Goal: Task Accomplishment & Management: Complete application form

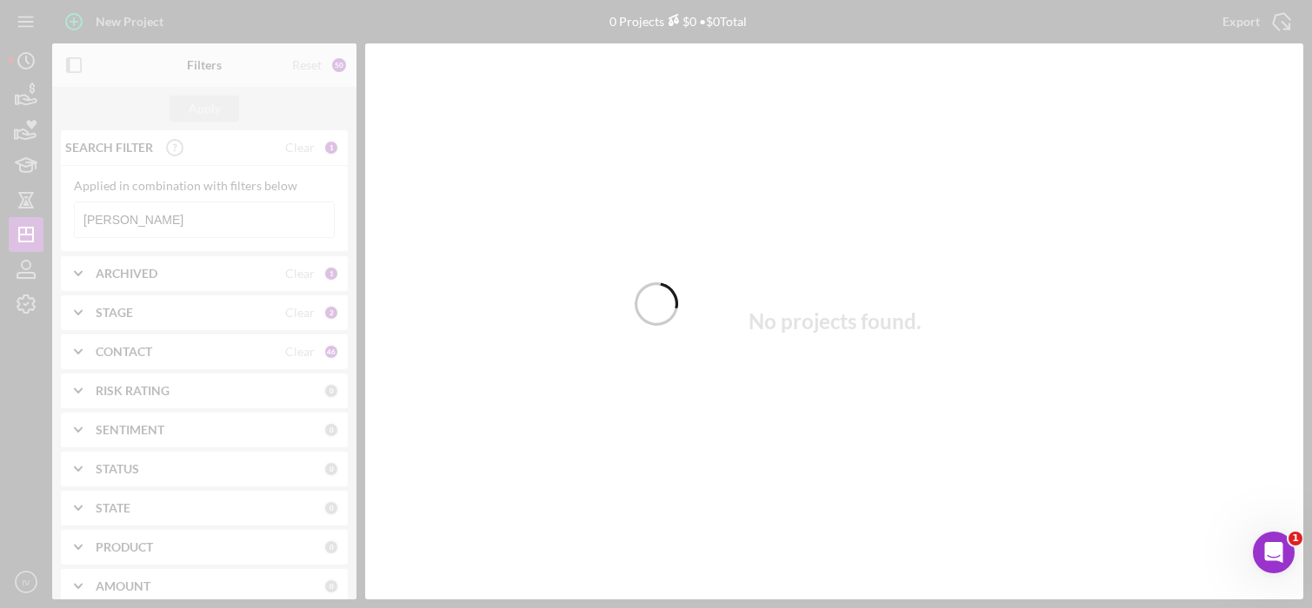
click at [169, 219] on div at bounding box center [656, 304] width 1312 height 608
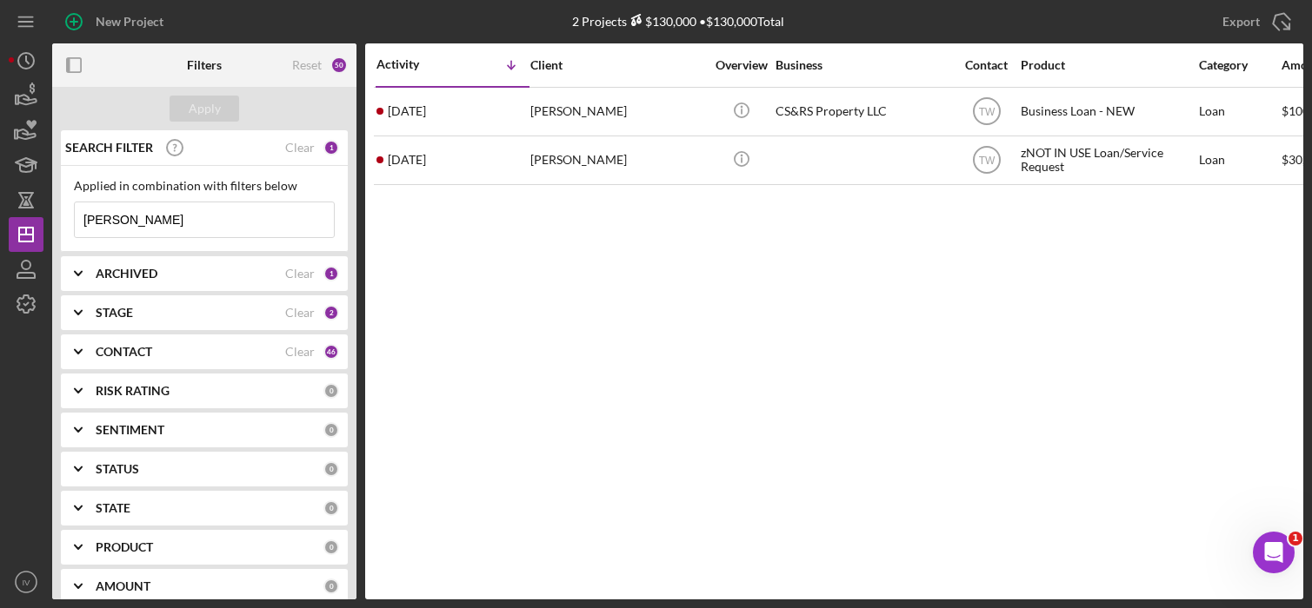
drag, startPoint x: 169, startPoint y: 220, endPoint x: 69, endPoint y: 212, distance: 101.1
click at [69, 212] on div "Applied in combination with filters below [PERSON_NAME] Icon/Menu Close" at bounding box center [204, 209] width 287 height 86
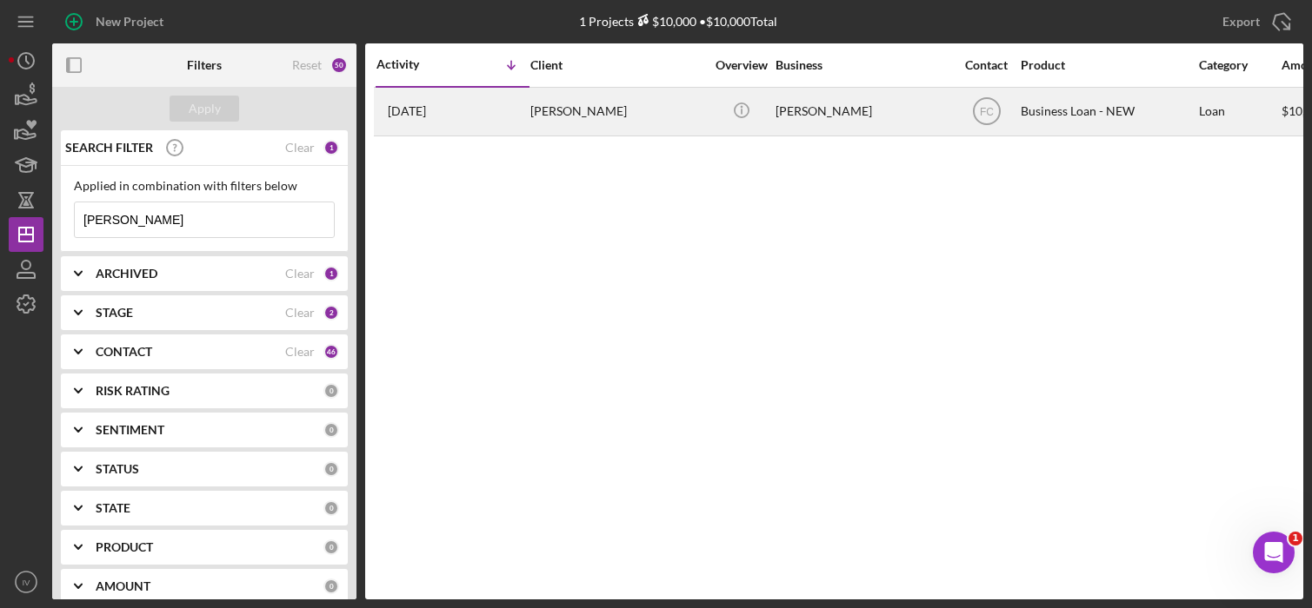
type input "[PERSON_NAME]"
click at [562, 112] on div "[PERSON_NAME]" at bounding box center [617, 112] width 174 height 46
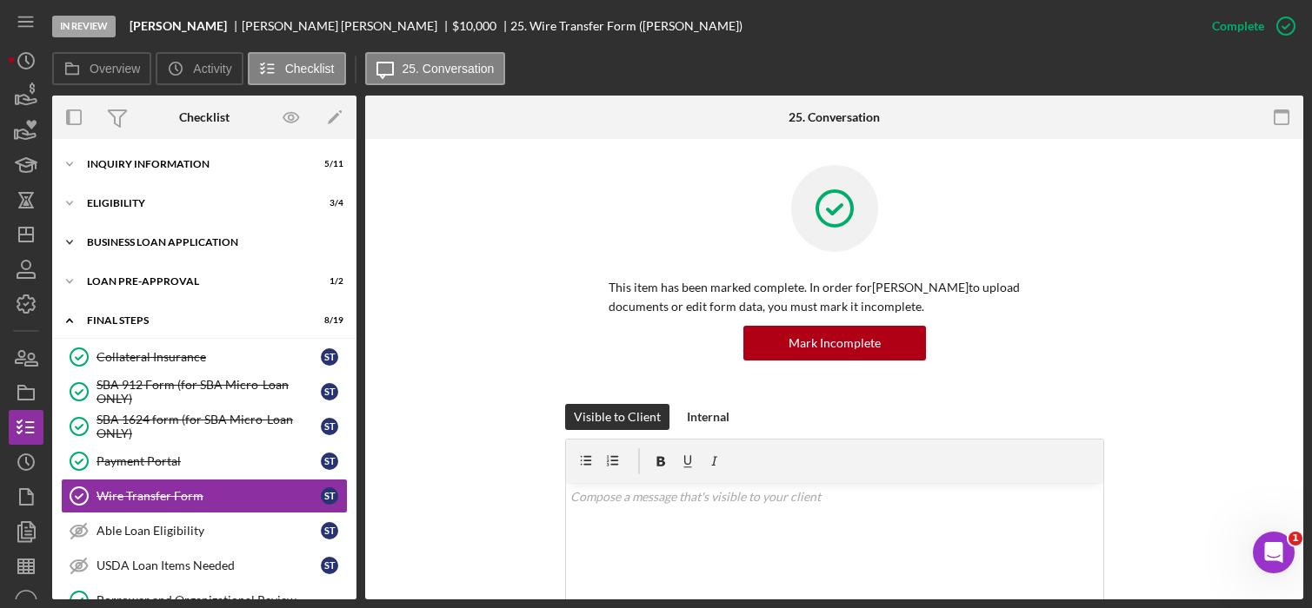
click at [136, 242] on div "BUSINESS LOAN APPLICATION" at bounding box center [211, 242] width 248 height 10
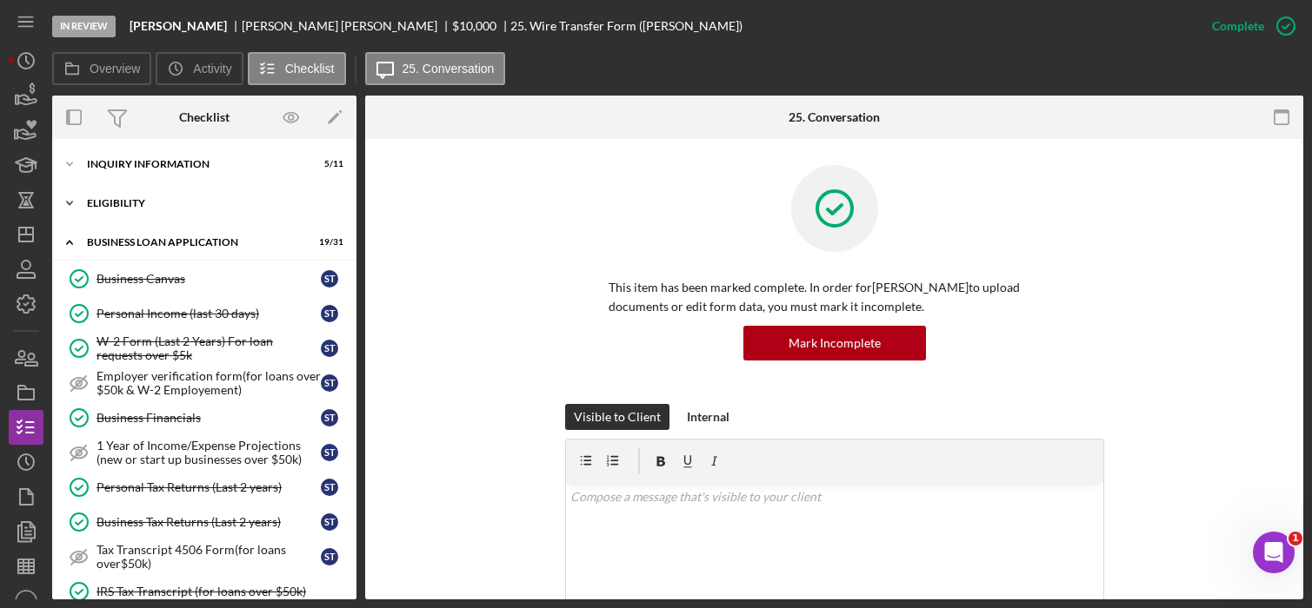
click at [124, 189] on div "Icon/Expander ELIGIBILITY 3 / 4" at bounding box center [204, 203] width 304 height 35
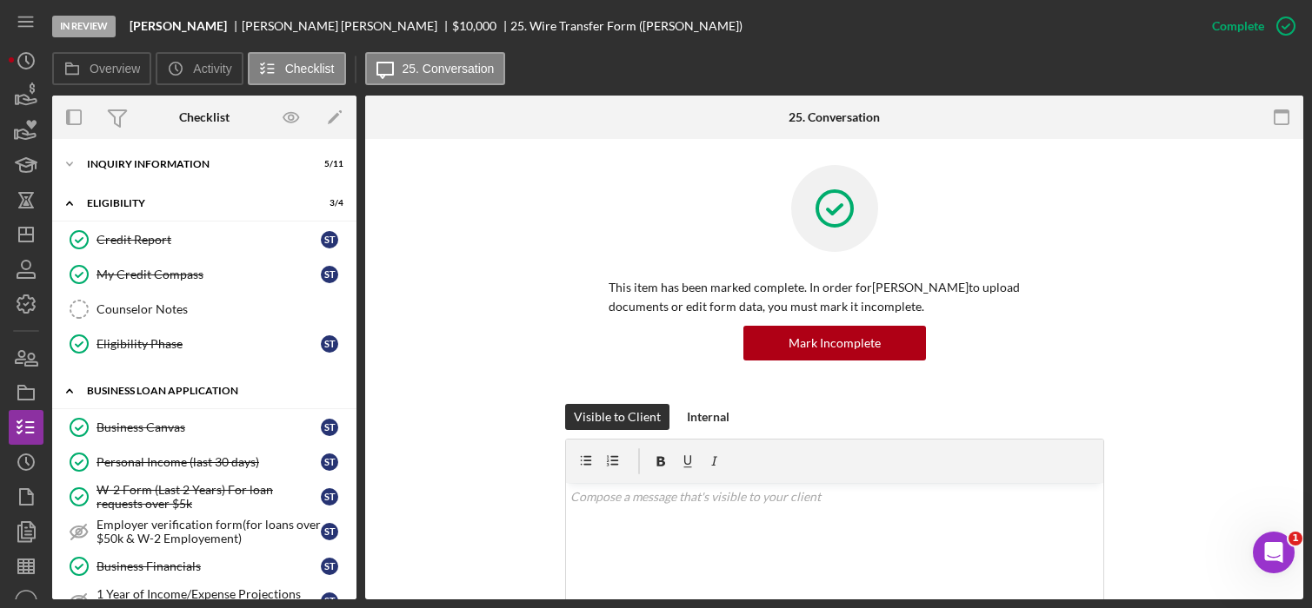
scroll to position [174, 0]
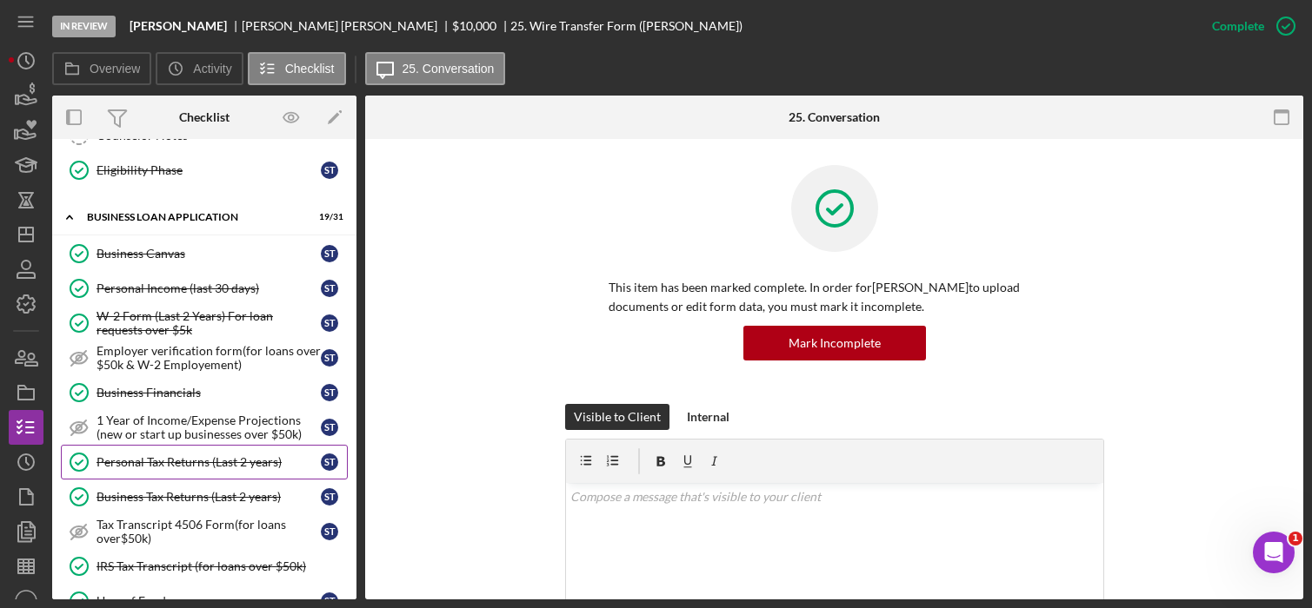
click at [126, 463] on div "Personal Tax Returns (Last 2 years)" at bounding box center [208, 462] width 224 height 14
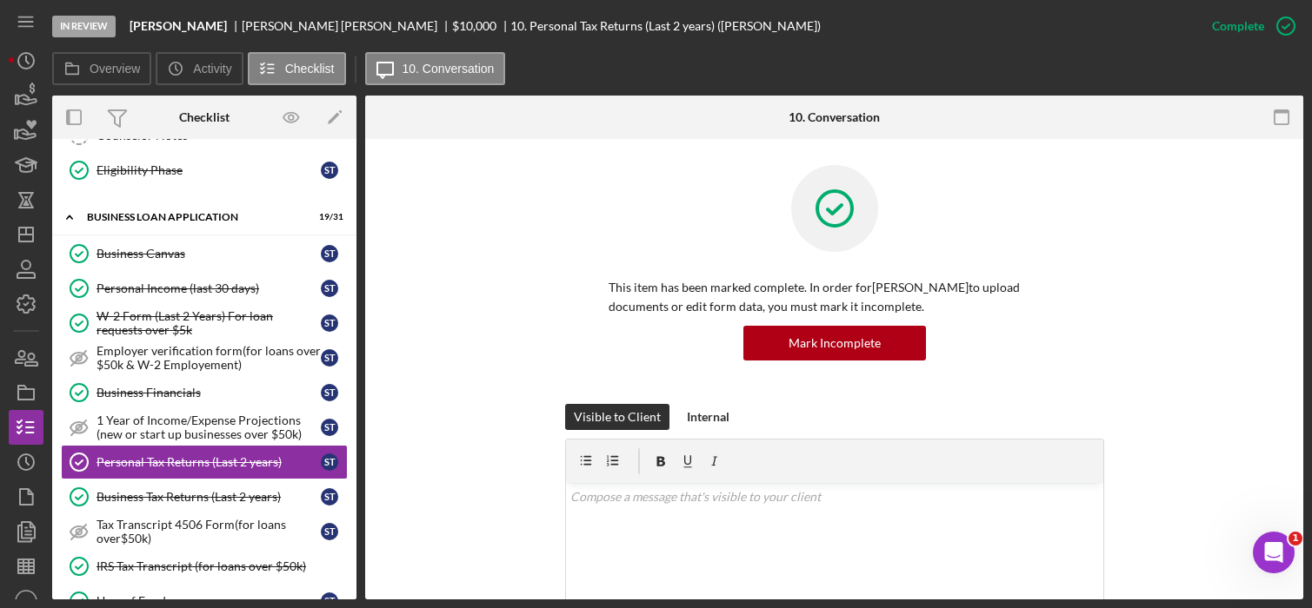
scroll to position [348, 0]
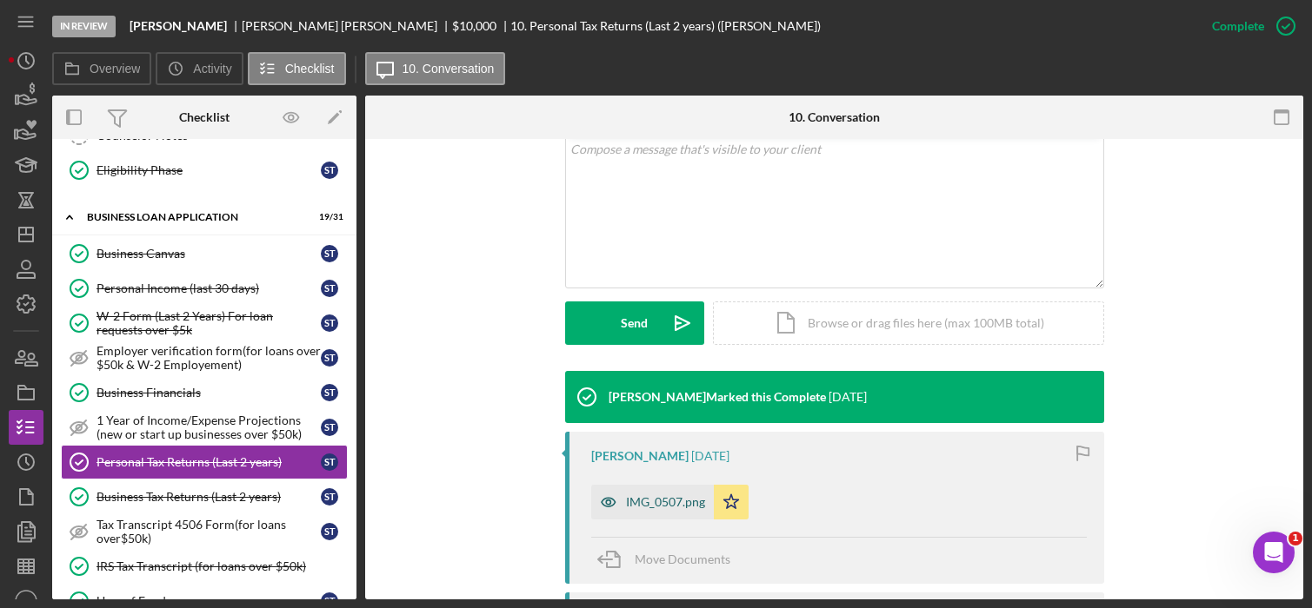
click at [667, 499] on div "IMG_0507.png" at bounding box center [665, 502] width 79 height 14
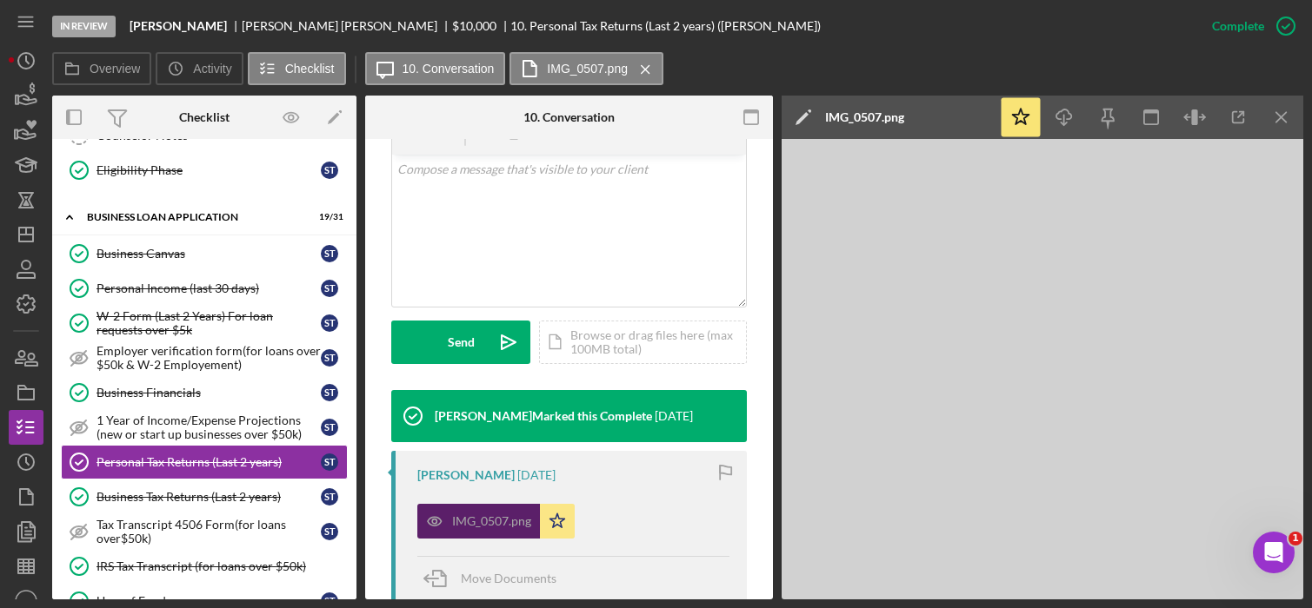
scroll to position [368, 0]
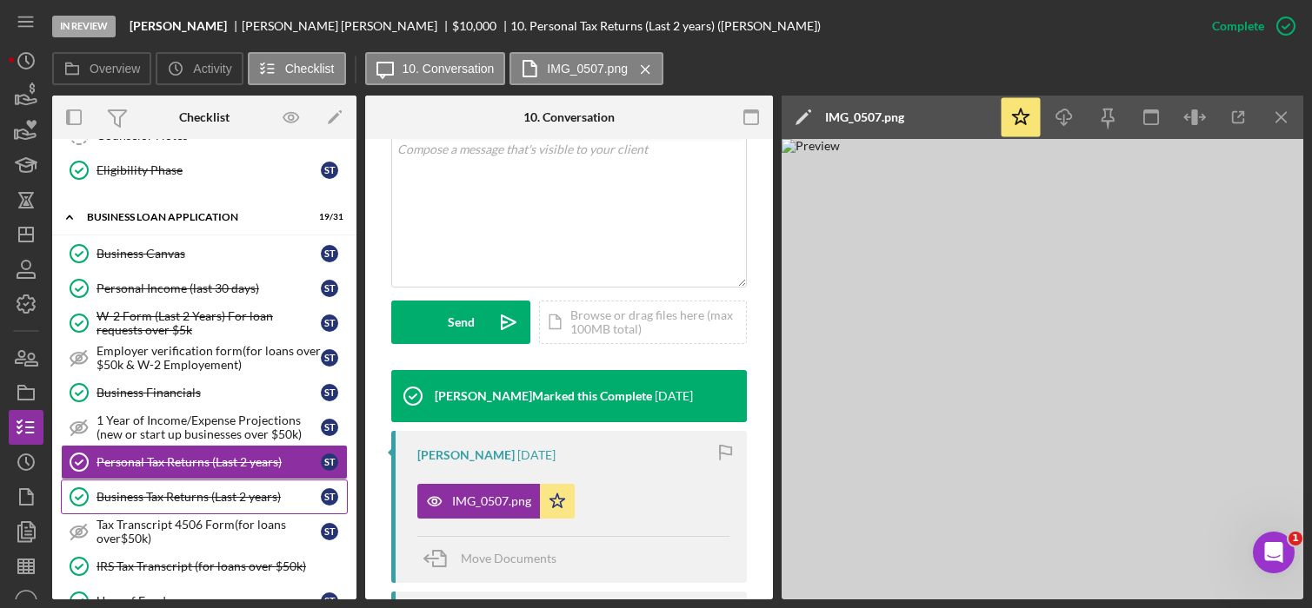
click at [196, 495] on div "Business Tax Returns (Last 2 years)" at bounding box center [208, 497] width 224 height 14
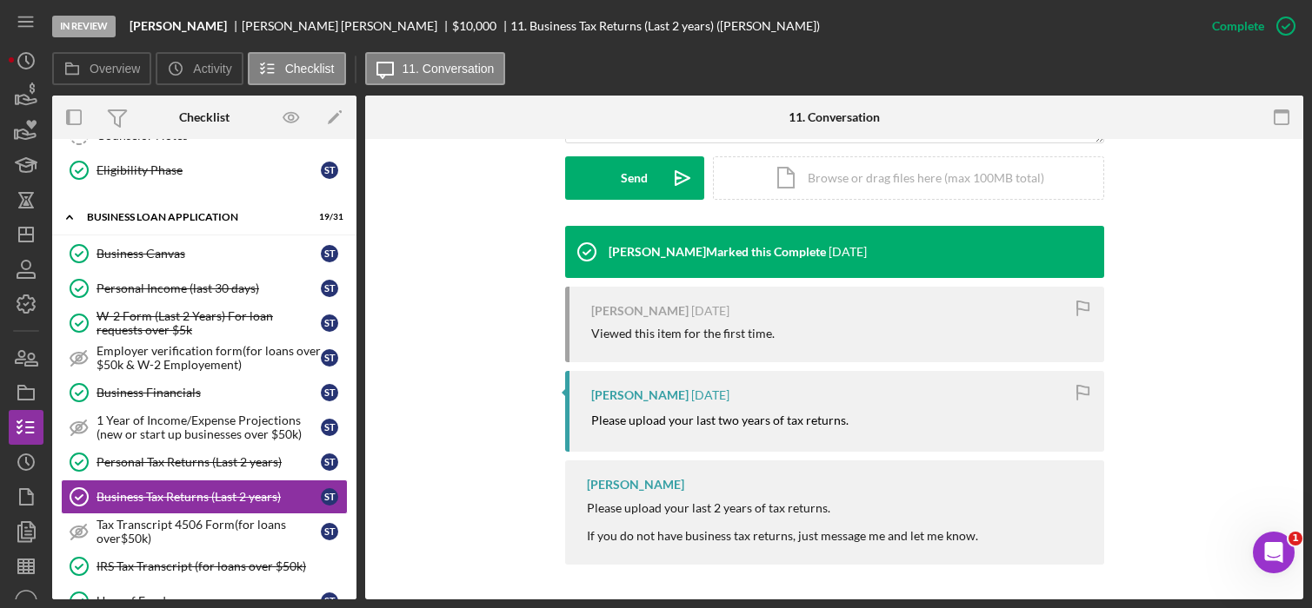
scroll to position [145, 0]
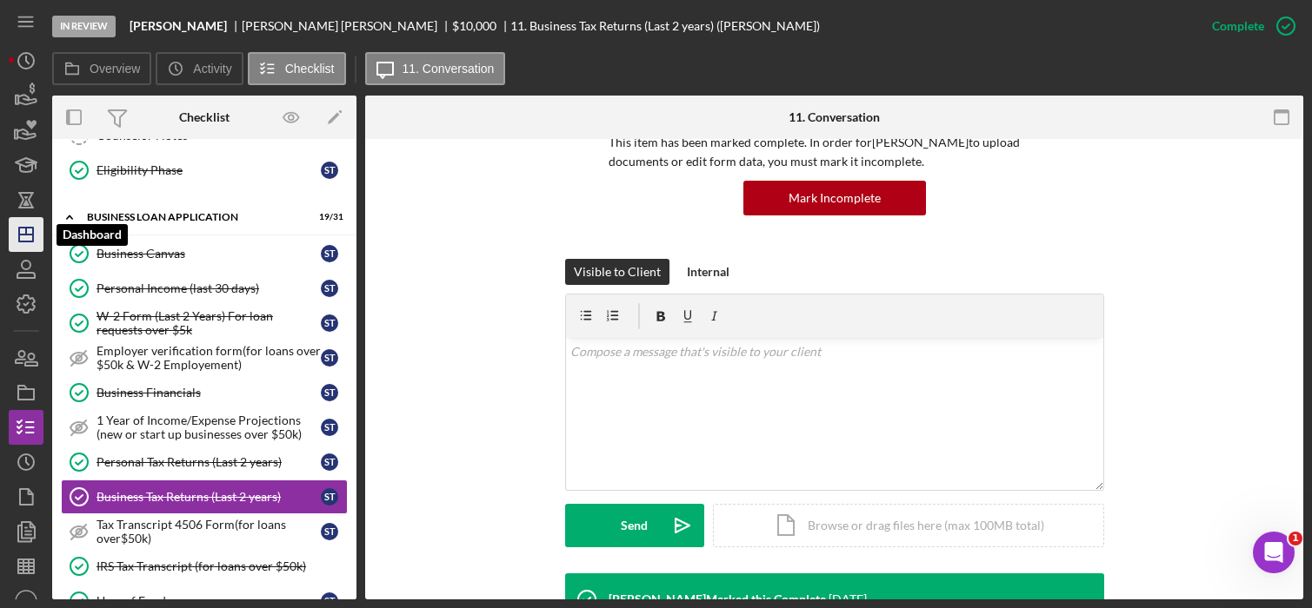
click at [26, 230] on line "button" at bounding box center [26, 231] width 0 height 7
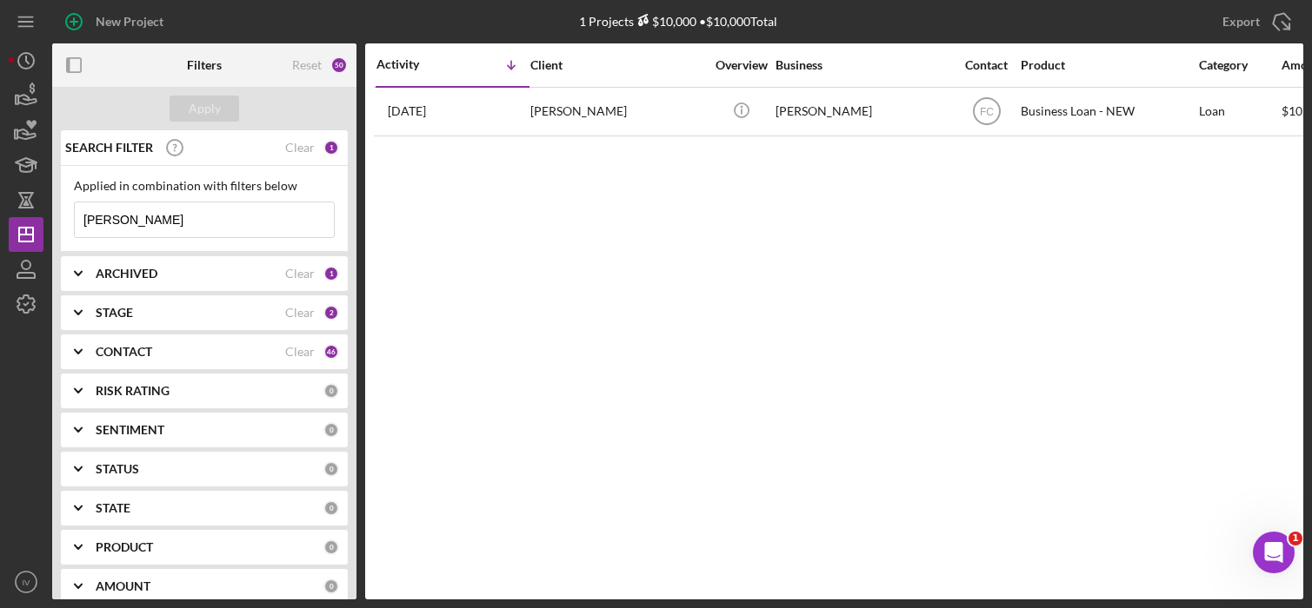
click at [142, 214] on input "[PERSON_NAME]" at bounding box center [204, 220] width 259 height 35
drag, startPoint x: 142, startPoint y: 214, endPoint x: 10, endPoint y: 232, distance: 133.4
click at [10, 232] on div "New Project 1 Projects $10,000 • $10,000 Total [PERSON_NAME] Export Icon/Export…" at bounding box center [656, 300] width 1294 height 600
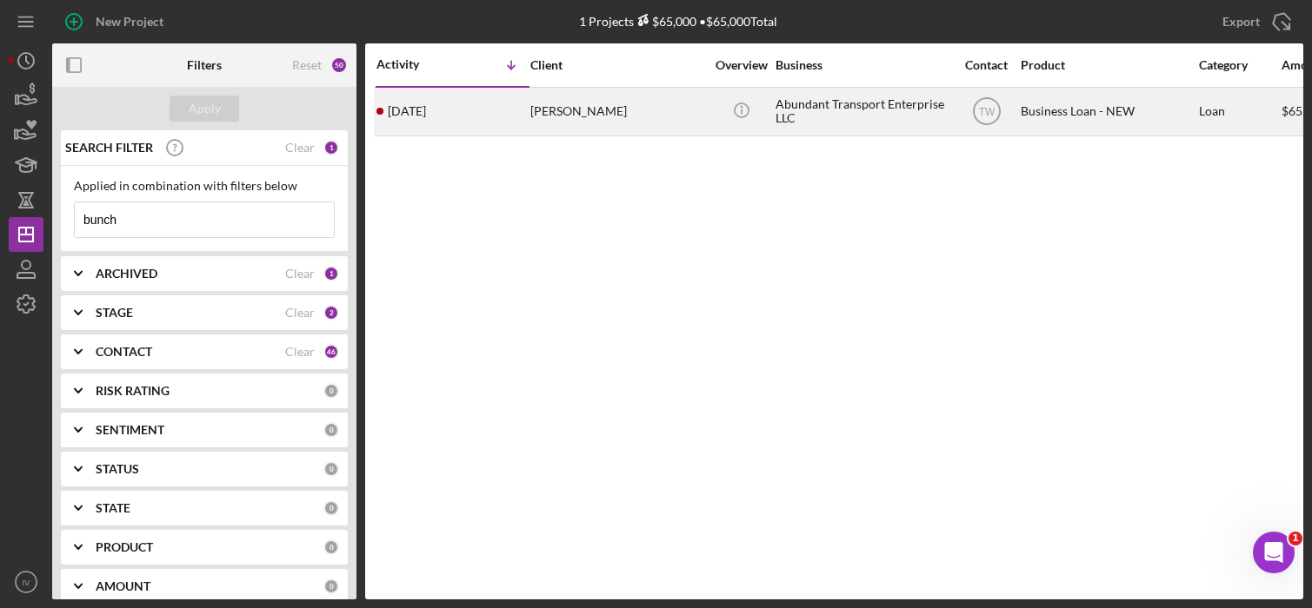
type input "bunch"
click at [571, 109] on div "[PERSON_NAME]" at bounding box center [617, 112] width 174 height 46
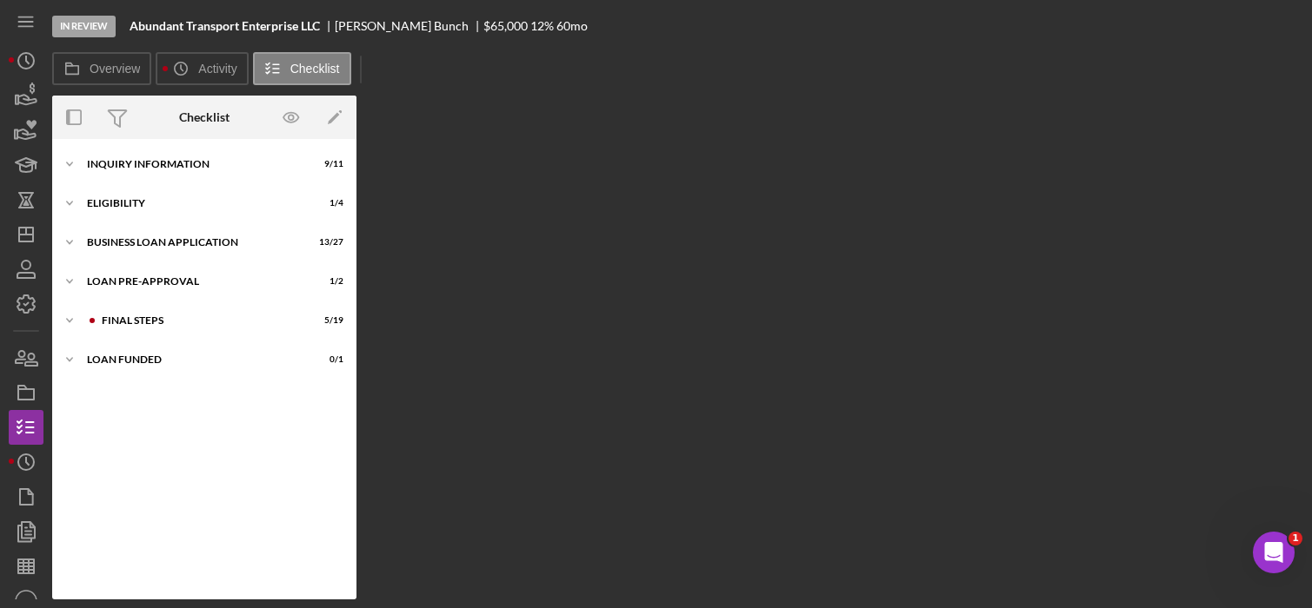
scroll to position [177, 0]
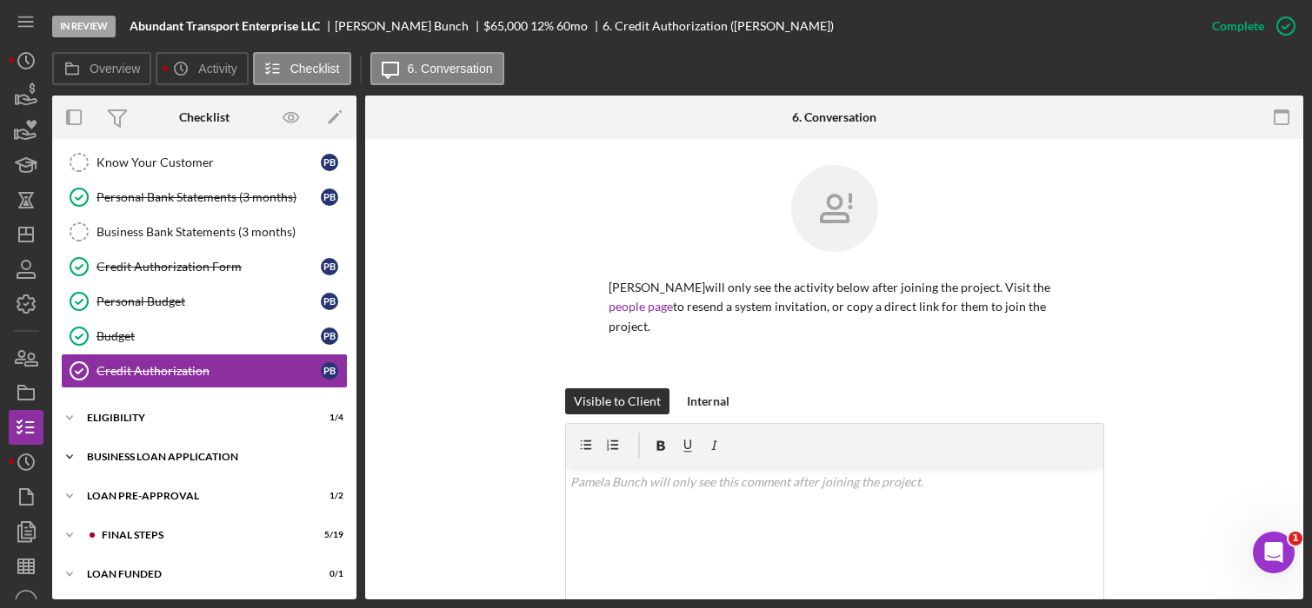
click at [141, 466] on div "Icon/Expander BUSINESS LOAN APPLICATION 13 / 27" at bounding box center [204, 457] width 304 height 35
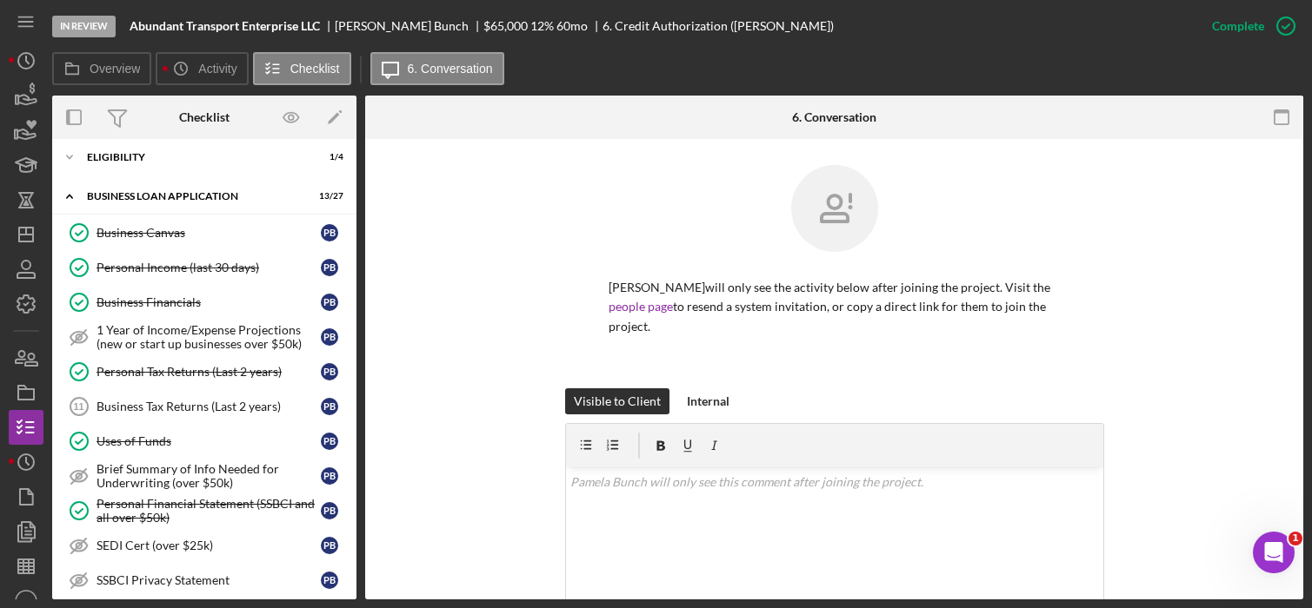
scroll to position [699, 0]
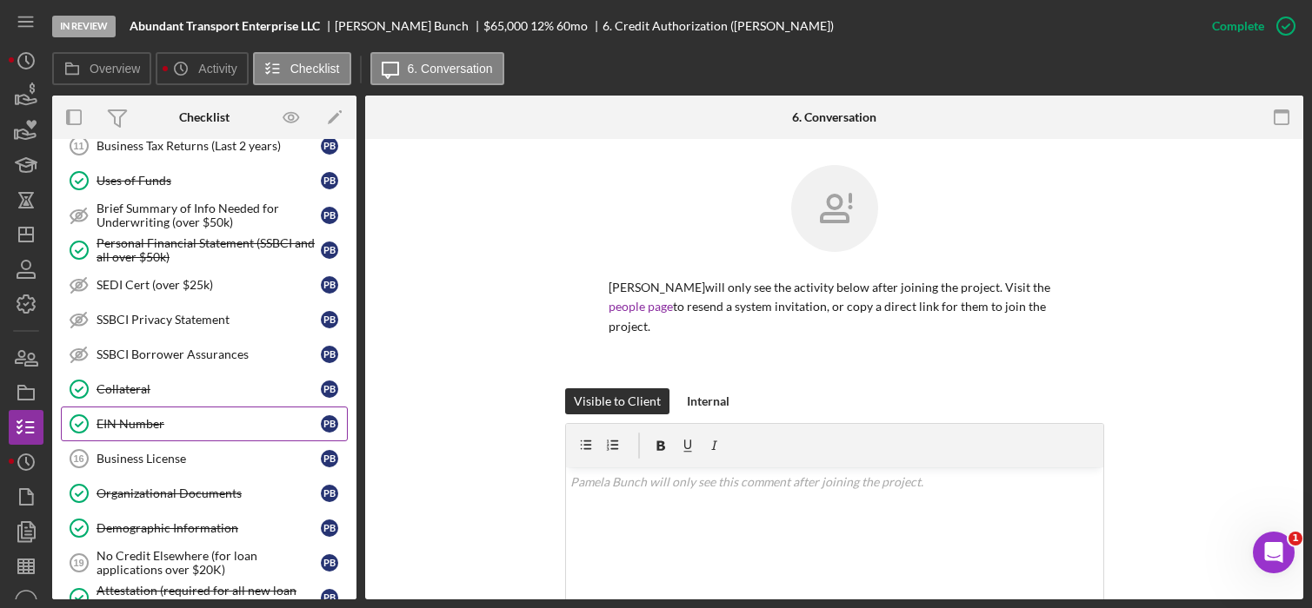
click at [124, 424] on div "EIN Number" at bounding box center [208, 424] width 224 height 14
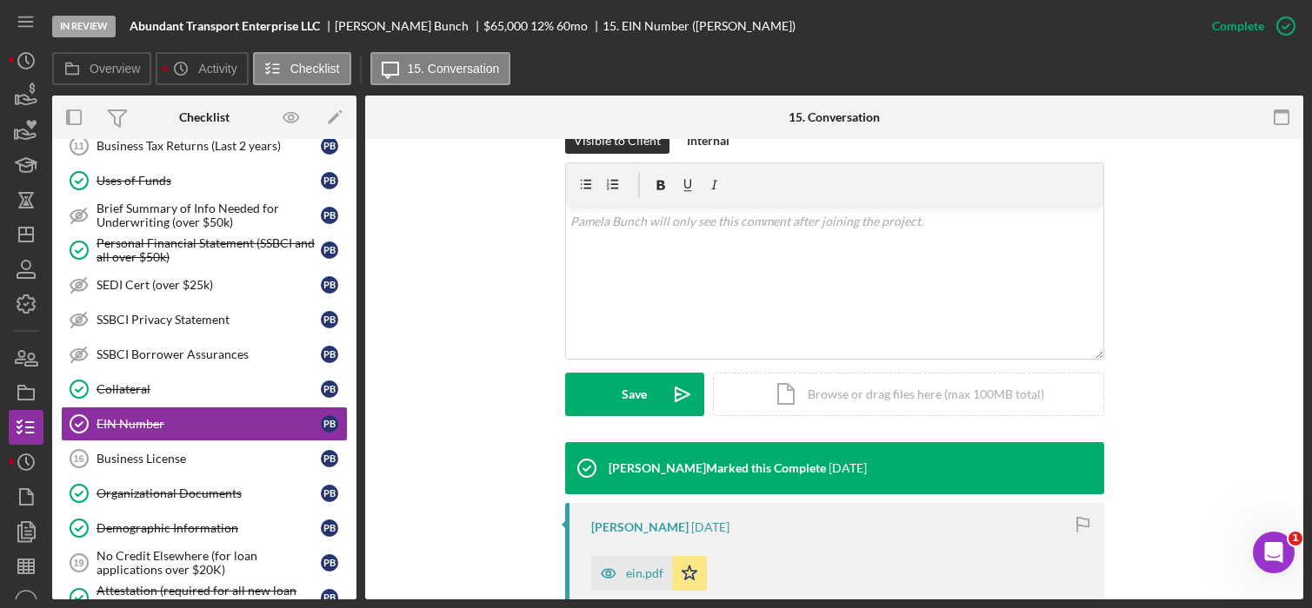
scroll to position [348, 0]
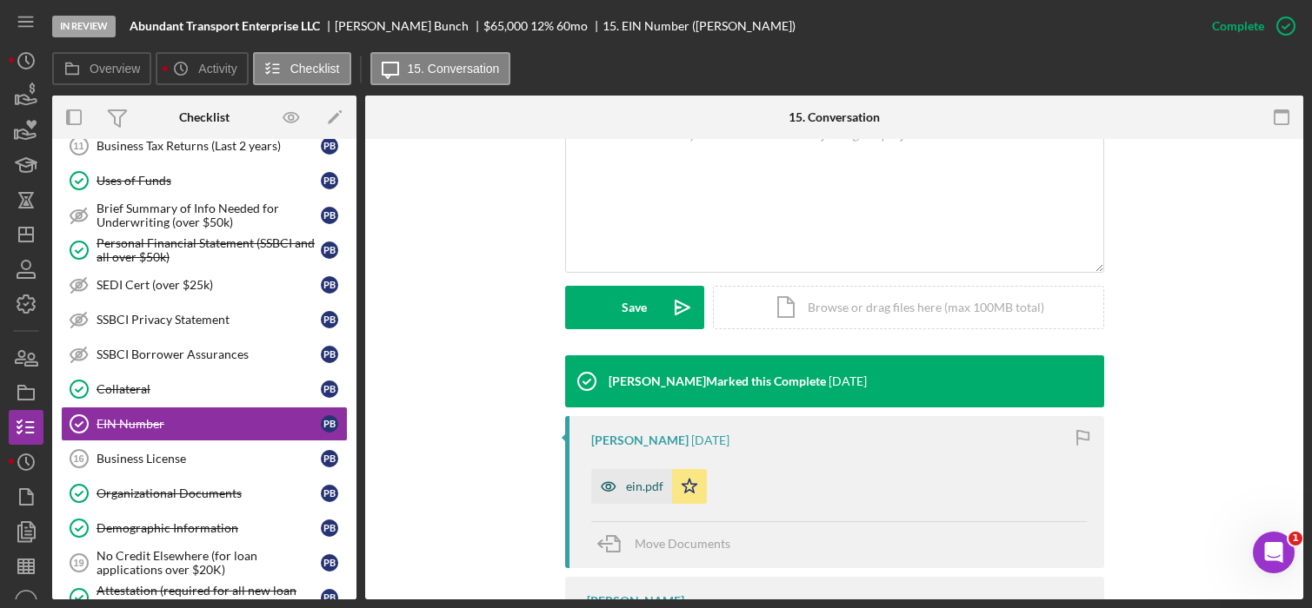
click at [632, 480] on div "ein.pdf" at bounding box center [644, 487] width 37 height 14
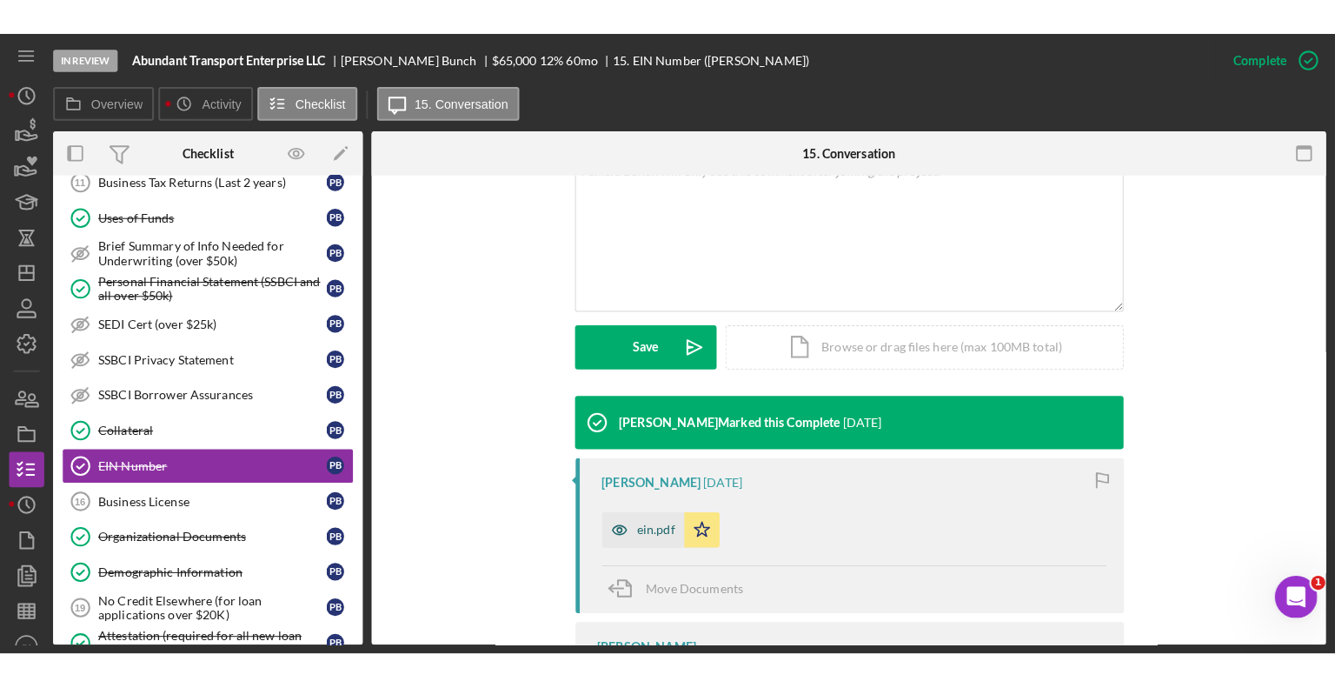
scroll to position [367, 0]
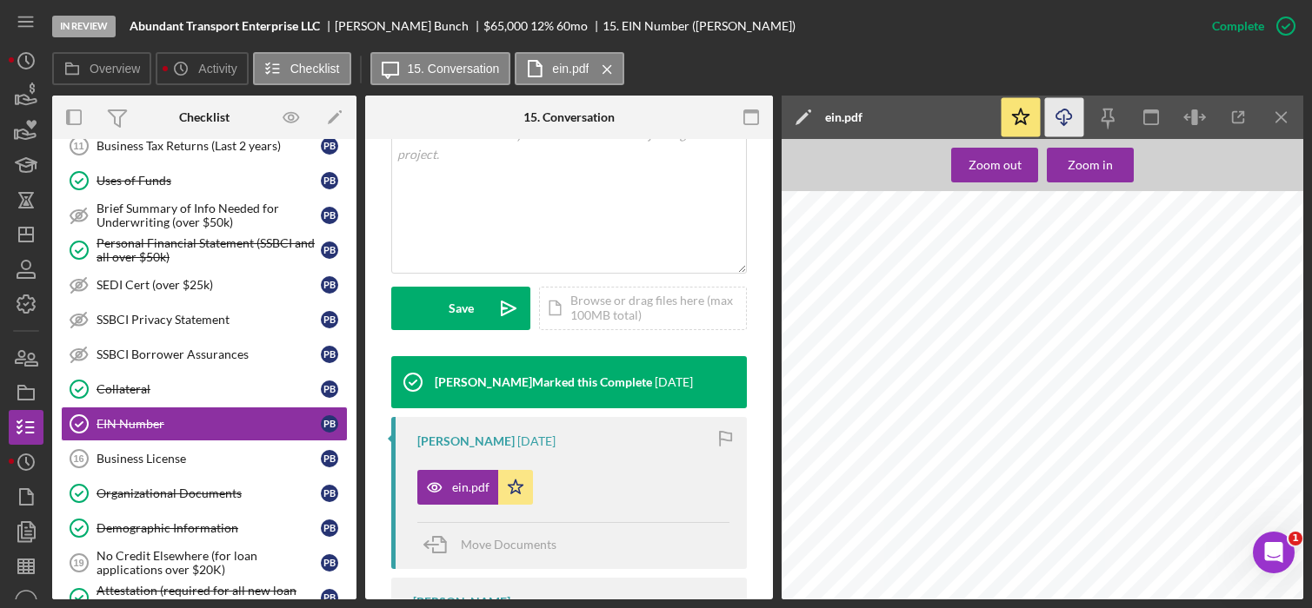
click at [1064, 116] on line "button" at bounding box center [1064, 120] width 0 height 10
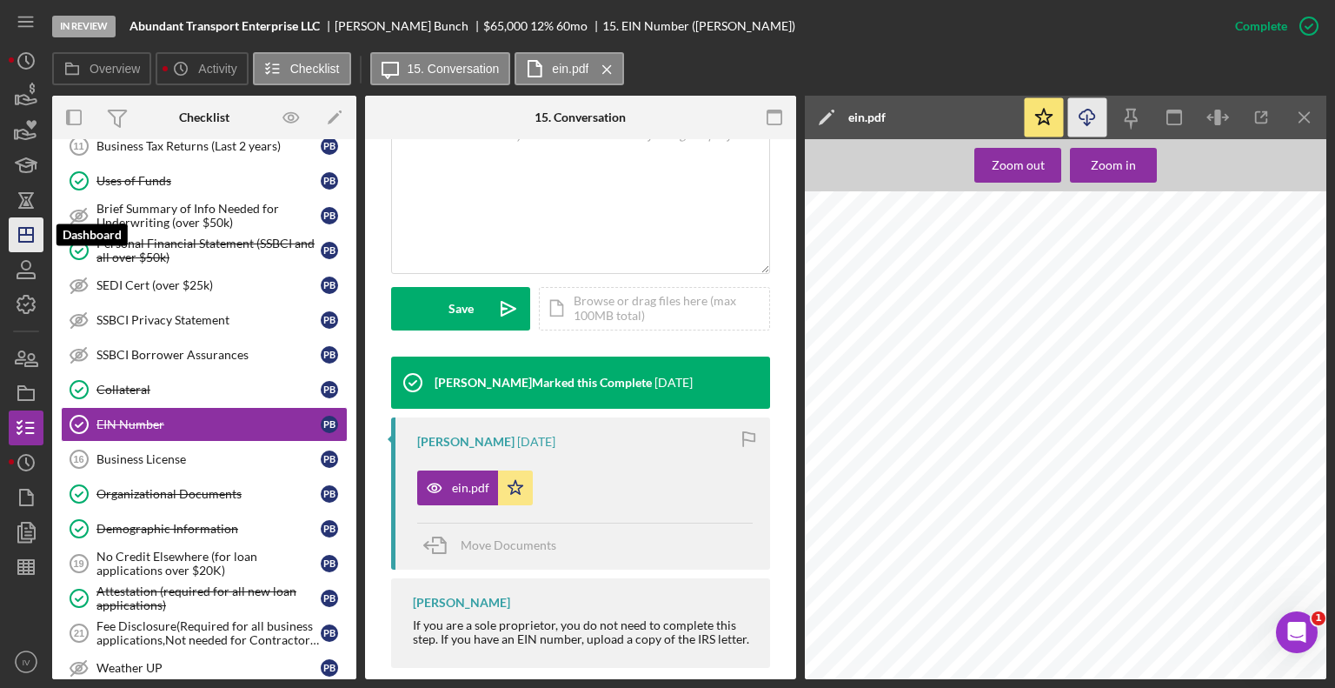
click at [26, 242] on polygon "button" at bounding box center [26, 235] width 14 height 14
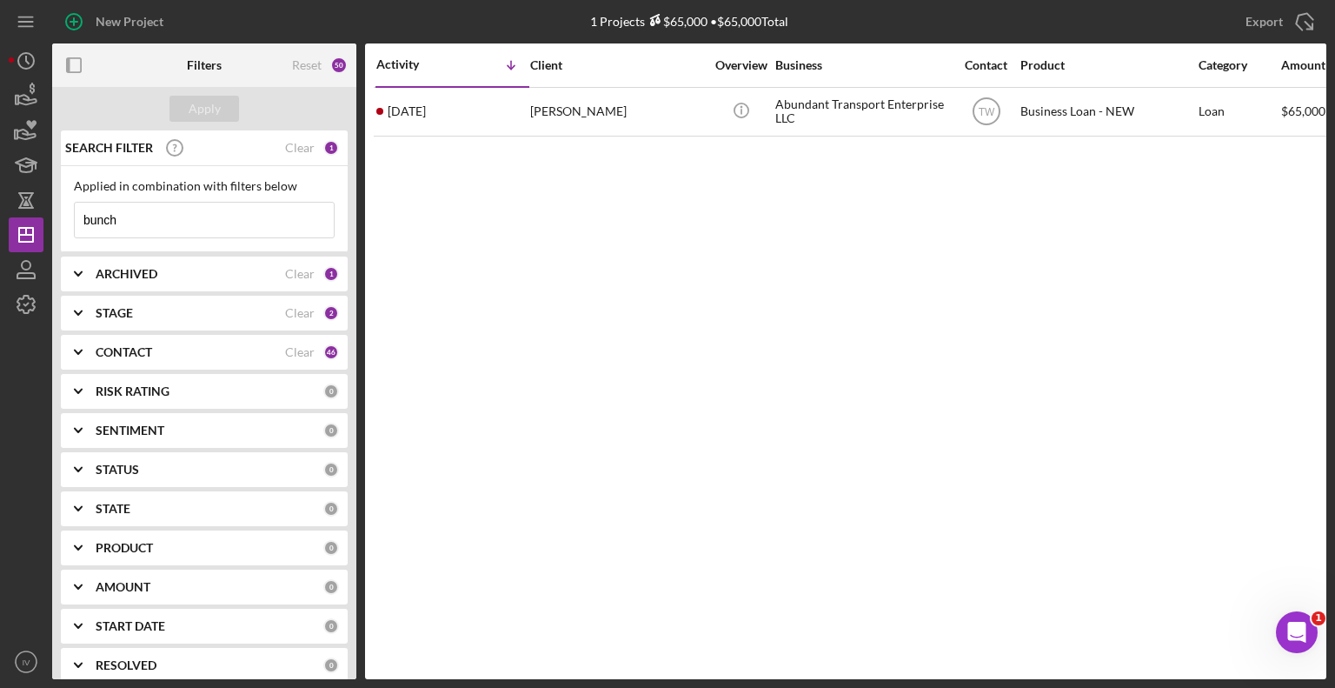
click at [126, 222] on input "bunch" at bounding box center [204, 220] width 259 height 35
drag, startPoint x: 126, startPoint y: 222, endPoint x: 70, endPoint y: 222, distance: 55.6
click at [70, 222] on div "Applied in combination with filters below bunch Icon/Menu Close" at bounding box center [204, 209] width 287 height 86
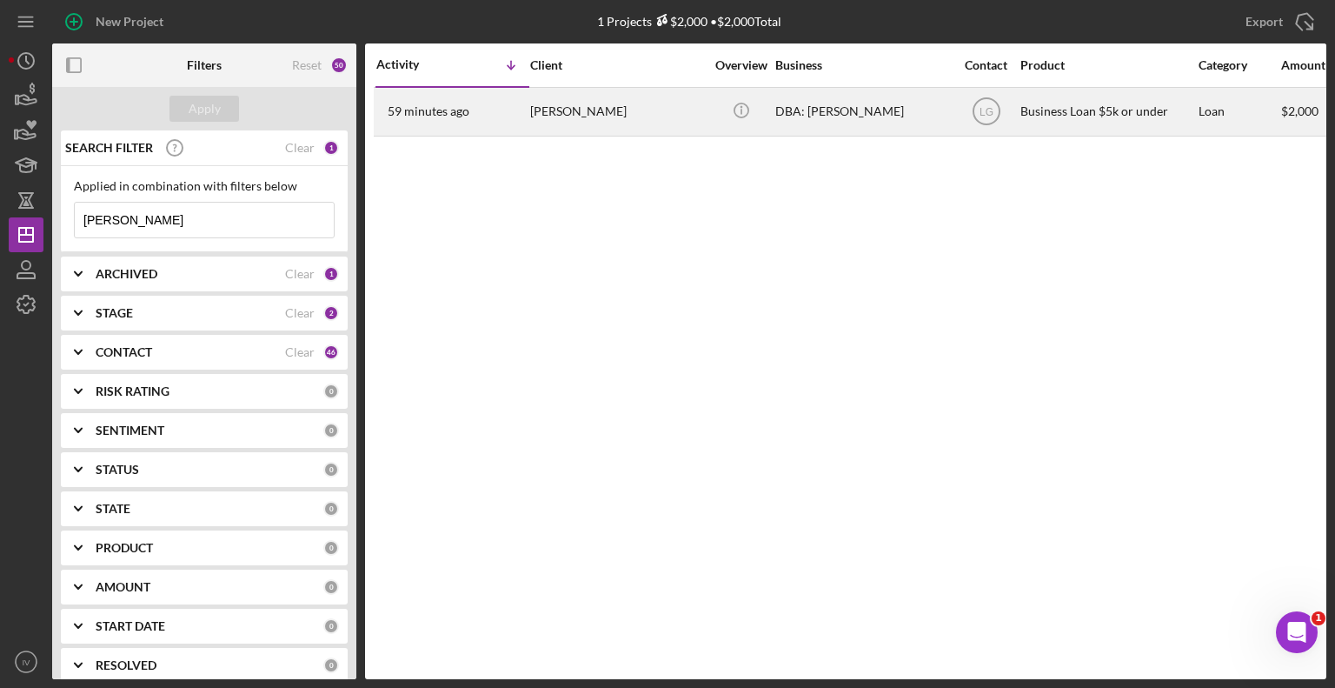
type input "[PERSON_NAME]"
click at [881, 110] on div "DBA: [PERSON_NAME]" at bounding box center [862, 112] width 174 height 46
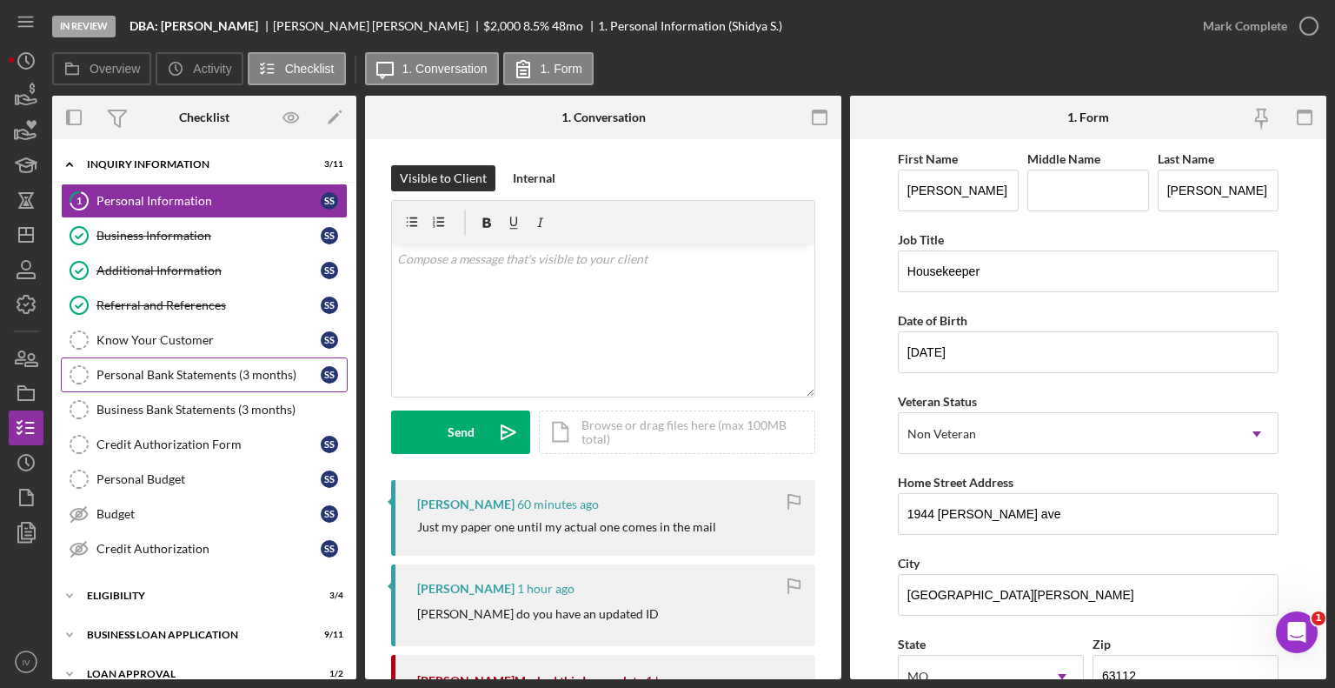
scroll to position [95, 0]
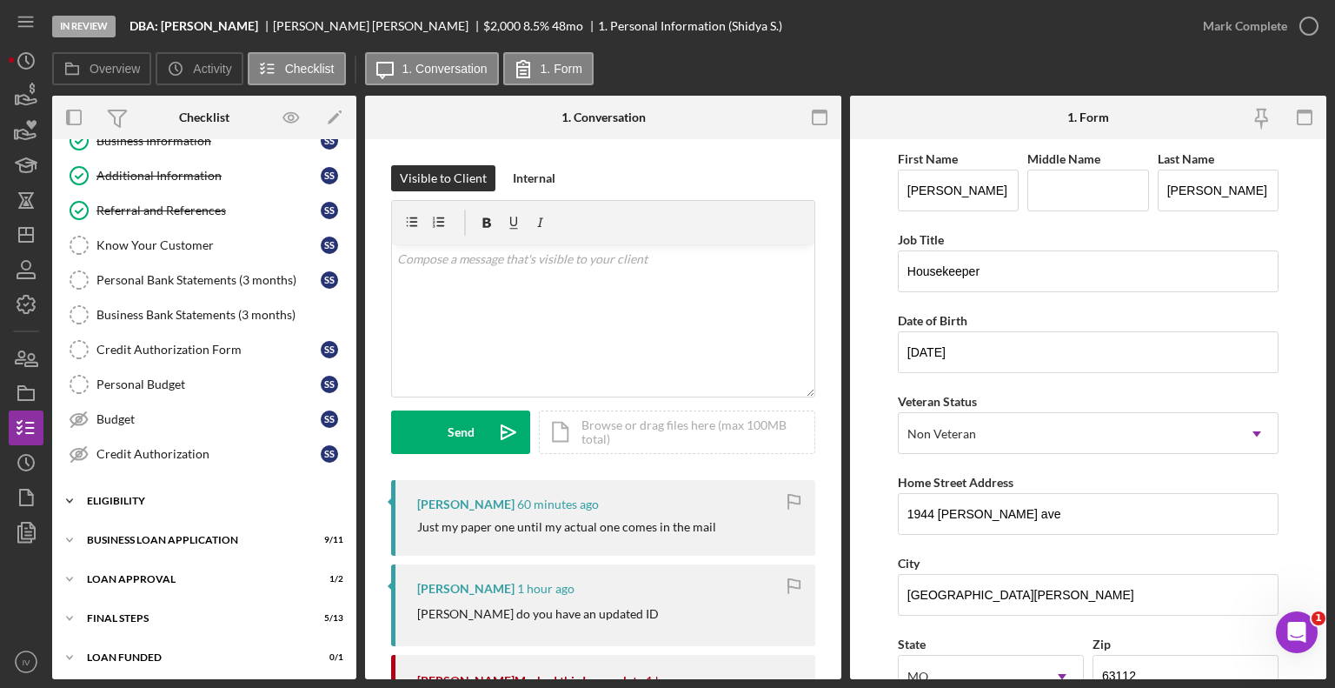
click at [116, 505] on div "Icon/Expander Eligibility 3 / 4" at bounding box center [204, 500] width 304 height 35
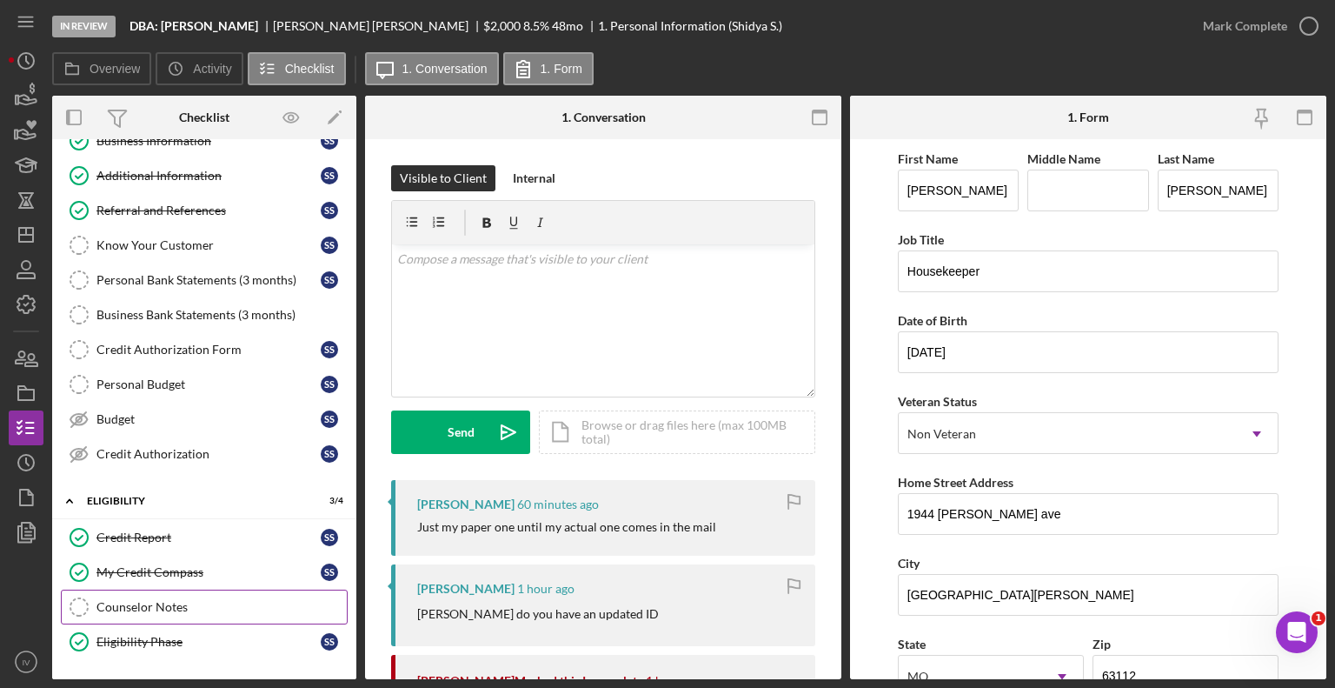
scroll to position [243, 0]
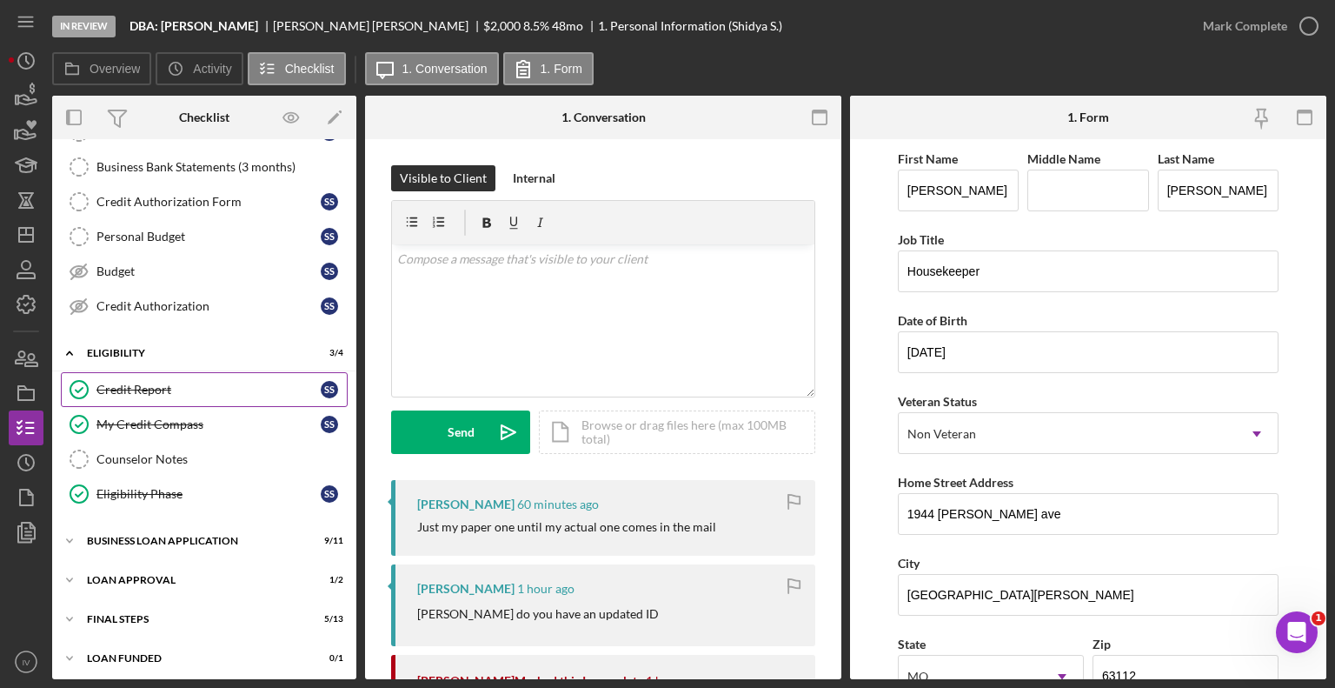
click at [129, 387] on div "Credit Report" at bounding box center [208, 389] width 224 height 14
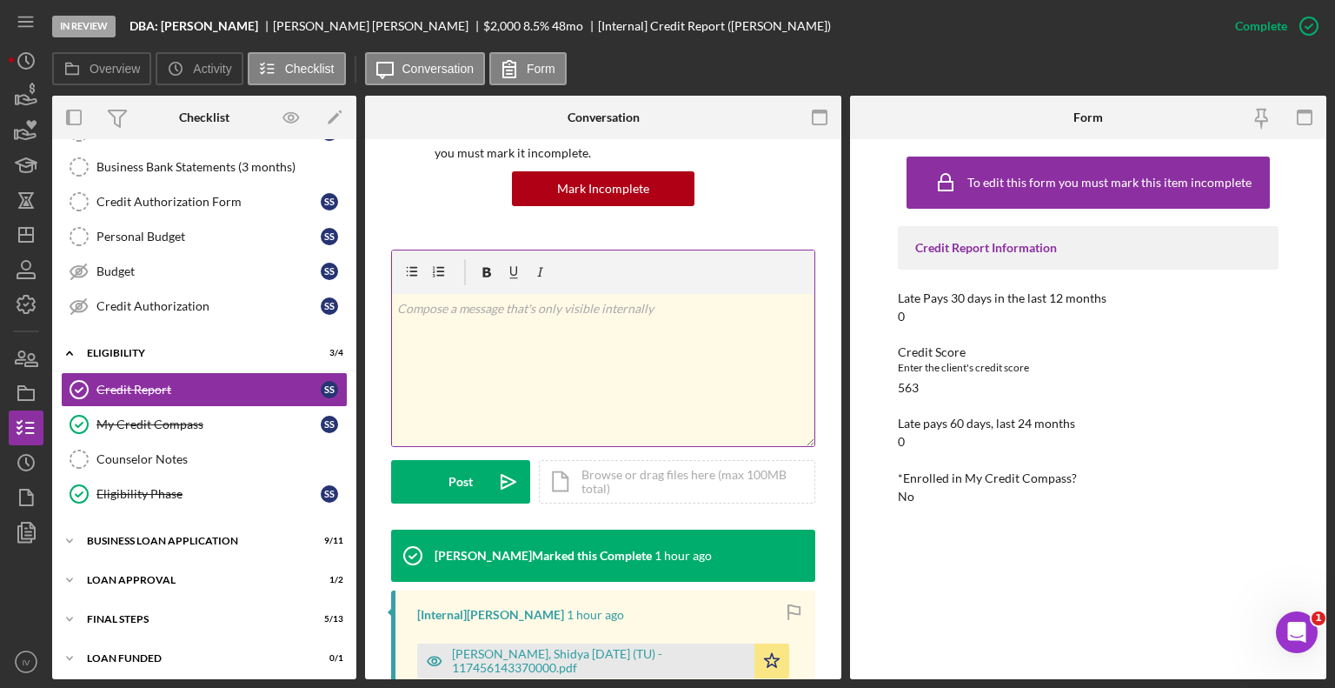
scroll to position [435, 0]
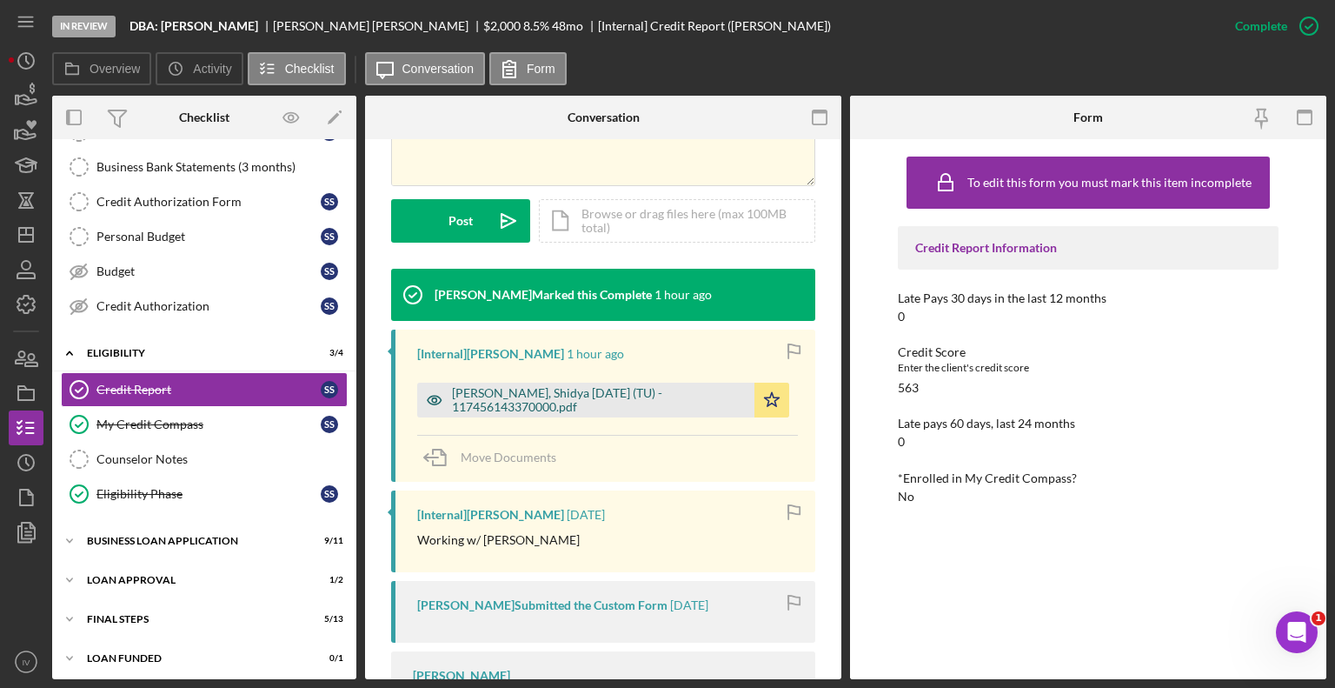
click at [484, 397] on div "[PERSON_NAME], Shidya [DATE] (TU) - 117456143370000.pdf" at bounding box center [599, 400] width 294 height 28
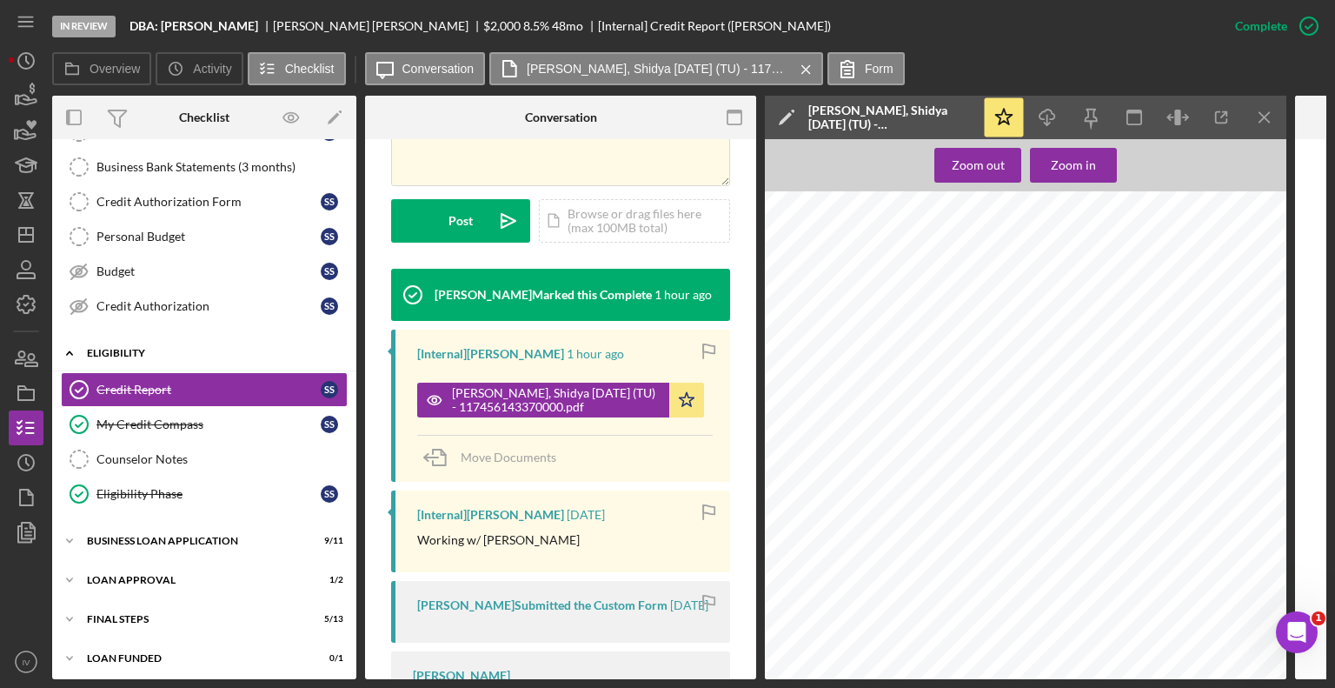
scroll to position [0, 0]
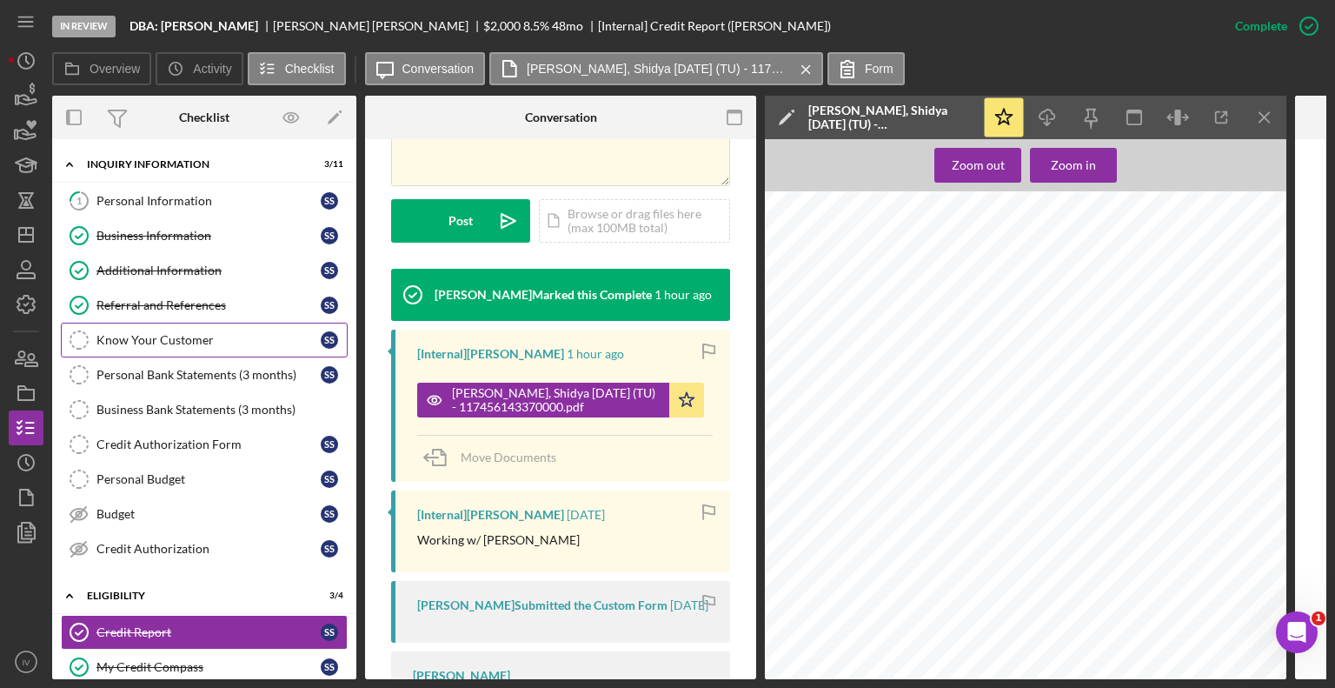
click at [143, 343] on div "Know Your Customer" at bounding box center [208, 340] width 224 height 14
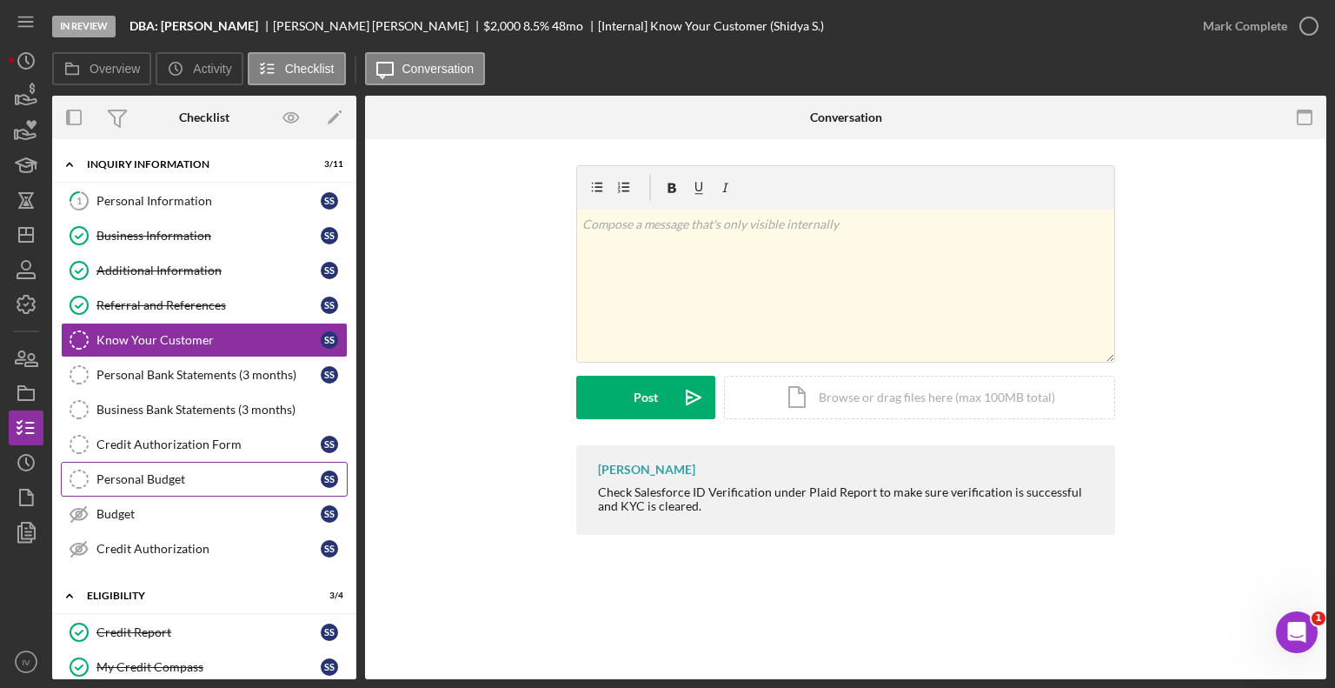
scroll to position [87, 0]
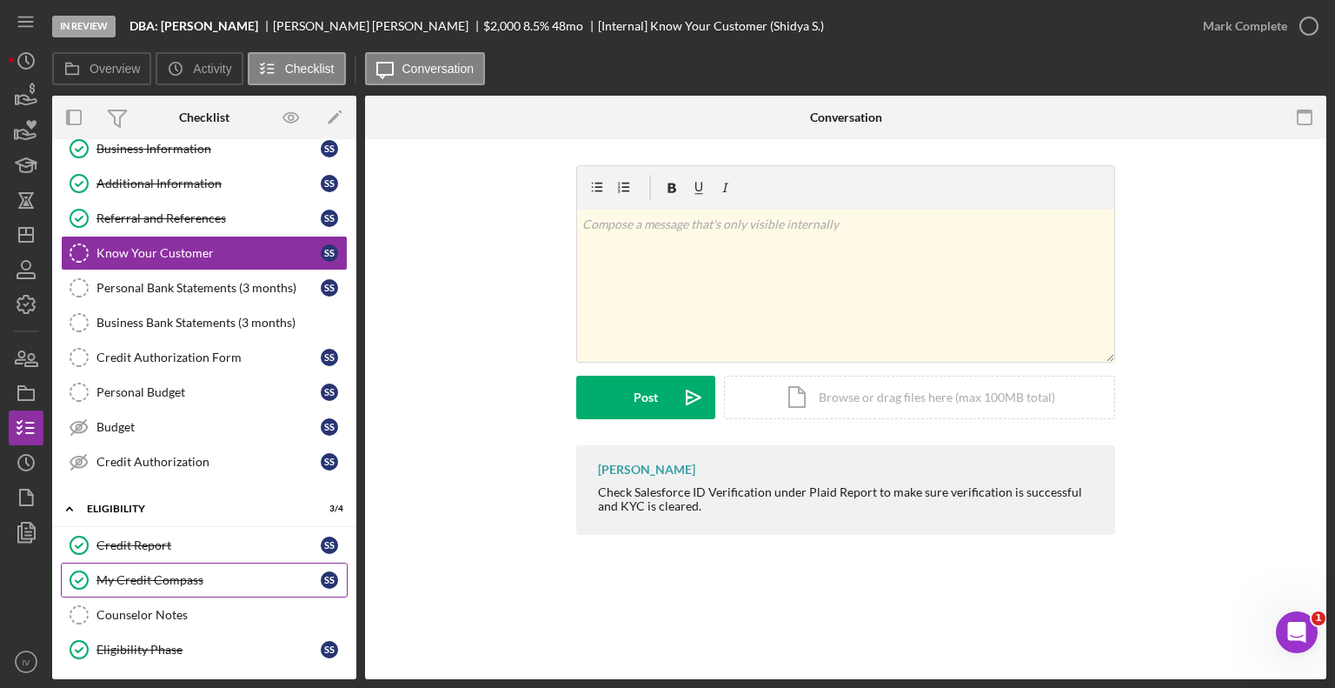
click at [154, 575] on div "My Credit Compass" at bounding box center [208, 580] width 224 height 14
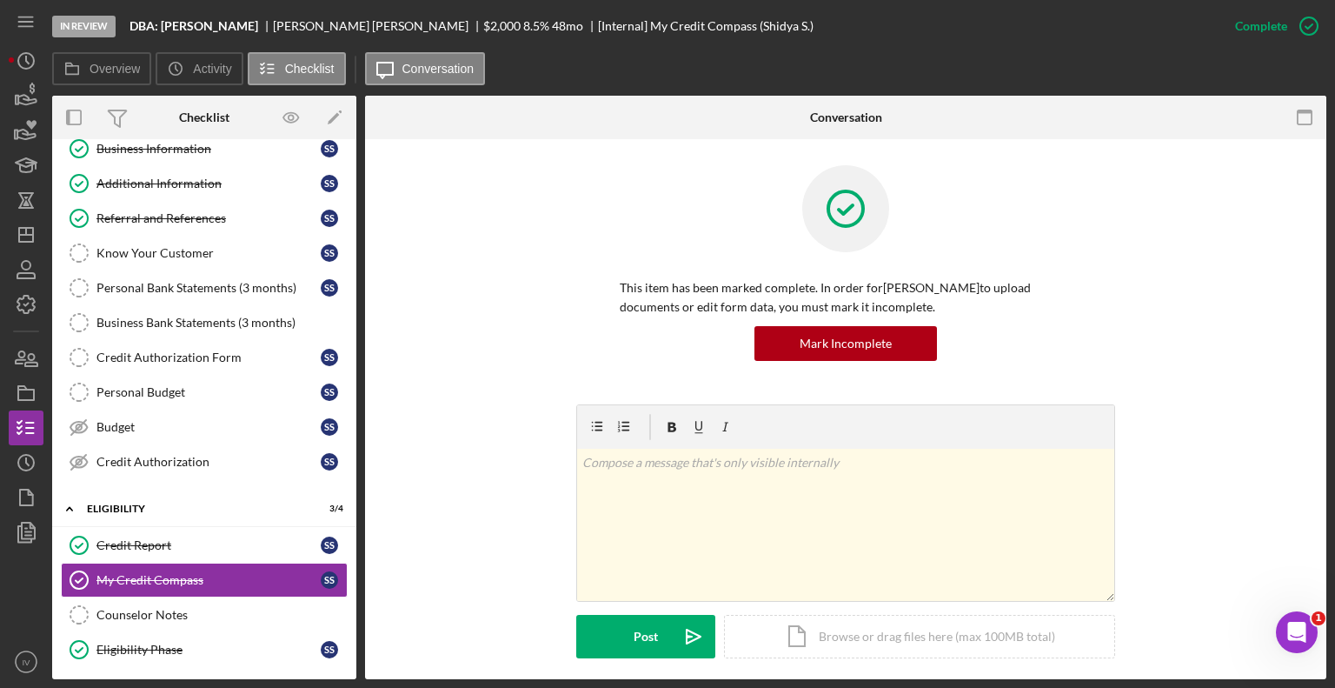
scroll to position [261, 0]
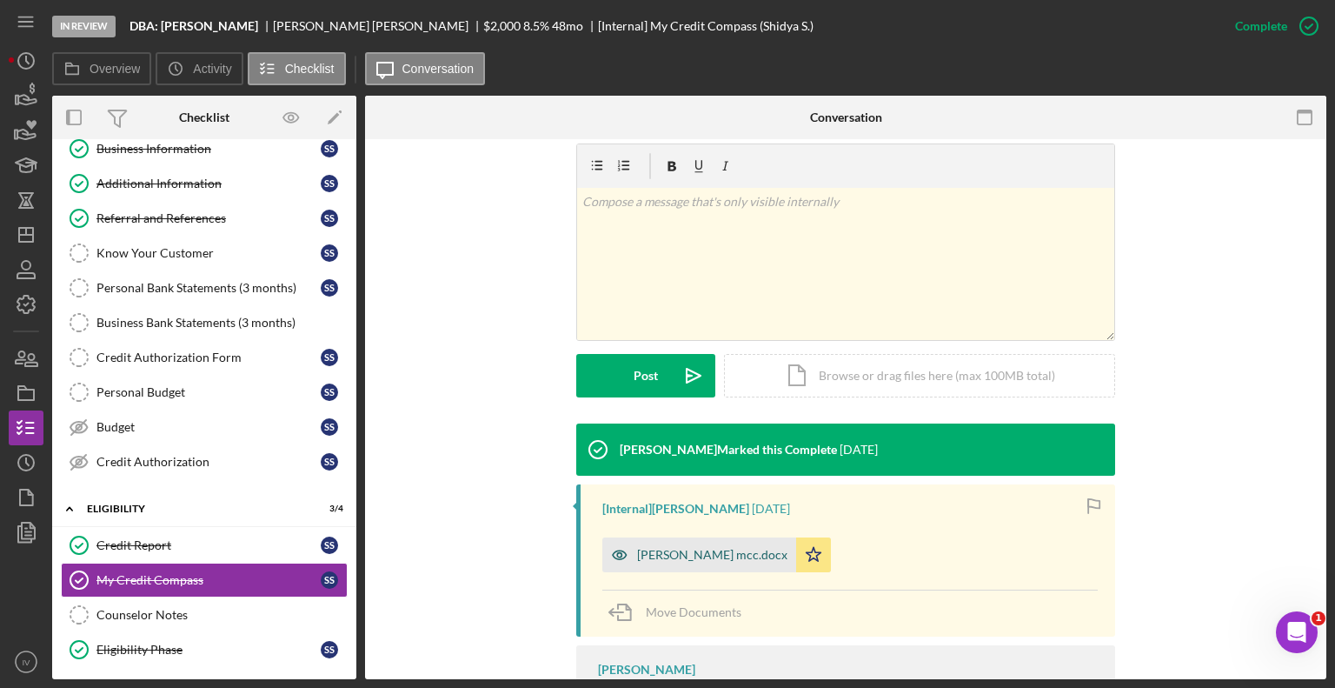
click at [703, 552] on div "[PERSON_NAME] mcc.docx" at bounding box center [712, 555] width 150 height 14
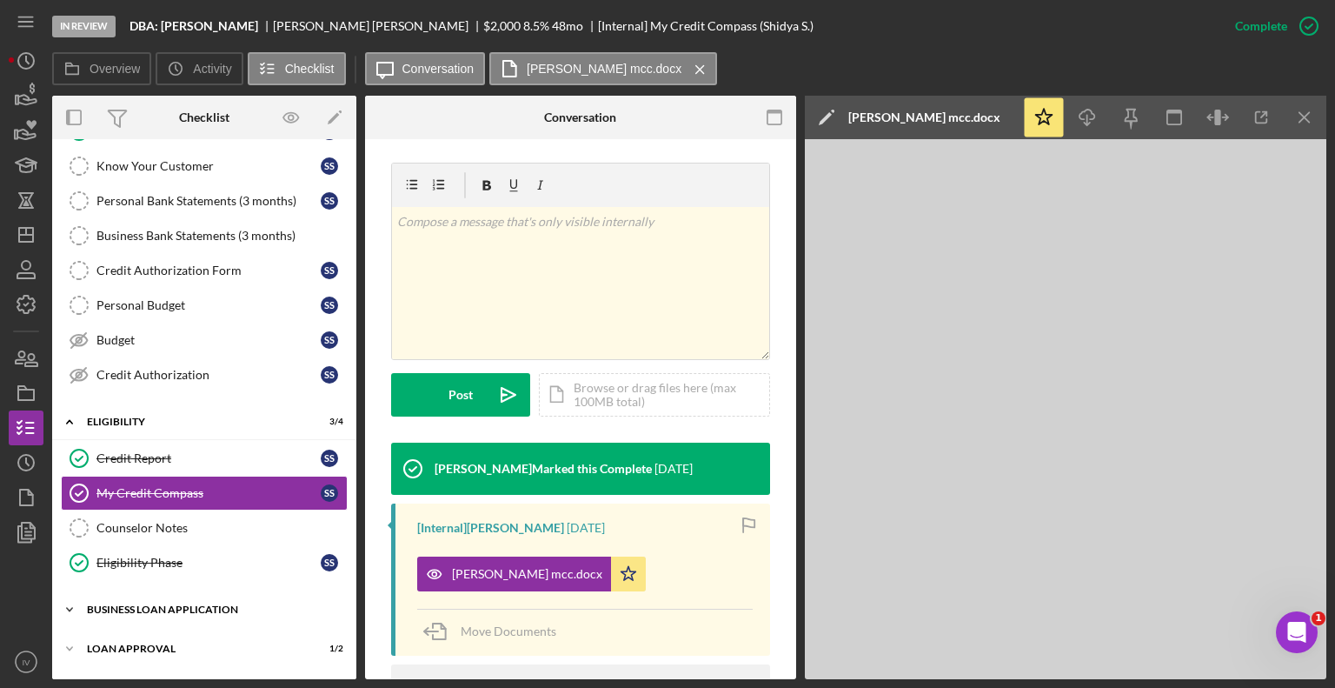
scroll to position [243, 0]
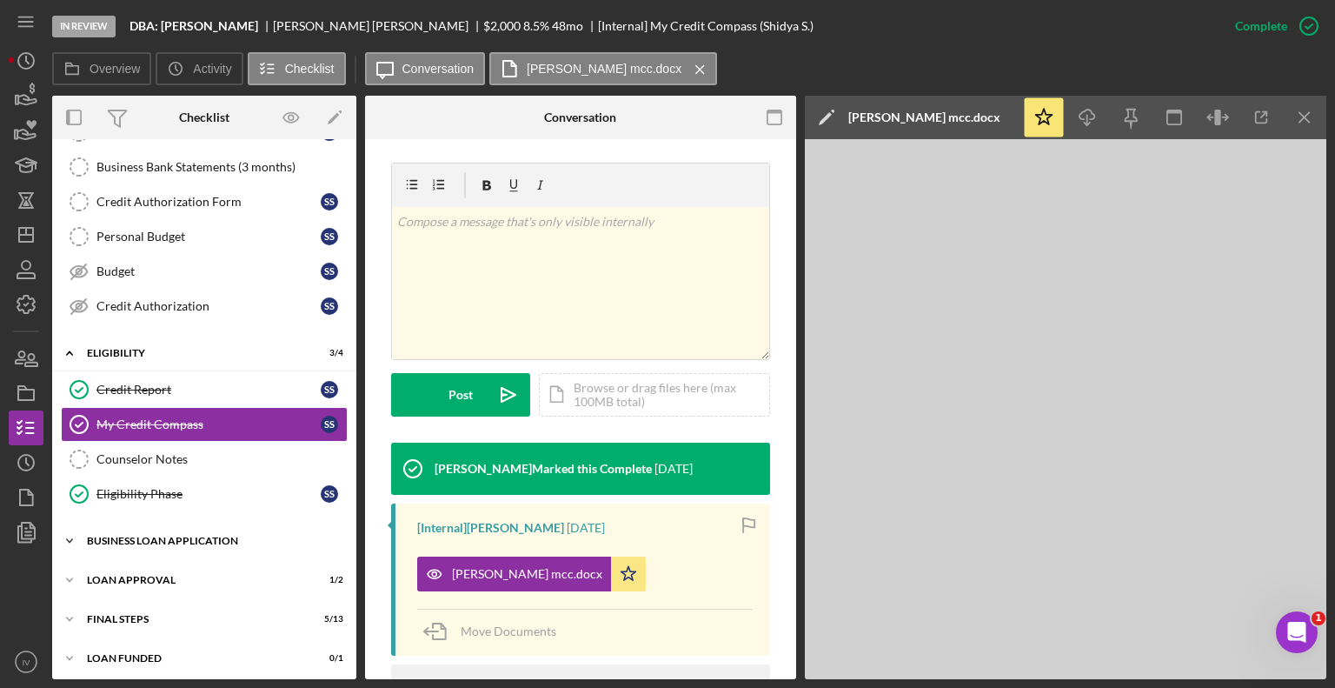
click at [162, 541] on div "Icon/Expander BUSINESS LOAN APPLICATION 9 / 11" at bounding box center [204, 540] width 304 height 35
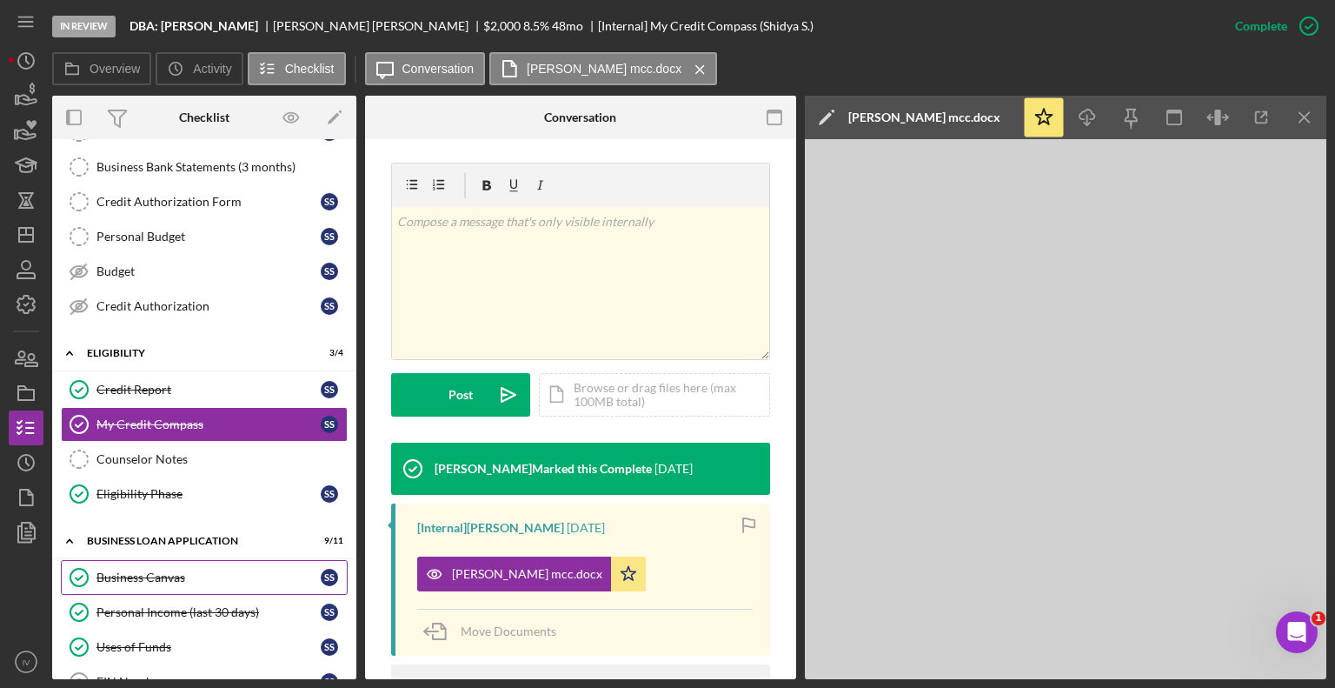
click at [130, 570] on div "Business Canvas" at bounding box center [208, 577] width 224 height 14
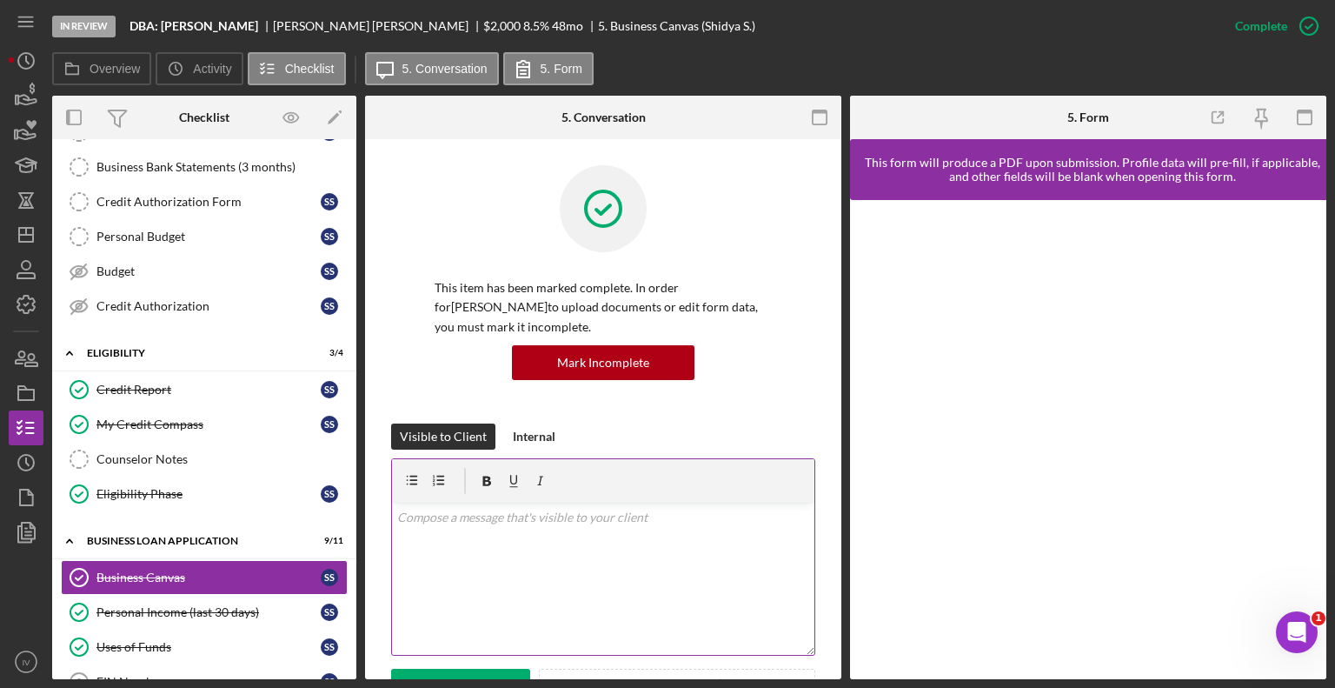
scroll to position [261, 0]
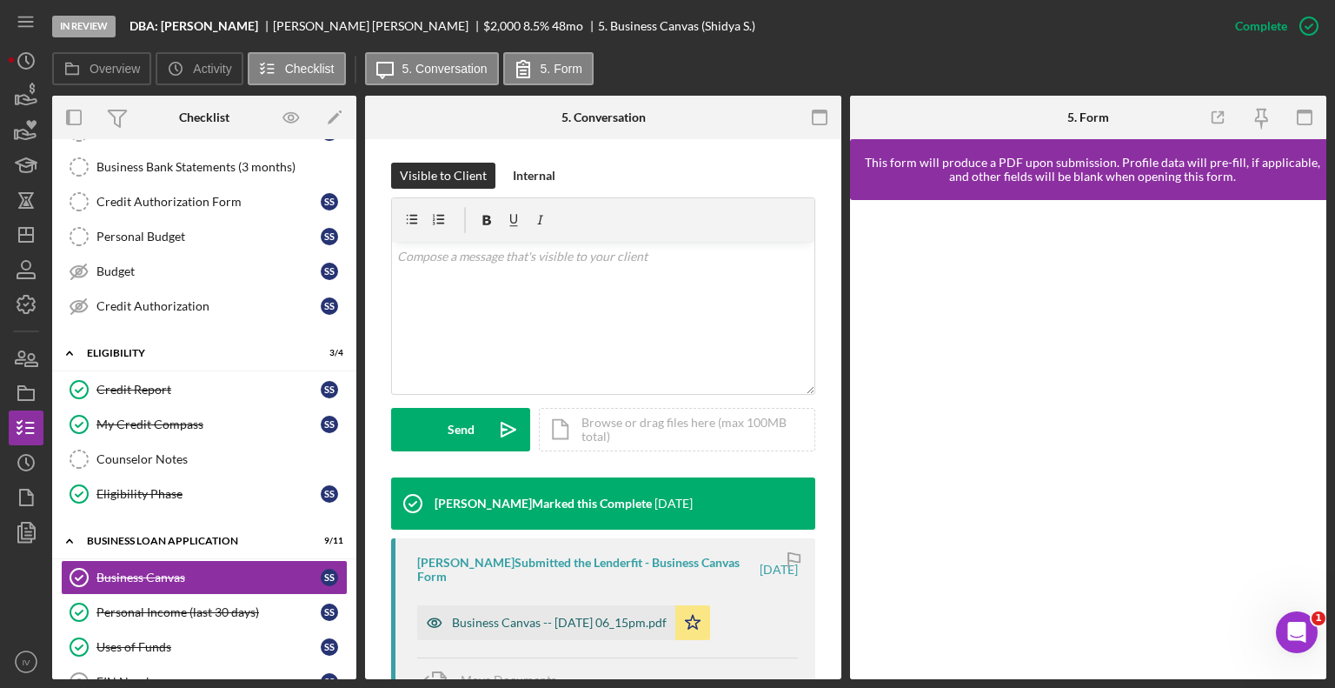
click at [508, 608] on div "Business Canvas -- [DATE] 06_15pm.pdf" at bounding box center [559, 622] width 215 height 14
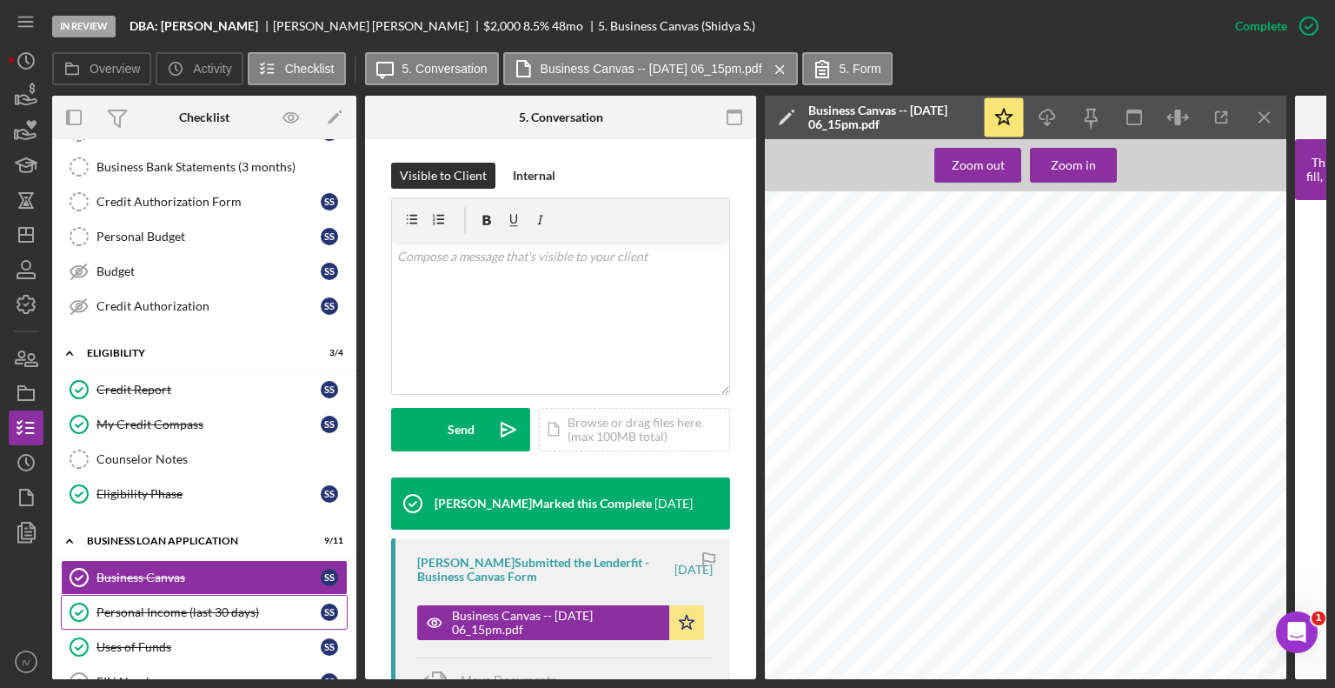
click at [190, 597] on link "Personal Income (last 30 days) Personal Income (last 30 days) S S" at bounding box center [204, 612] width 287 height 35
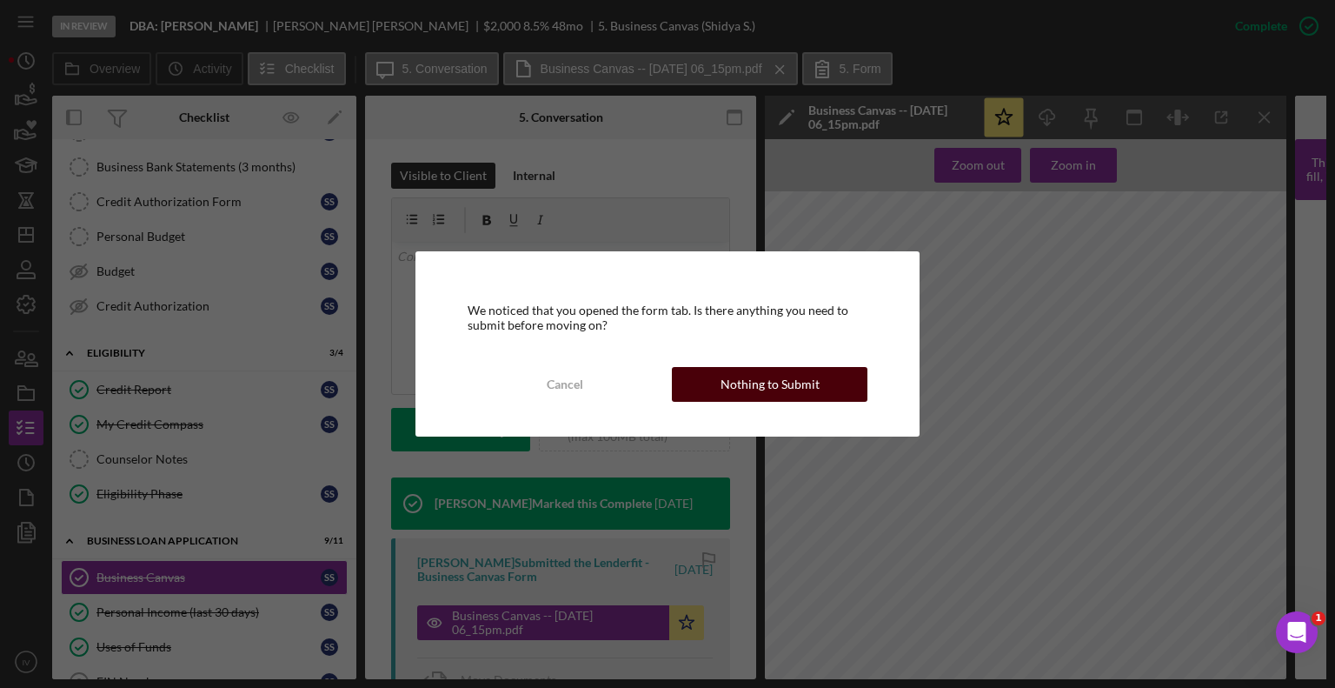
click at [781, 387] on div "Nothing to Submit" at bounding box center [770, 384] width 99 height 35
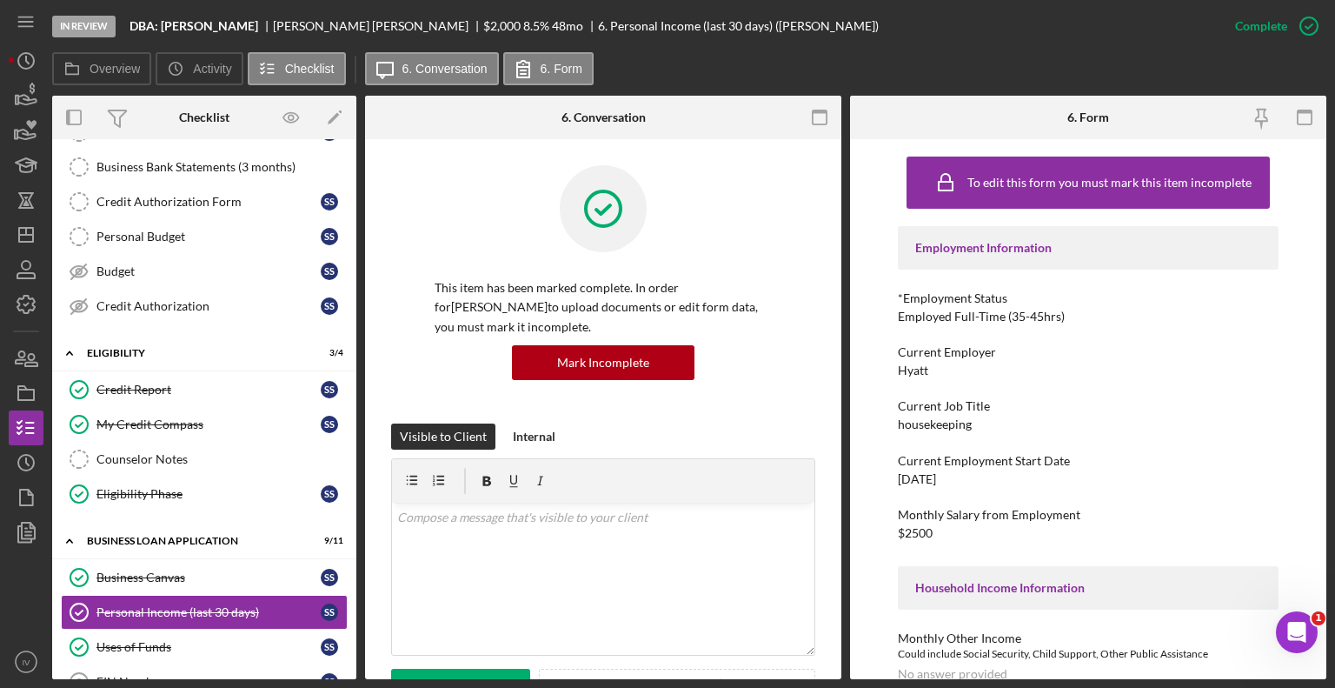
scroll to position [261, 0]
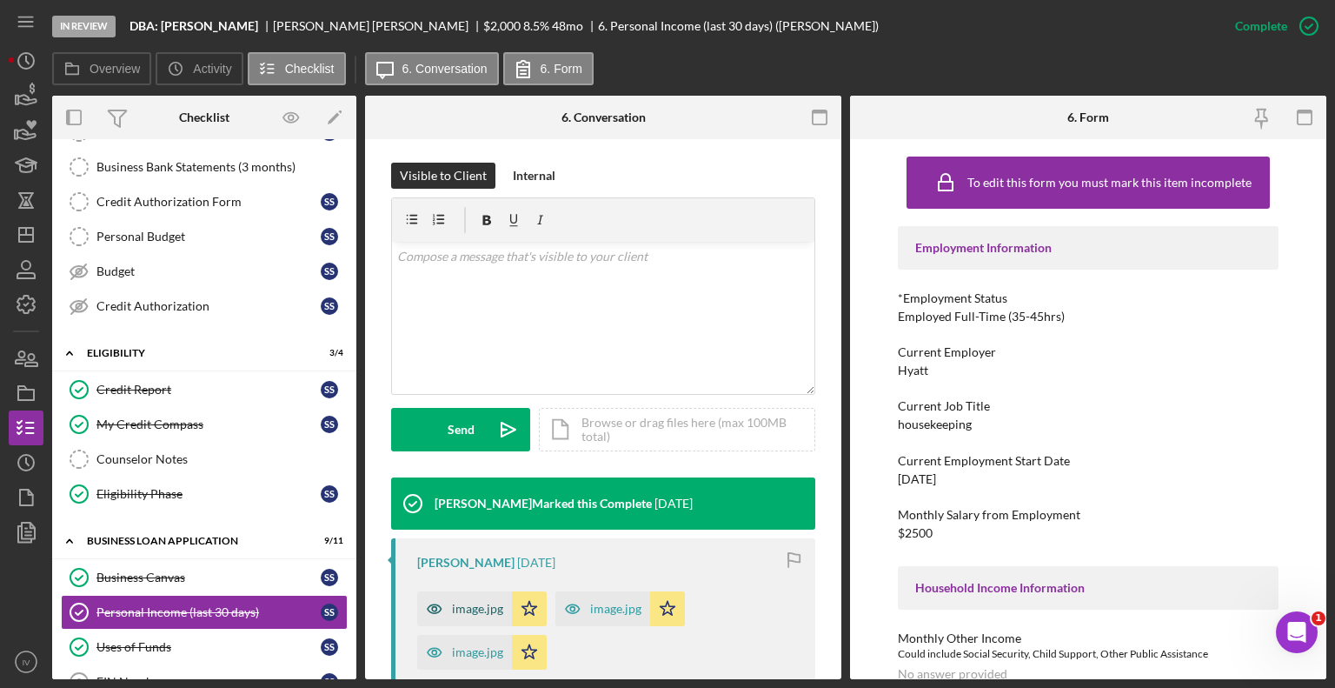
click at [475, 607] on div "image.jpg" at bounding box center [477, 609] width 51 height 14
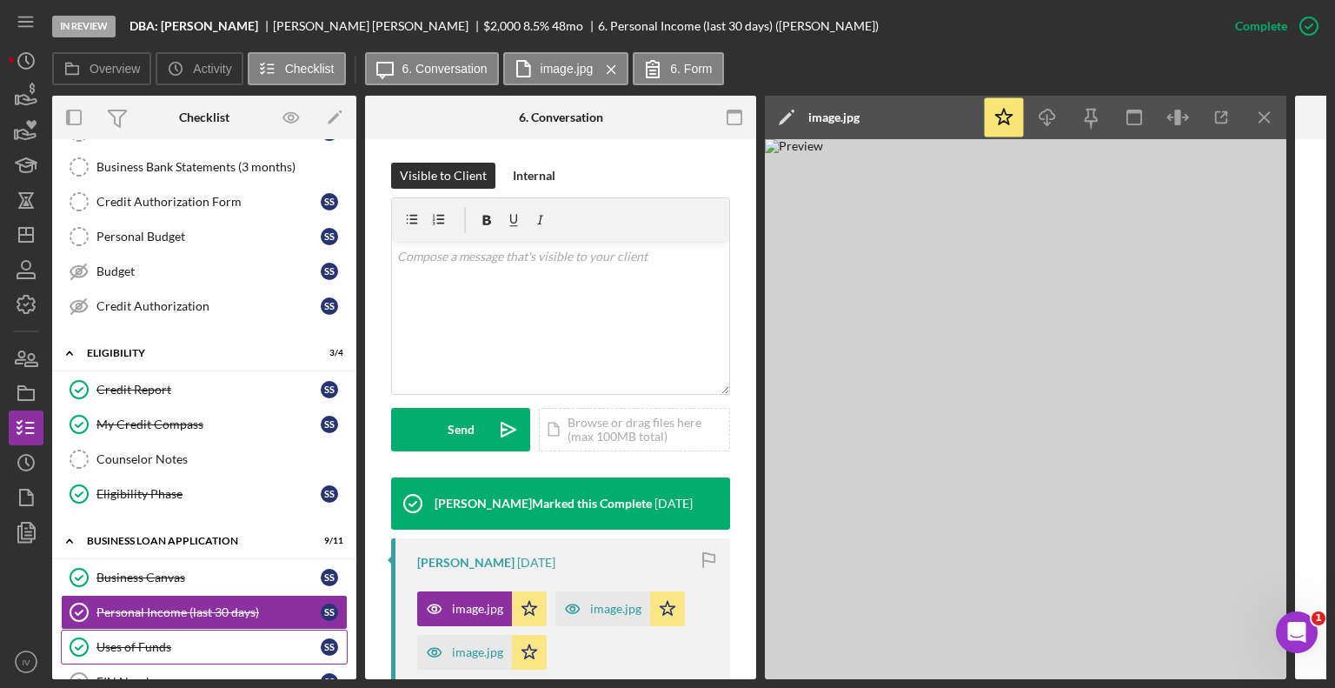
click at [160, 608] on div "Uses of Funds" at bounding box center [208, 647] width 224 height 14
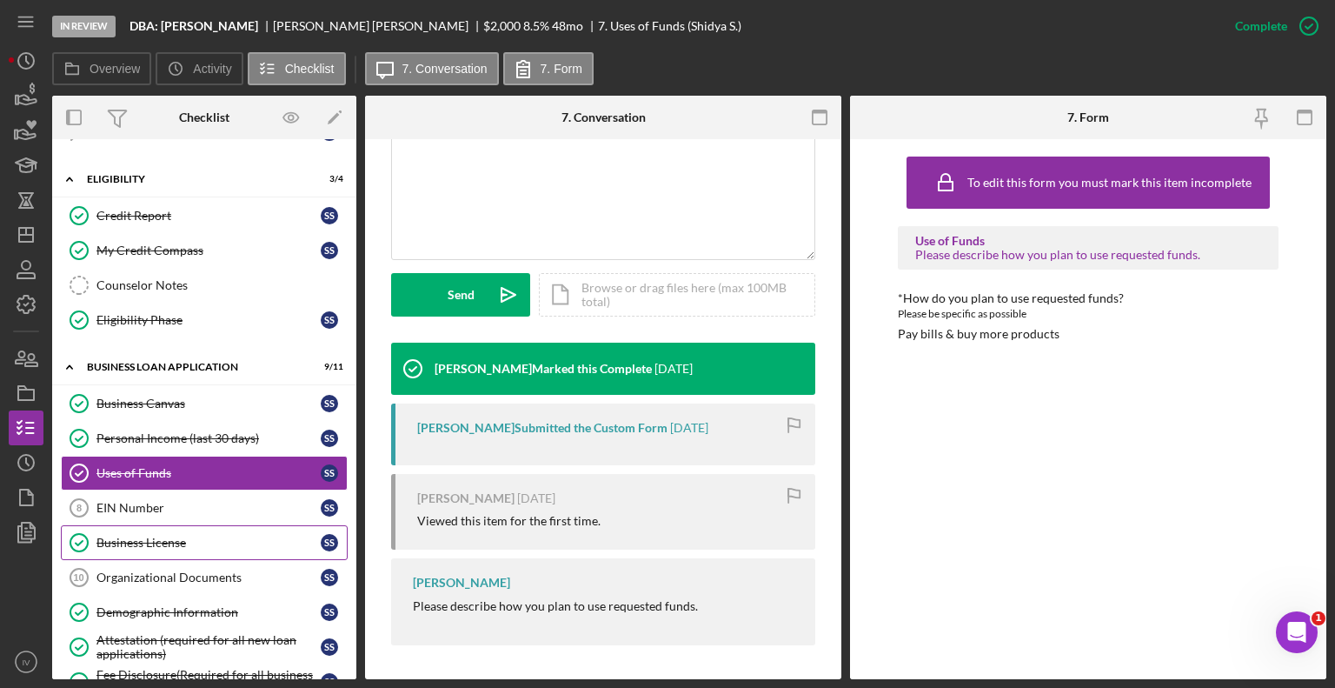
scroll to position [503, 0]
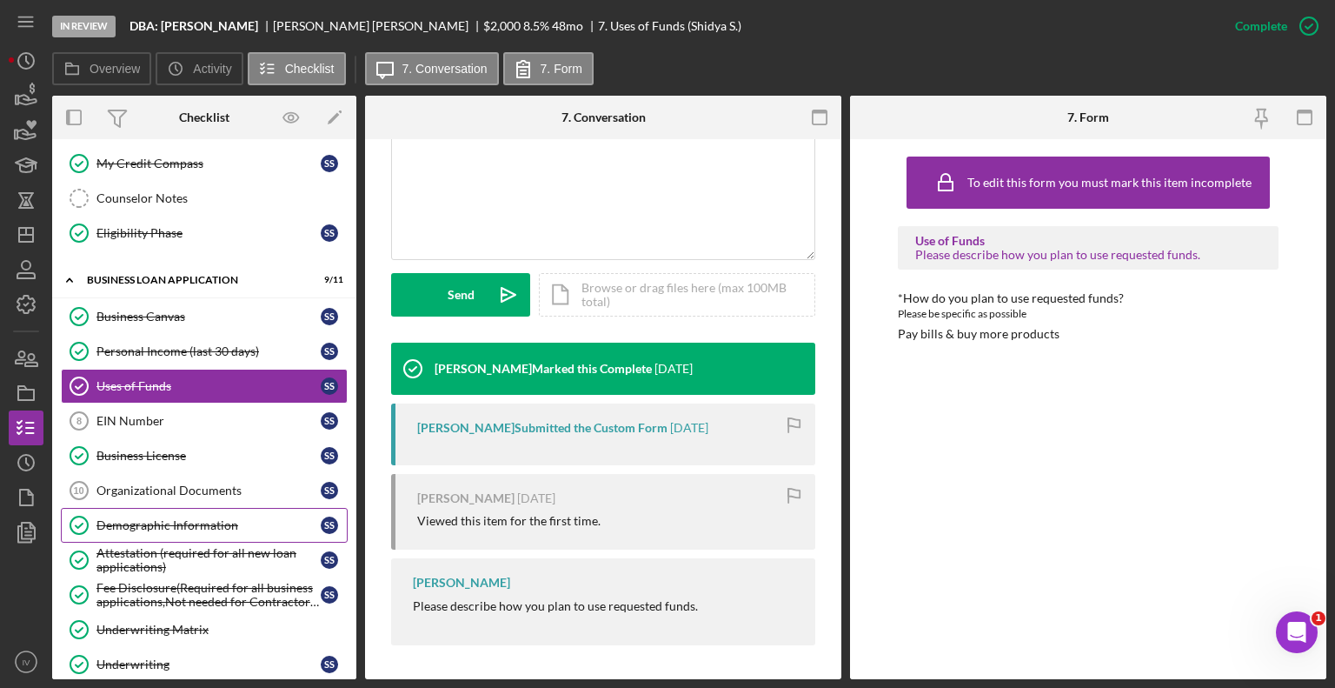
click at [153, 518] on div "Demographic Information" at bounding box center [208, 525] width 224 height 14
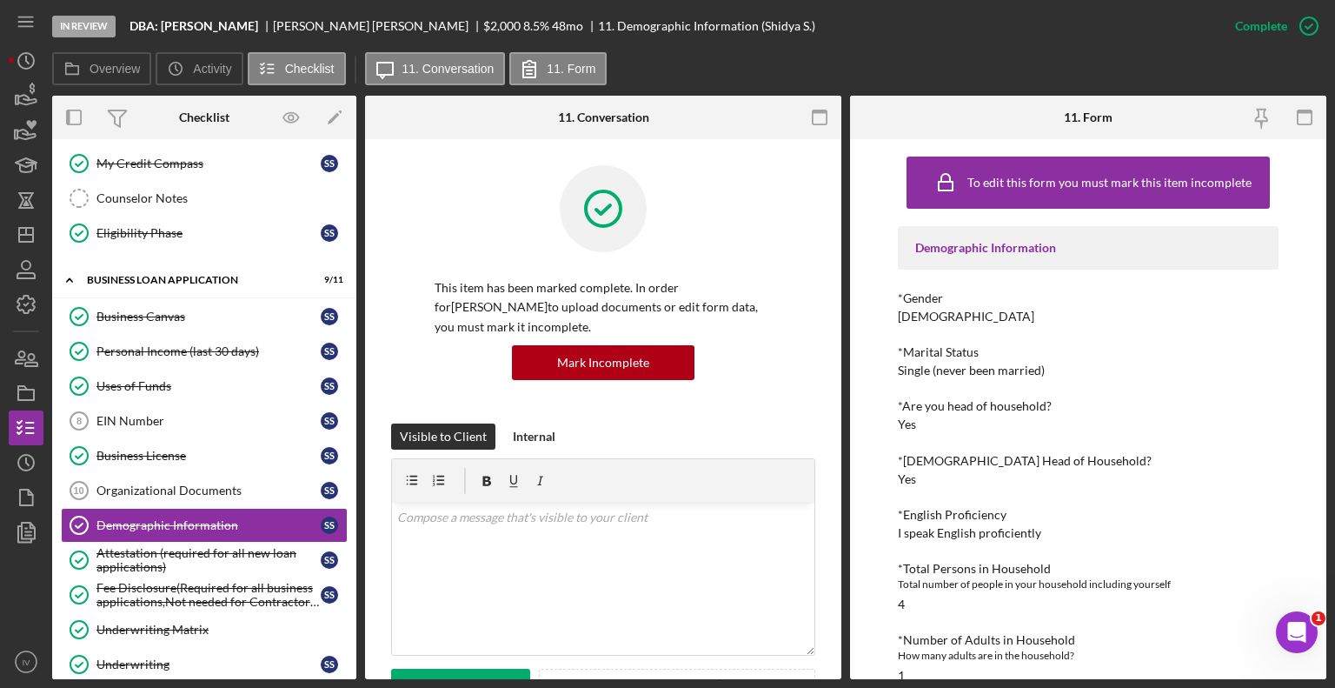
scroll to position [348, 0]
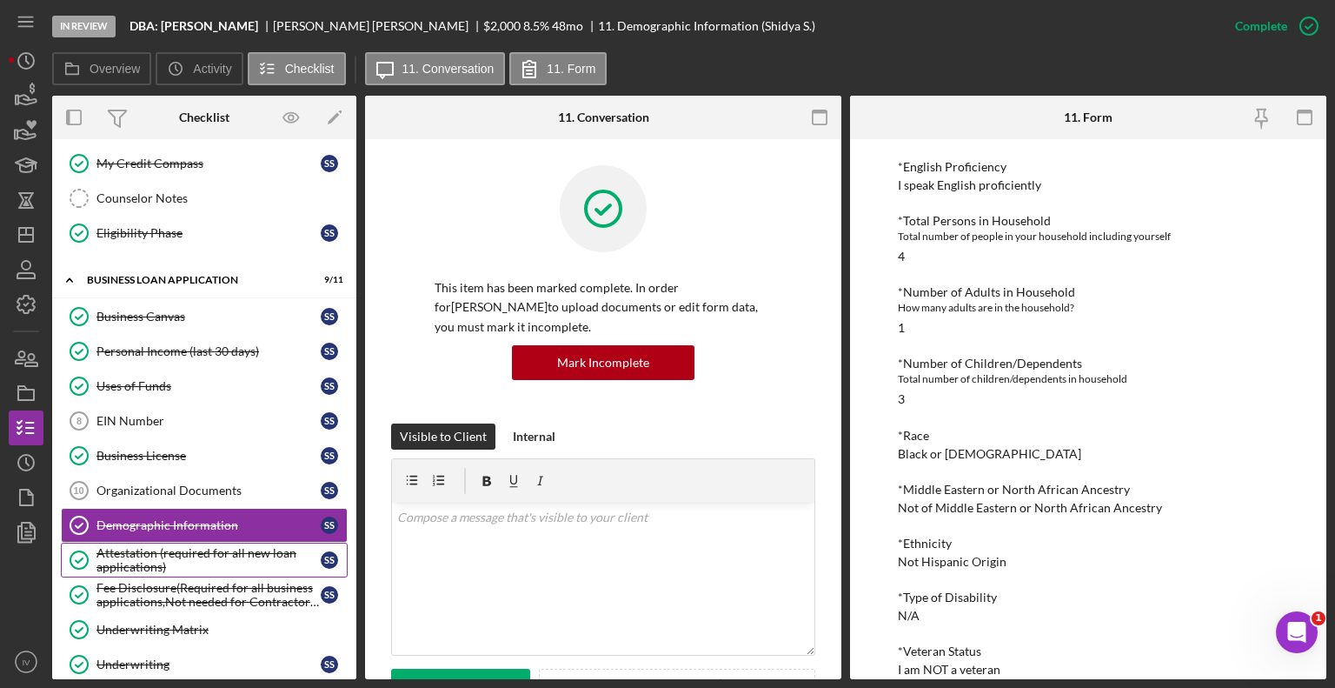
click at [195, 542] on link "Attestation (required for all new loan applications) Attestation (required for …" at bounding box center [204, 559] width 287 height 35
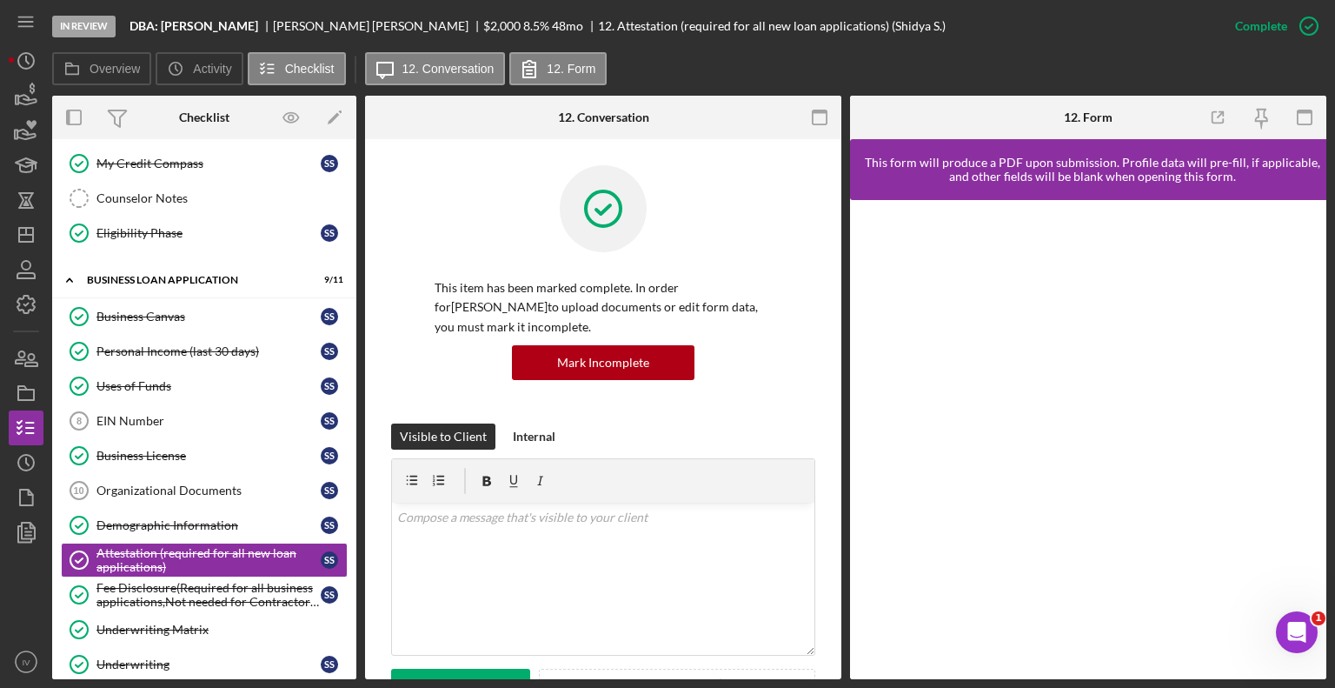
scroll to position [261, 0]
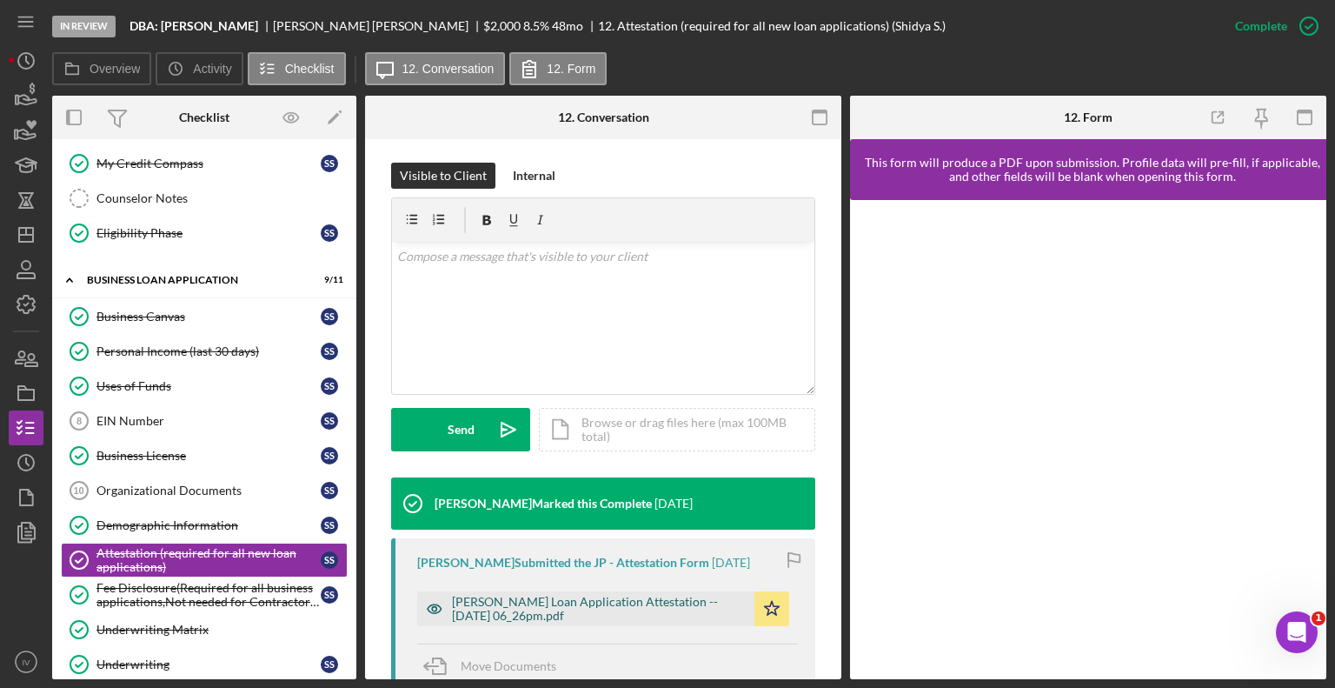
click at [573, 603] on div "[PERSON_NAME] Loan Application Attestation -- [DATE] 06_26pm.pdf" at bounding box center [599, 609] width 294 height 28
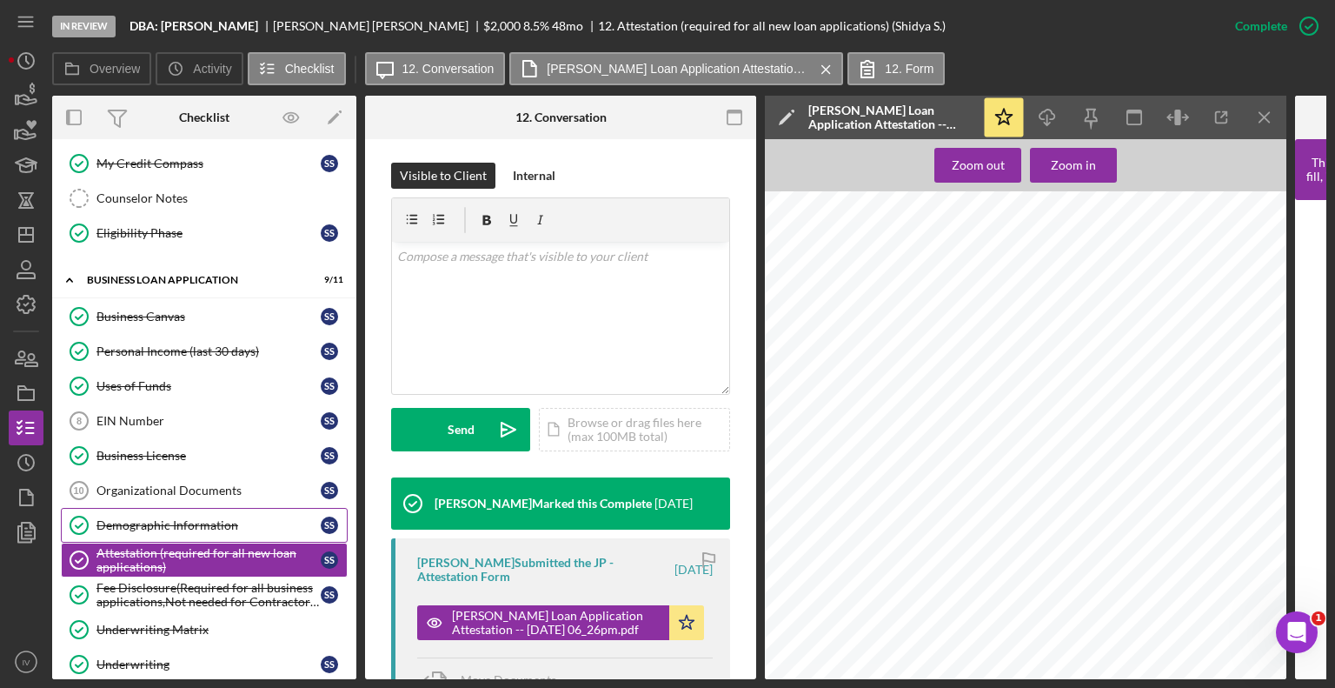
scroll to position [635, 0]
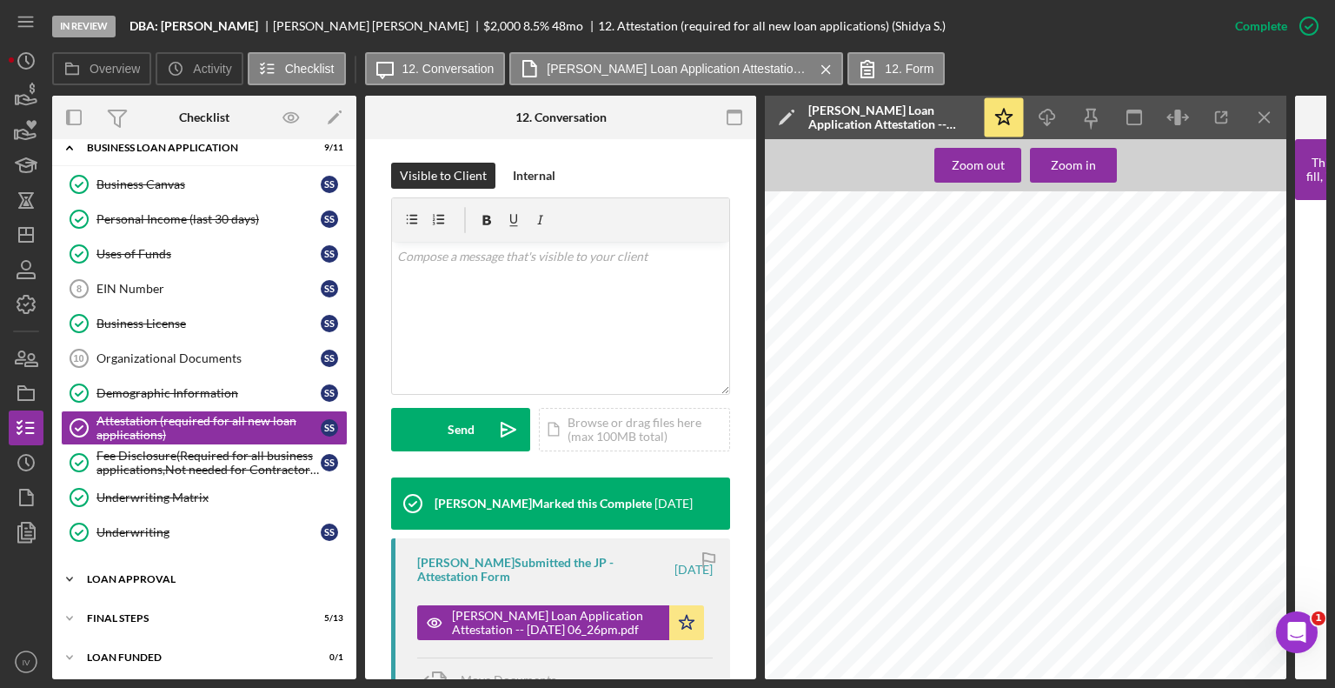
click at [117, 574] on div "Loan Approval" at bounding box center [211, 579] width 248 height 10
click at [163, 598] on link "Loan Approval Loan Approval" at bounding box center [204, 615] width 287 height 35
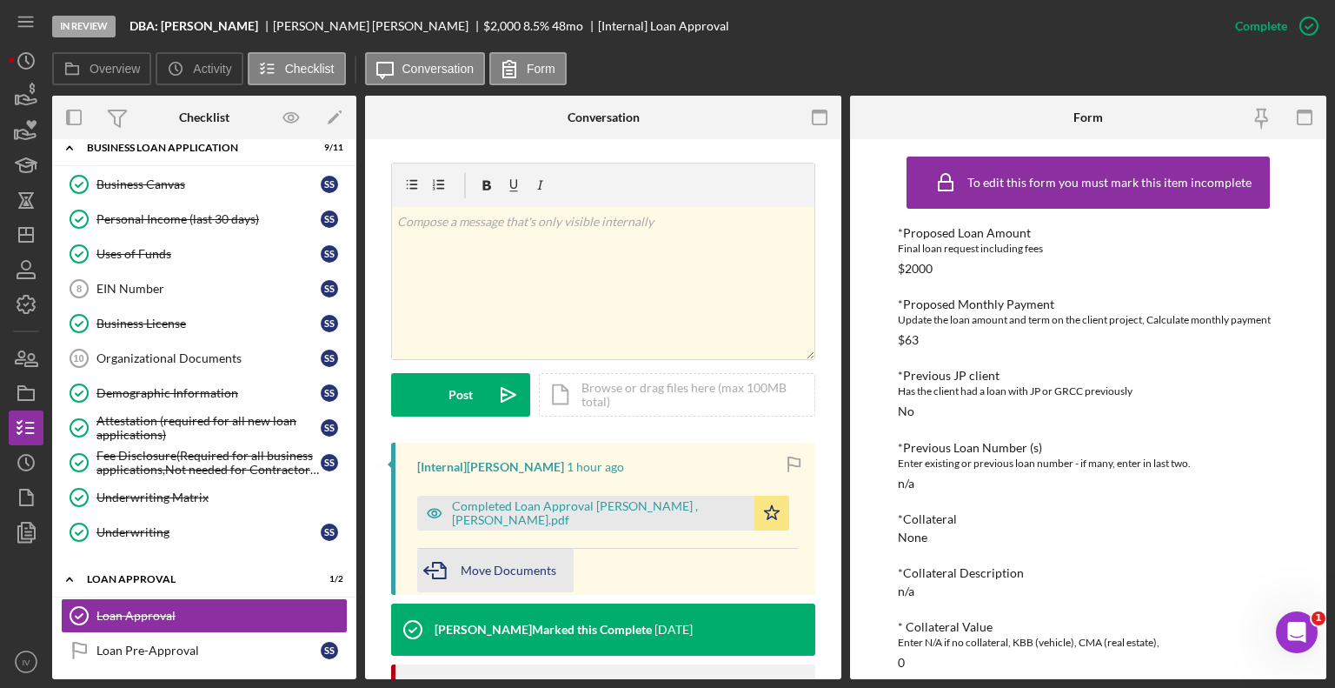
scroll to position [348, 0]
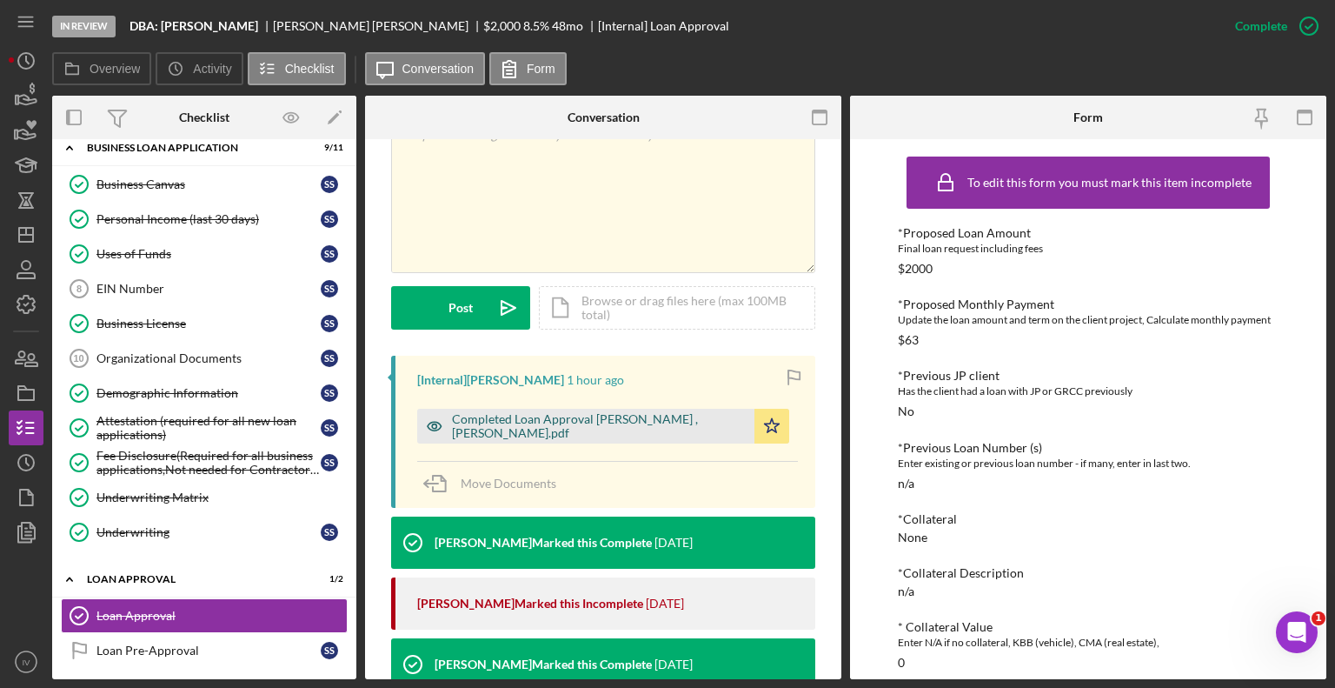
click at [562, 420] on div "Completed Loan Approval [PERSON_NAME] , [PERSON_NAME].pdf" at bounding box center [599, 426] width 294 height 28
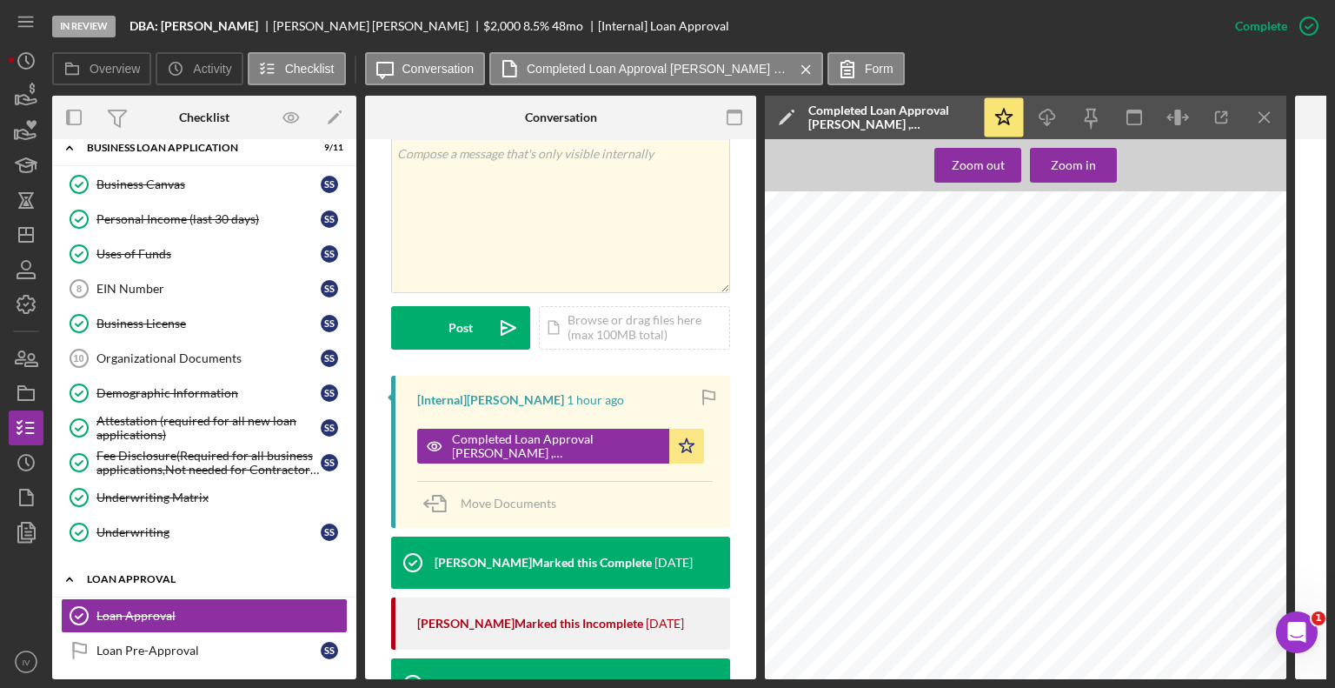
scroll to position [713, 0]
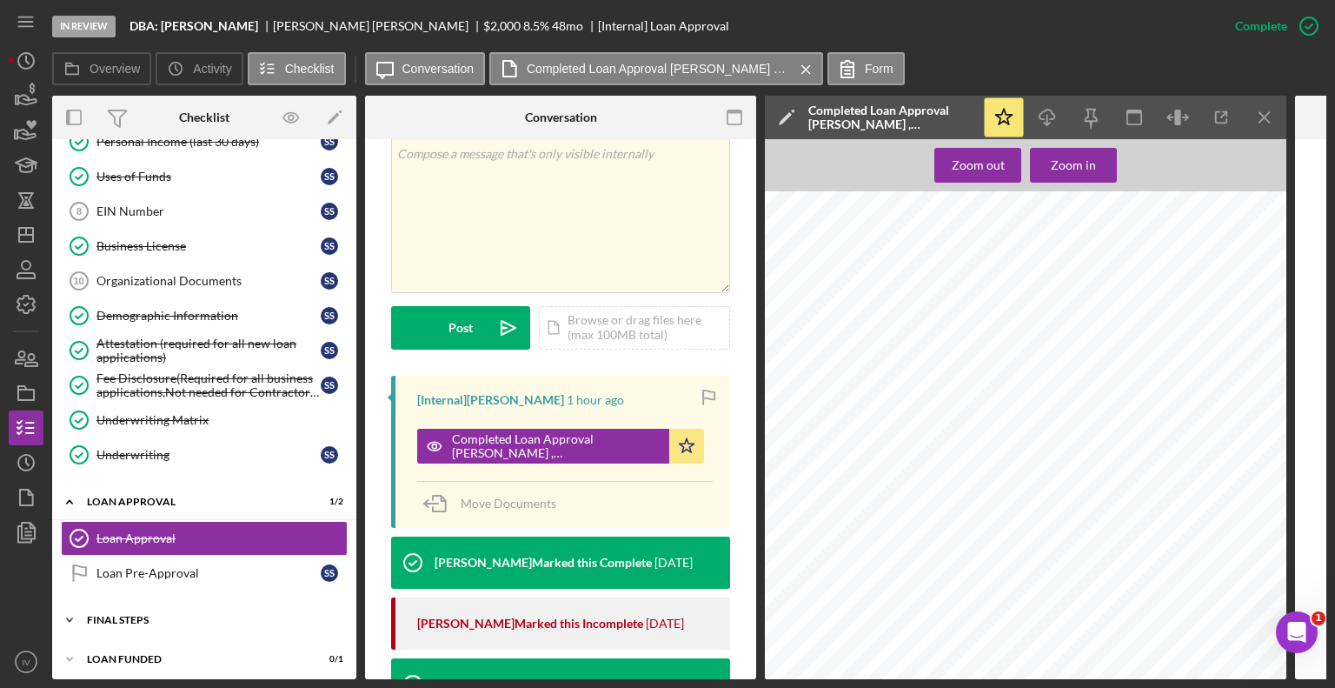
click at [143, 608] on div "Final Steps" at bounding box center [211, 620] width 248 height 10
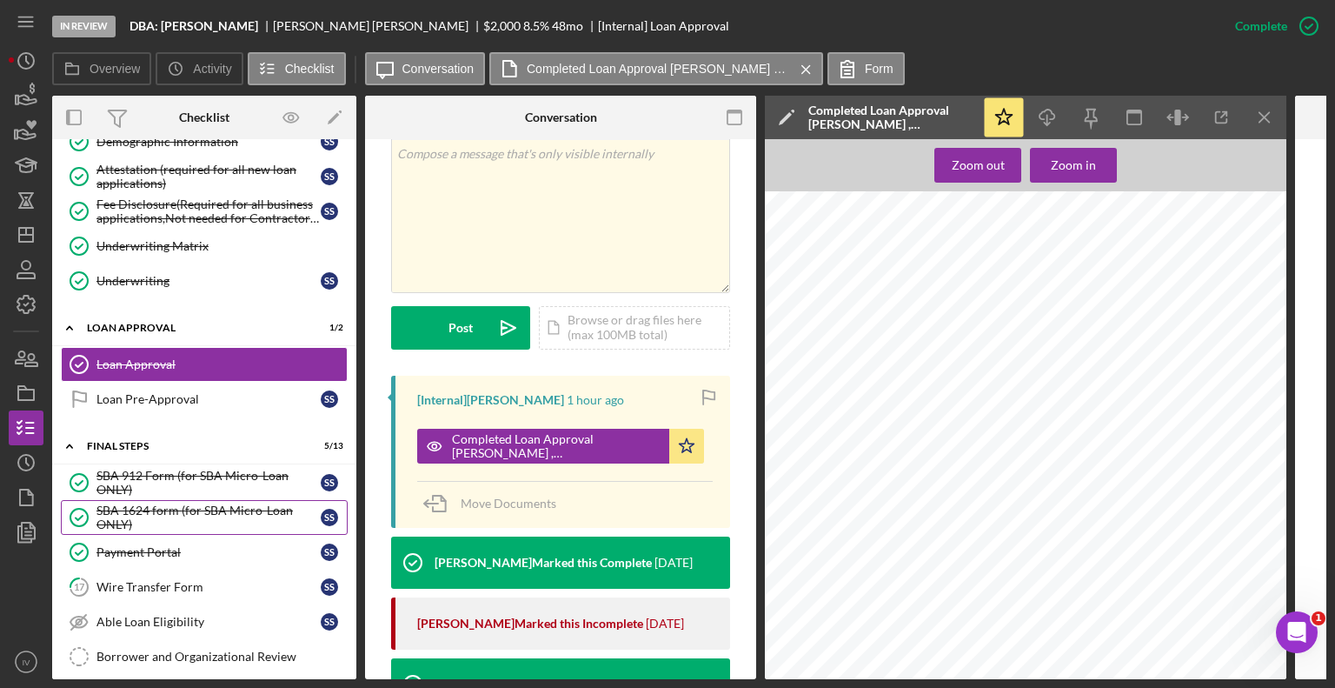
scroll to position [974, 0]
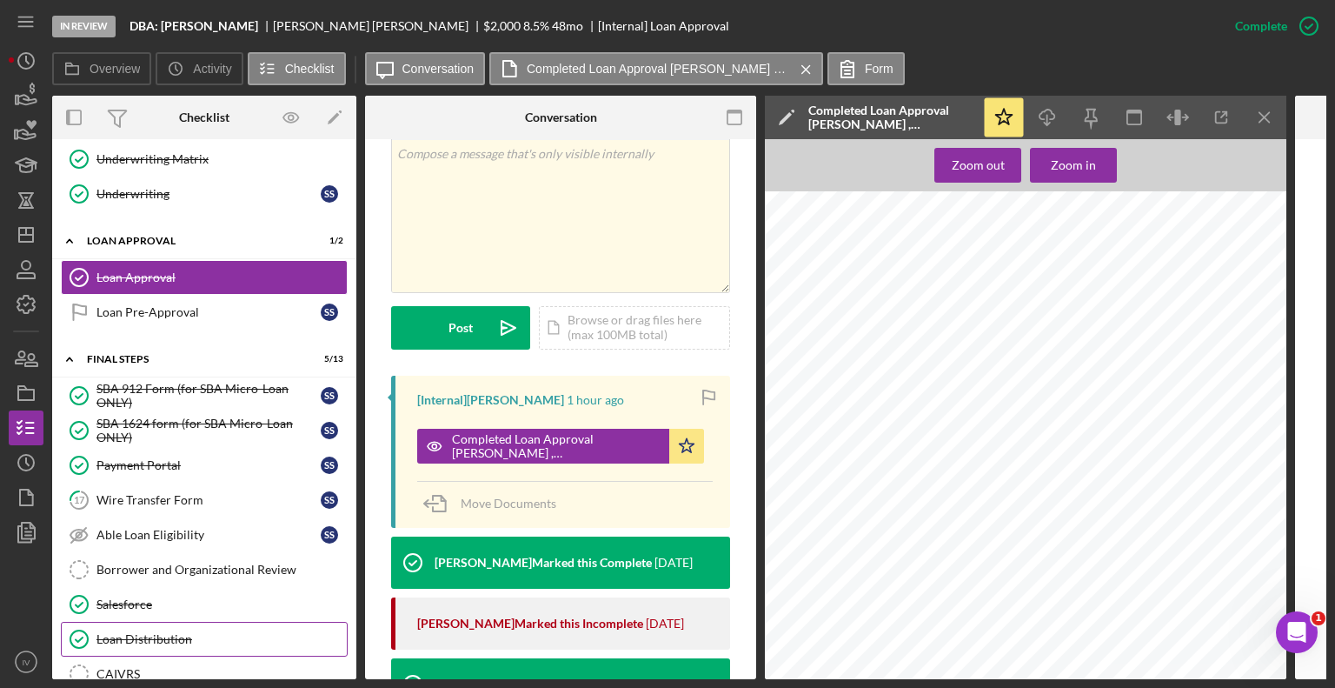
click at [131, 608] on div "Loan Distribution" at bounding box center [221, 639] width 250 height 14
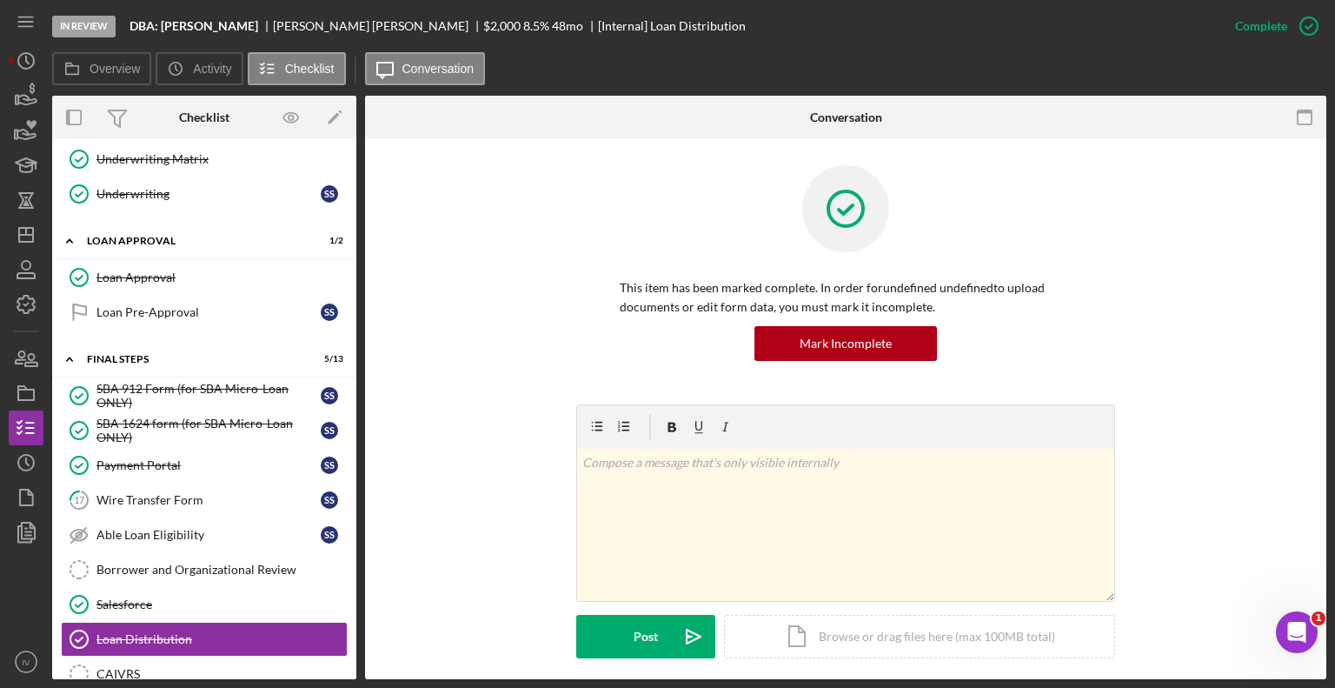
scroll to position [261, 0]
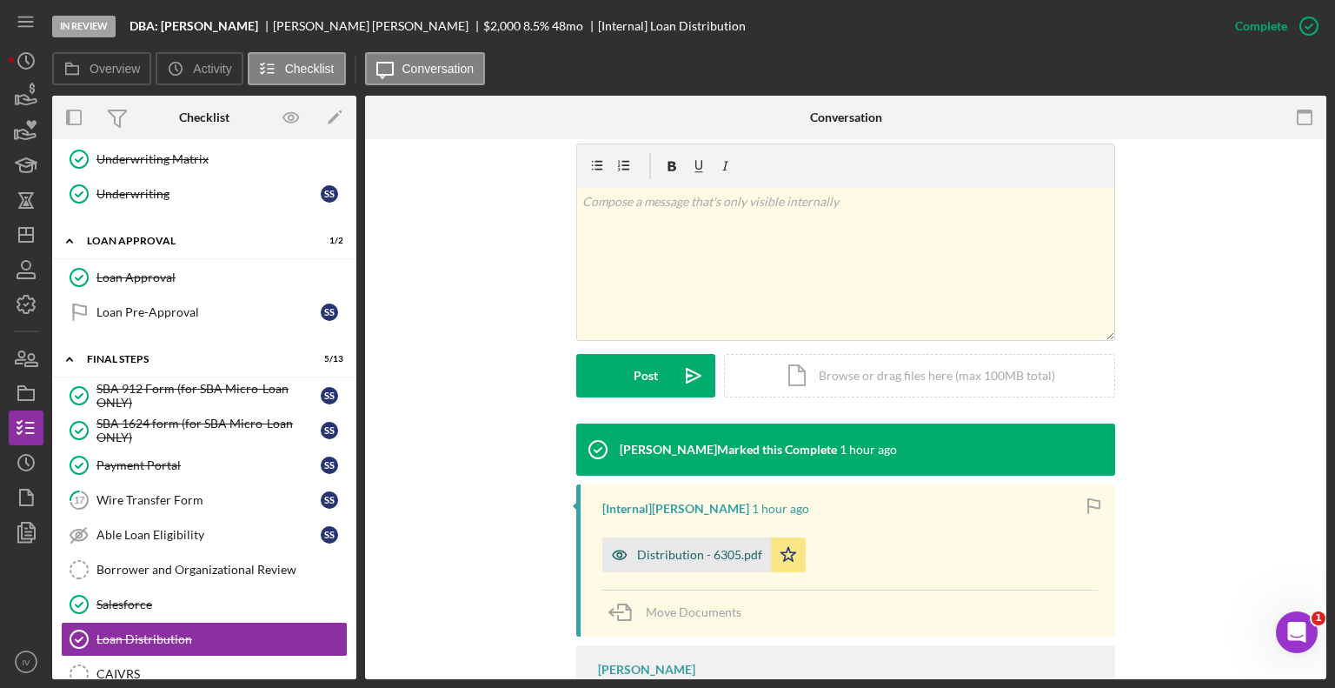
click at [681, 559] on div "Distribution - 6305.pdf" at bounding box center [699, 555] width 125 height 14
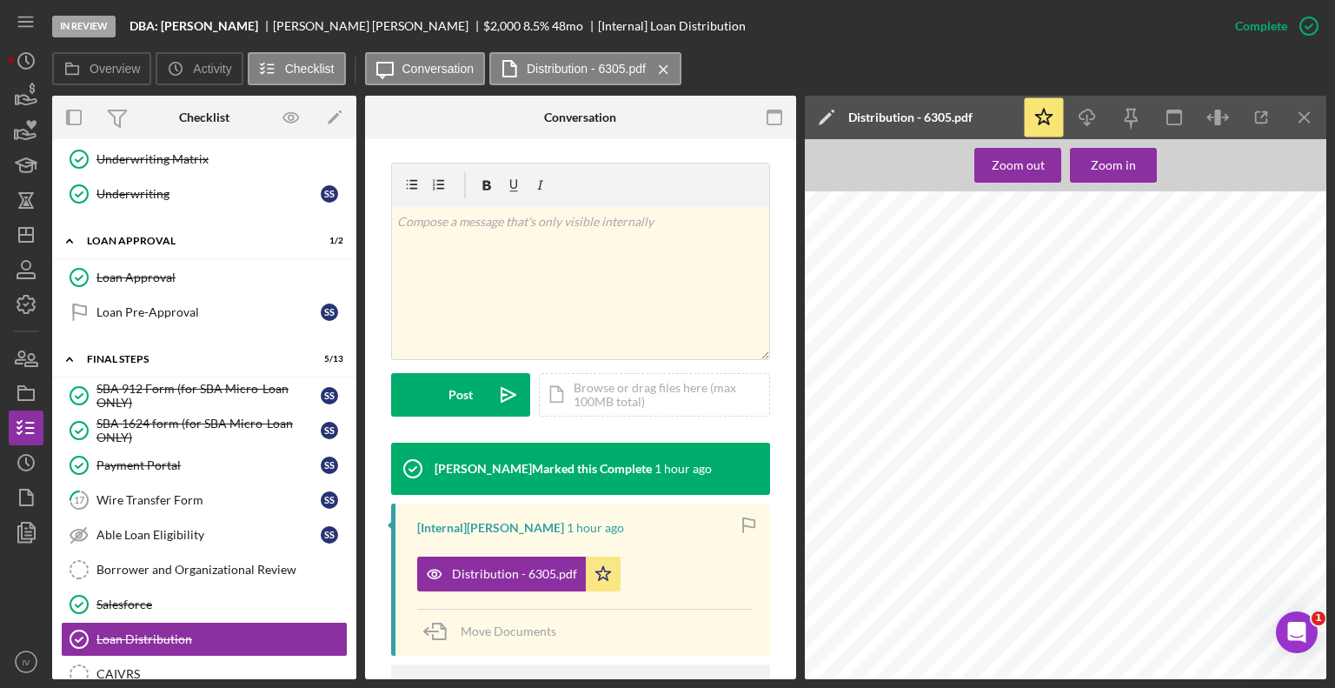
scroll to position [1912, 0]
click at [34, 235] on icon "Icon/Dashboard" at bounding box center [25, 234] width 43 height 43
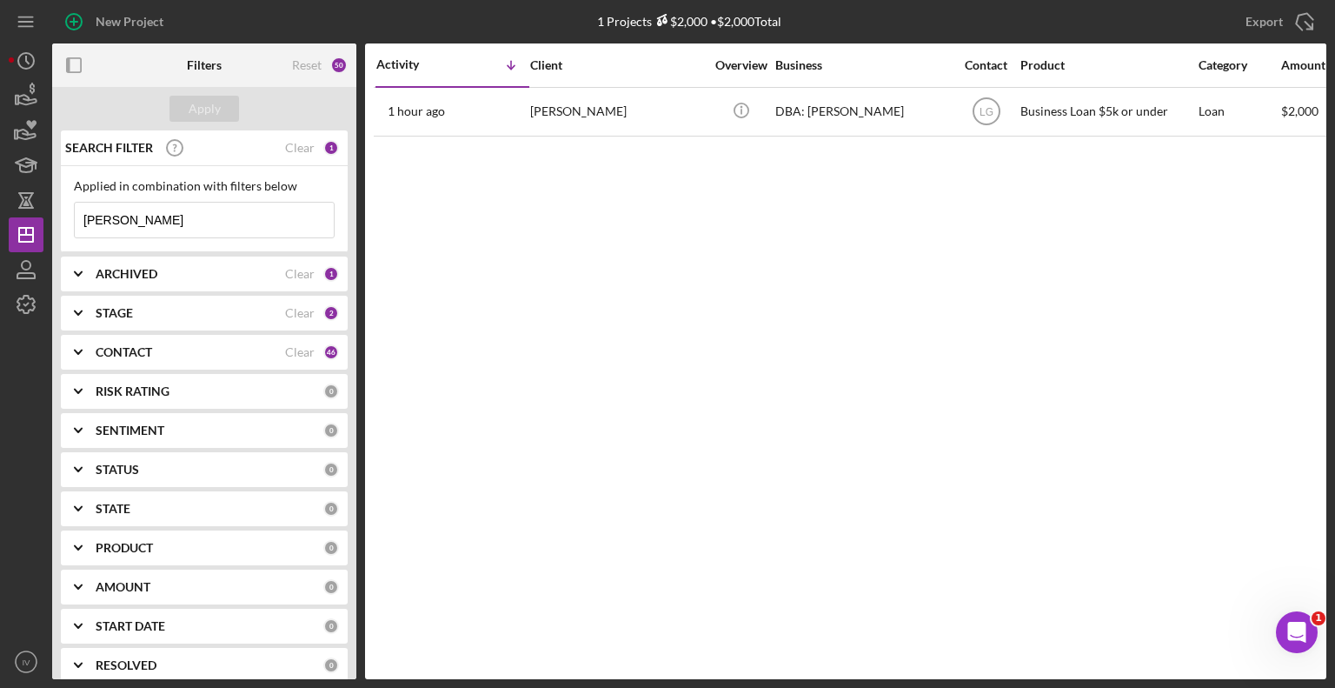
drag, startPoint x: 141, startPoint y: 224, endPoint x: 83, endPoint y: 215, distance: 59.0
click at [83, 215] on input "[PERSON_NAME]" at bounding box center [204, 220] width 259 height 35
type input "bunch"
click at [842, 59] on div "Business" at bounding box center [862, 65] width 174 height 14
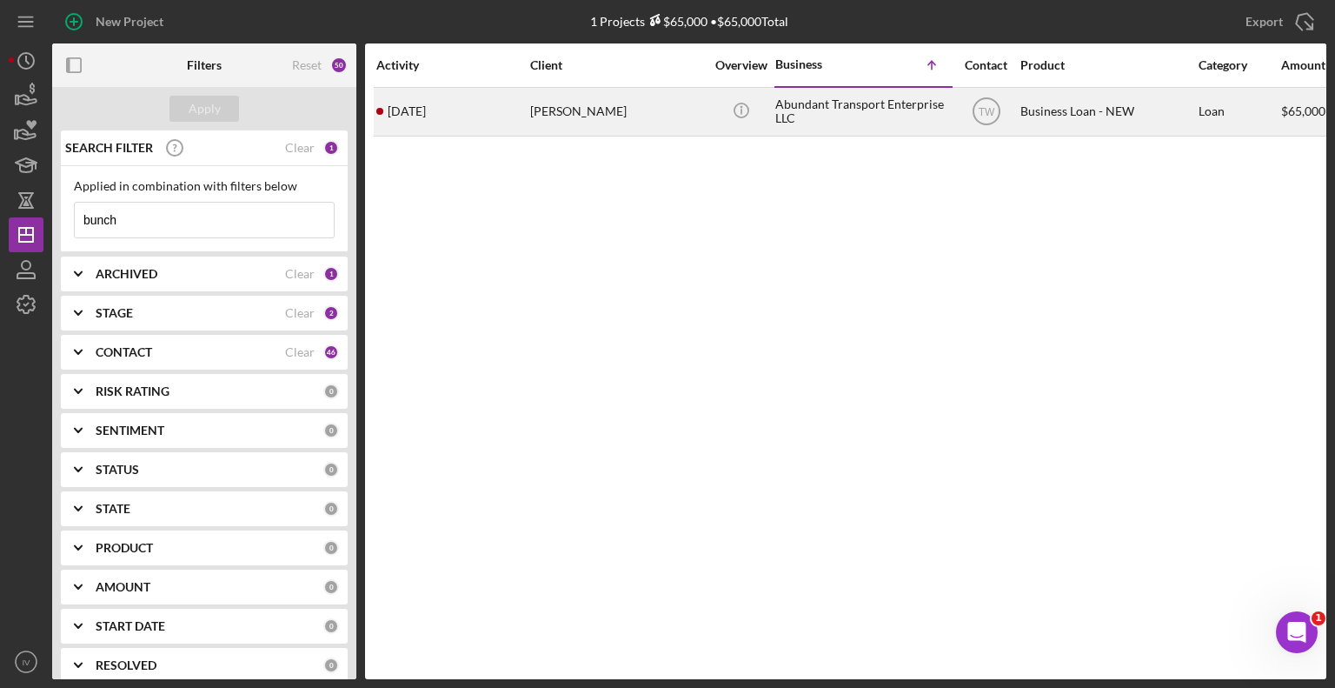
click at [571, 108] on div "[PERSON_NAME]" at bounding box center [617, 112] width 174 height 46
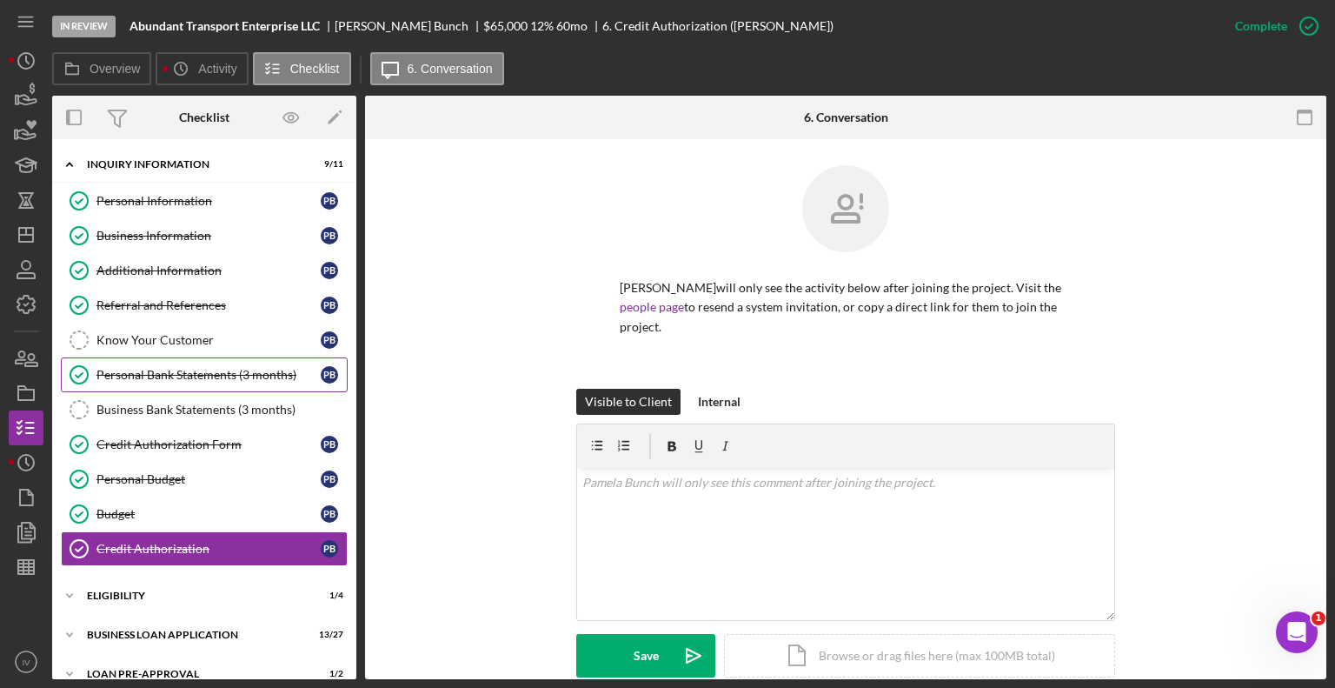
click at [195, 363] on link "Personal Bank Statements (3 months) Personal Bank Statements (3 months) P B" at bounding box center [204, 374] width 287 height 35
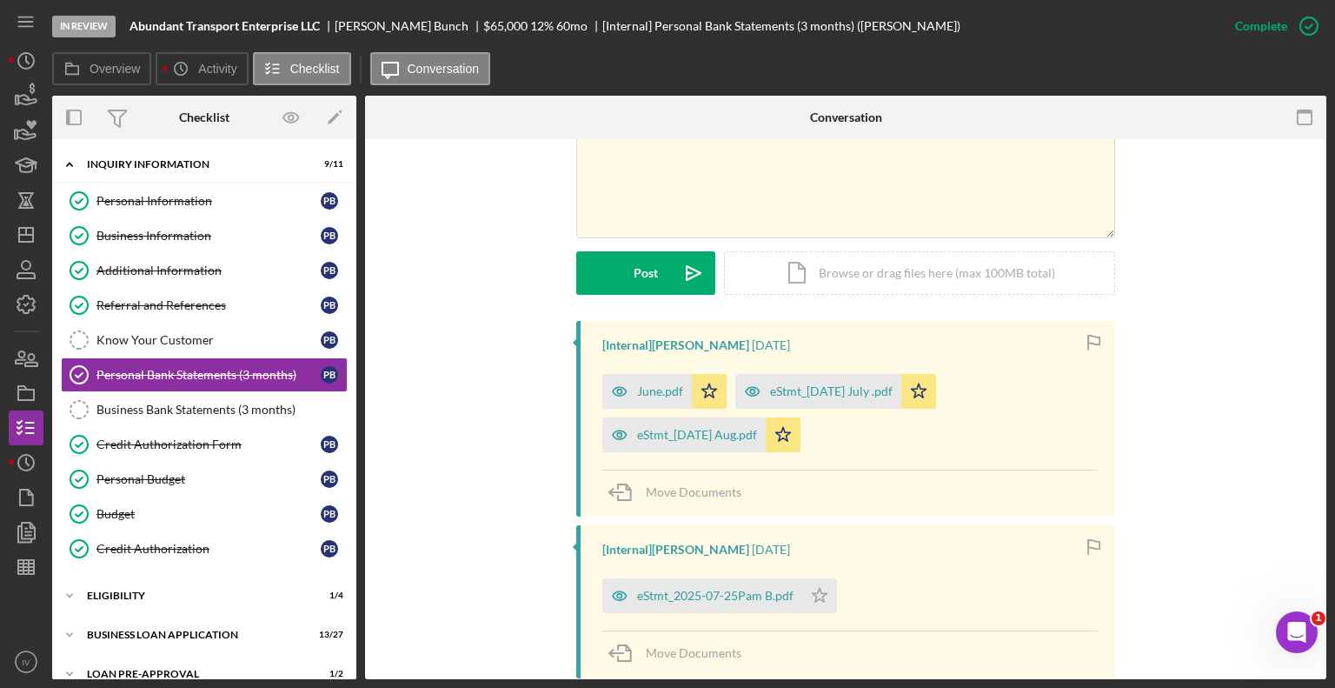
scroll to position [522, 0]
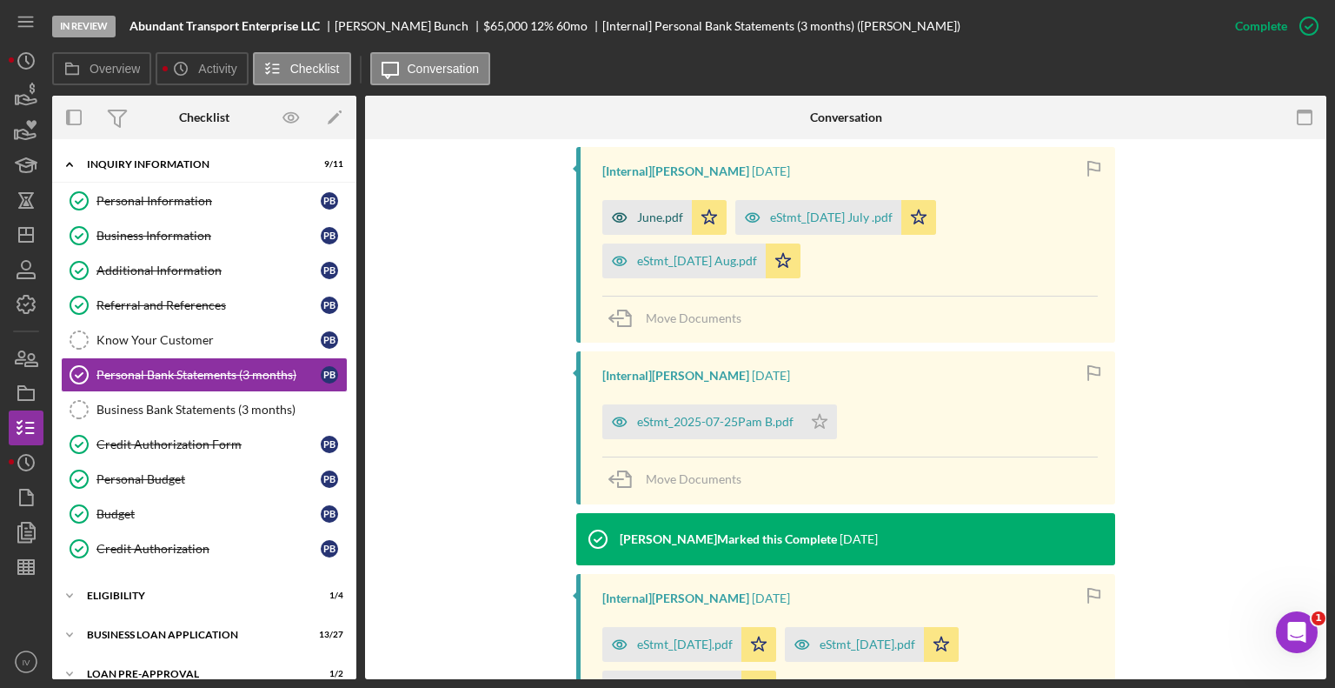
click at [643, 216] on div "June.pdf" at bounding box center [660, 217] width 46 height 14
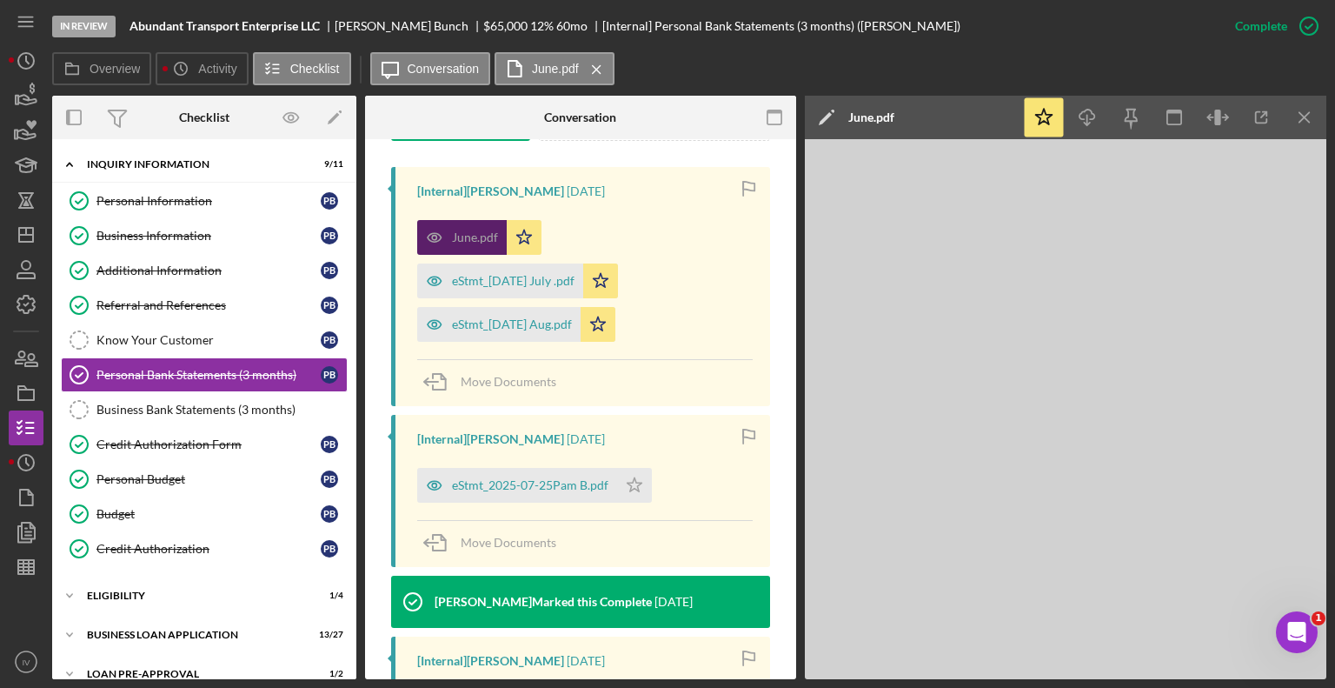
scroll to position [541, 0]
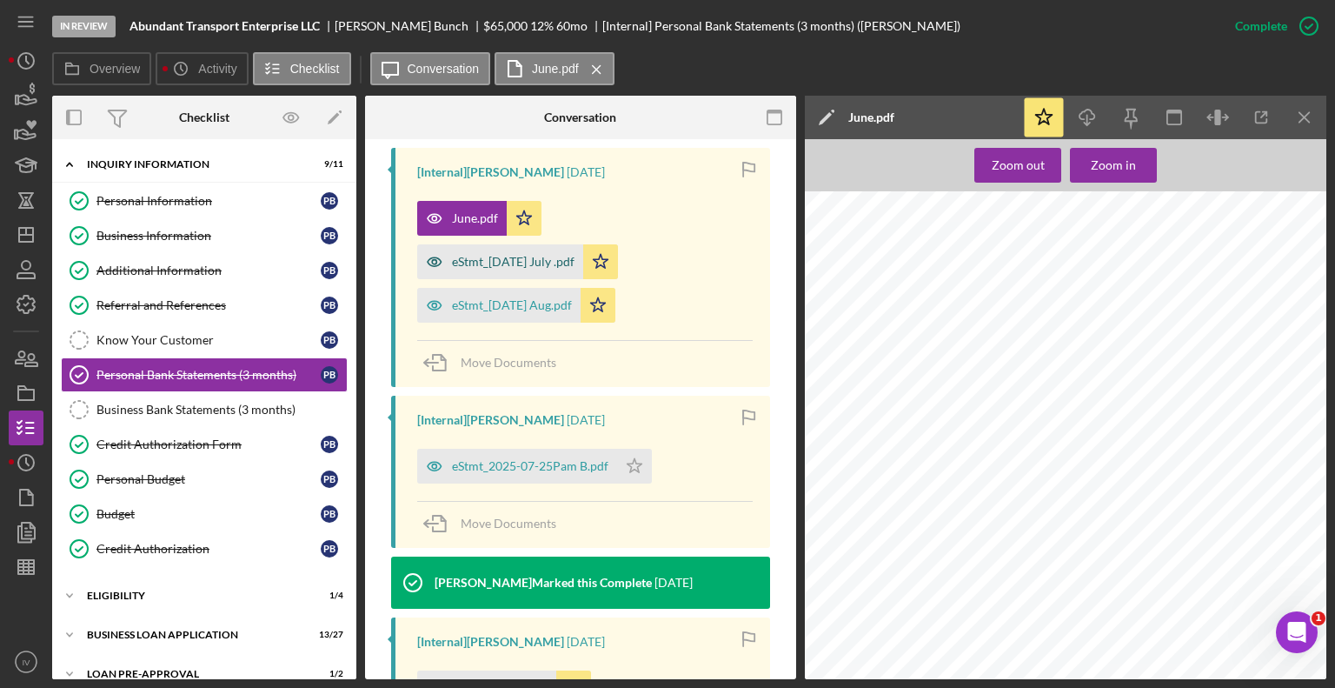
click at [538, 259] on div "eStmt_[DATE] July .pdf" at bounding box center [513, 262] width 123 height 14
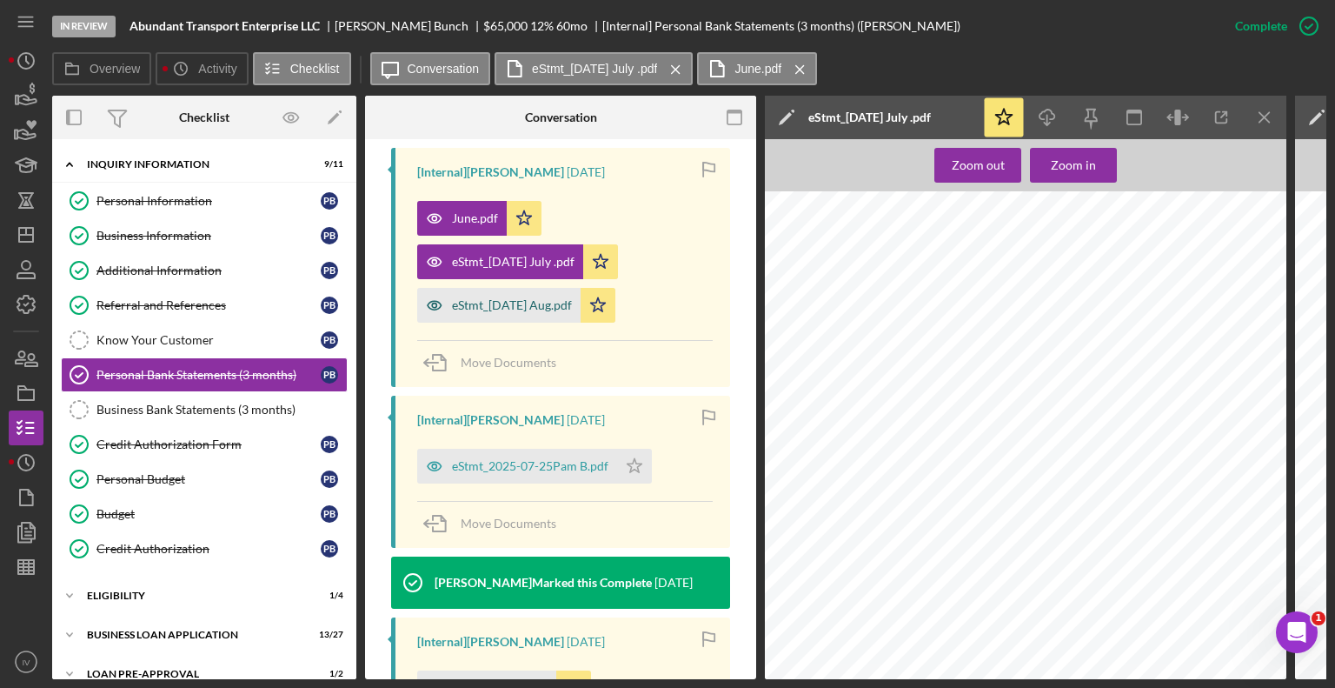
click at [540, 302] on div "eStmt_[DATE] Aug.pdf" at bounding box center [512, 305] width 120 height 14
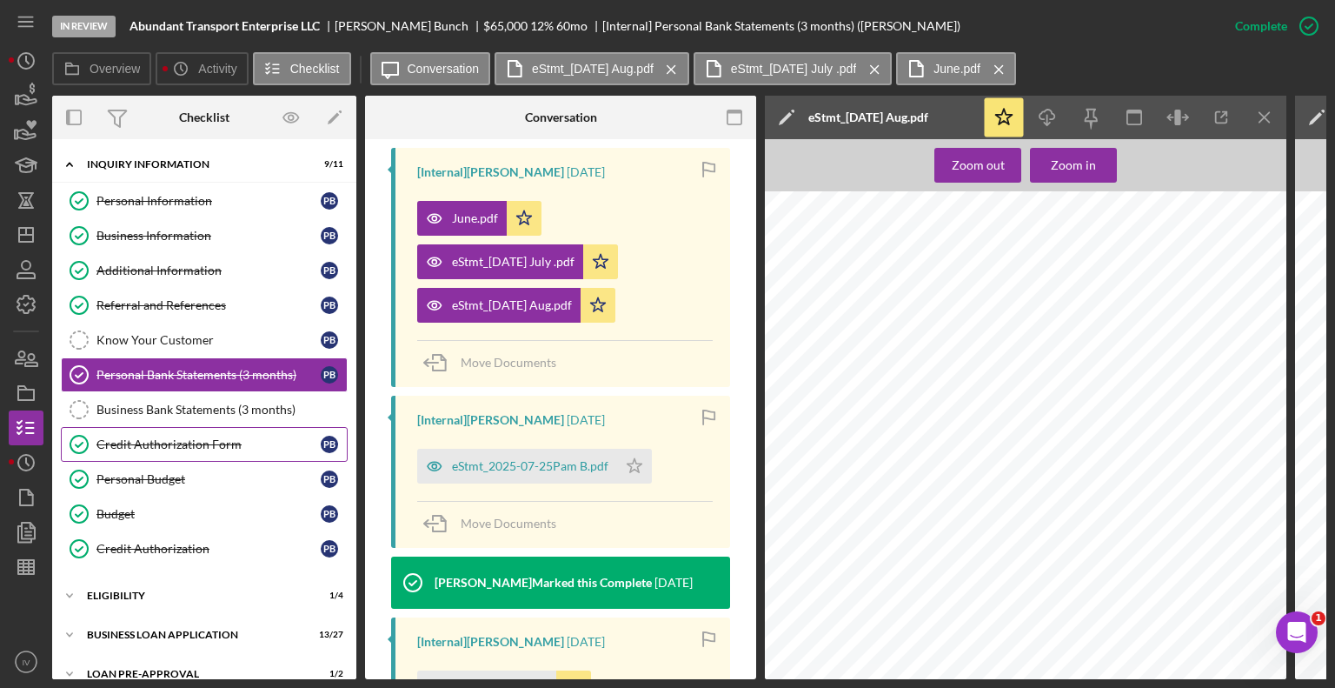
click at [236, 445] on div "Credit Authorization Form" at bounding box center [208, 444] width 224 height 14
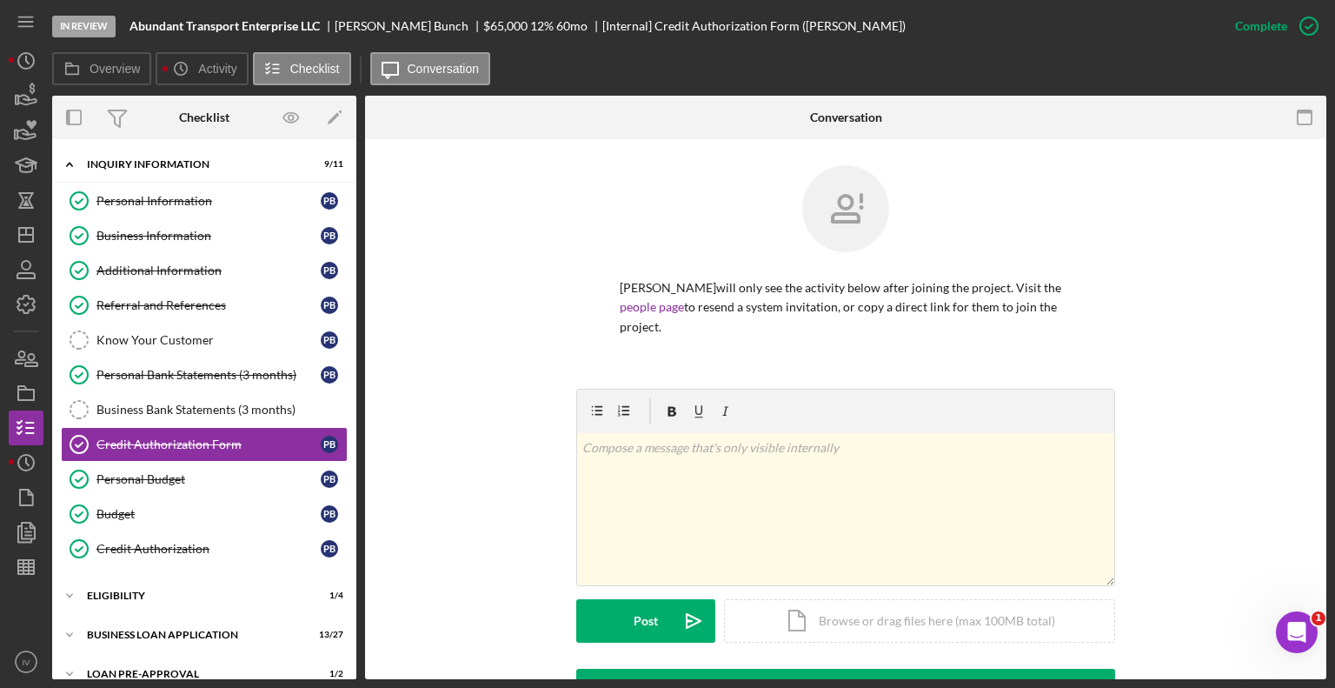
scroll to position [348, 0]
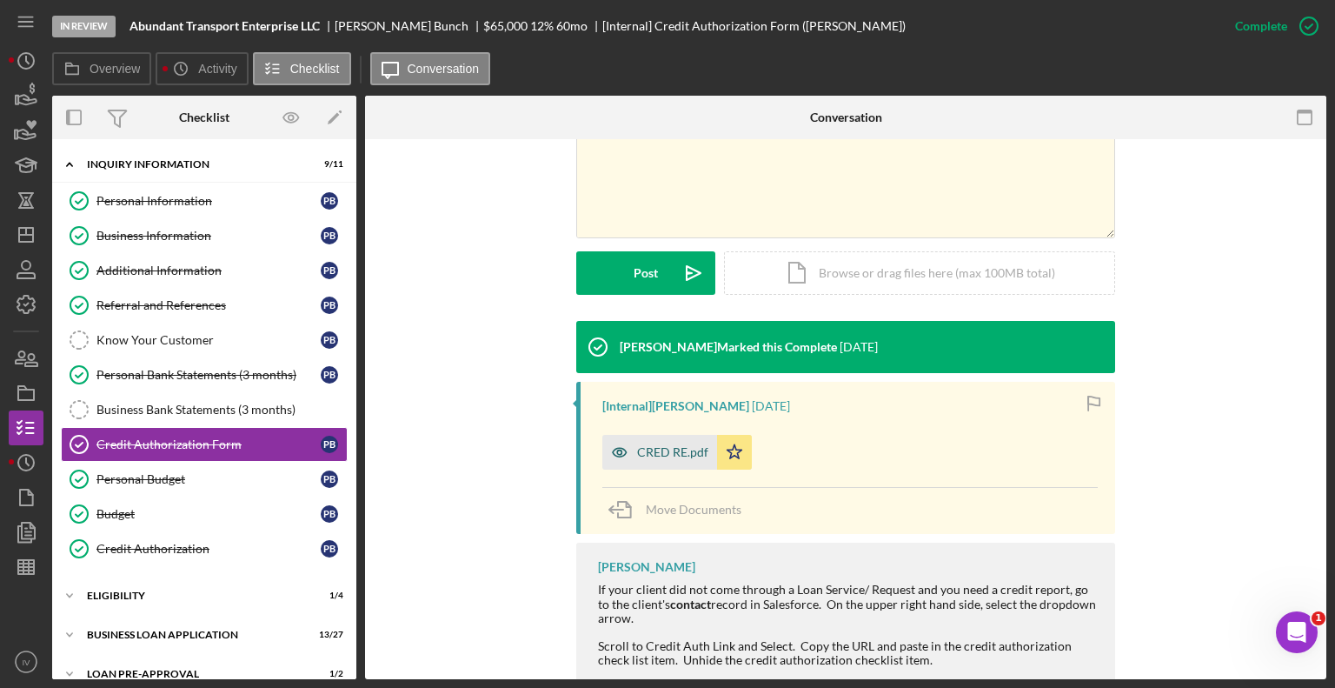
click at [651, 447] on div "CRED RE.pdf" at bounding box center [672, 452] width 71 height 14
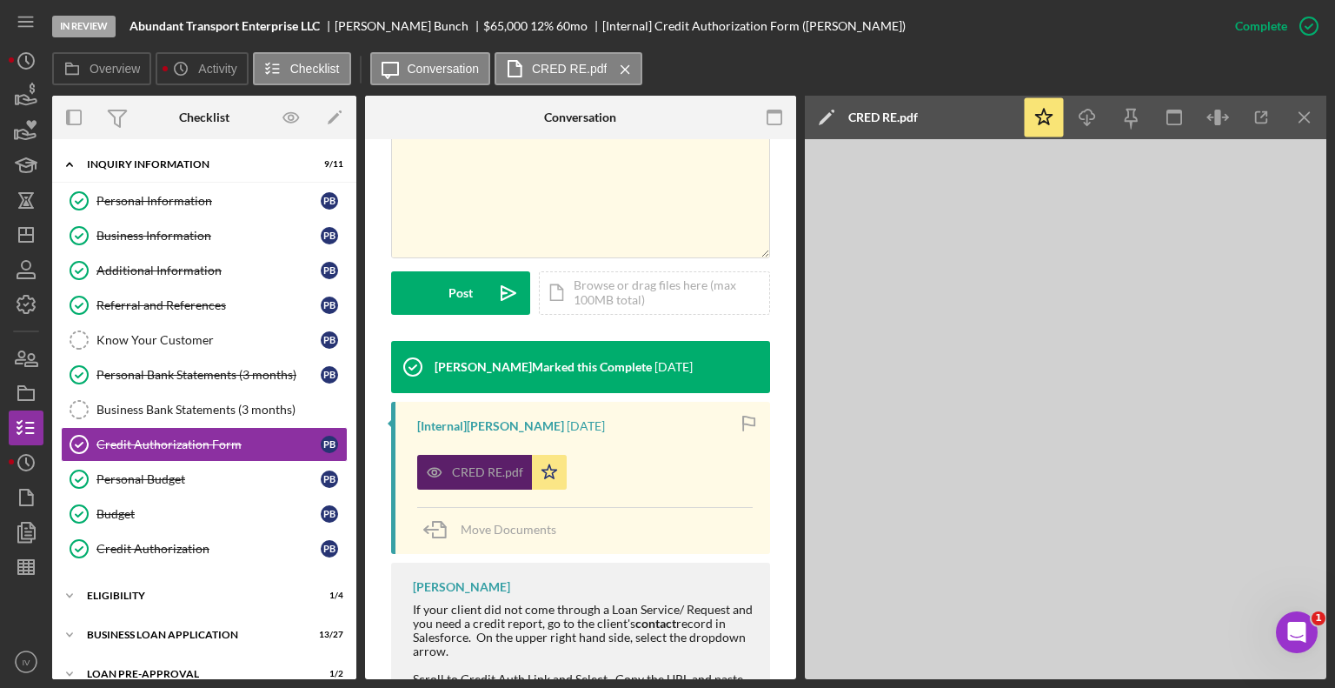
scroll to position [367, 0]
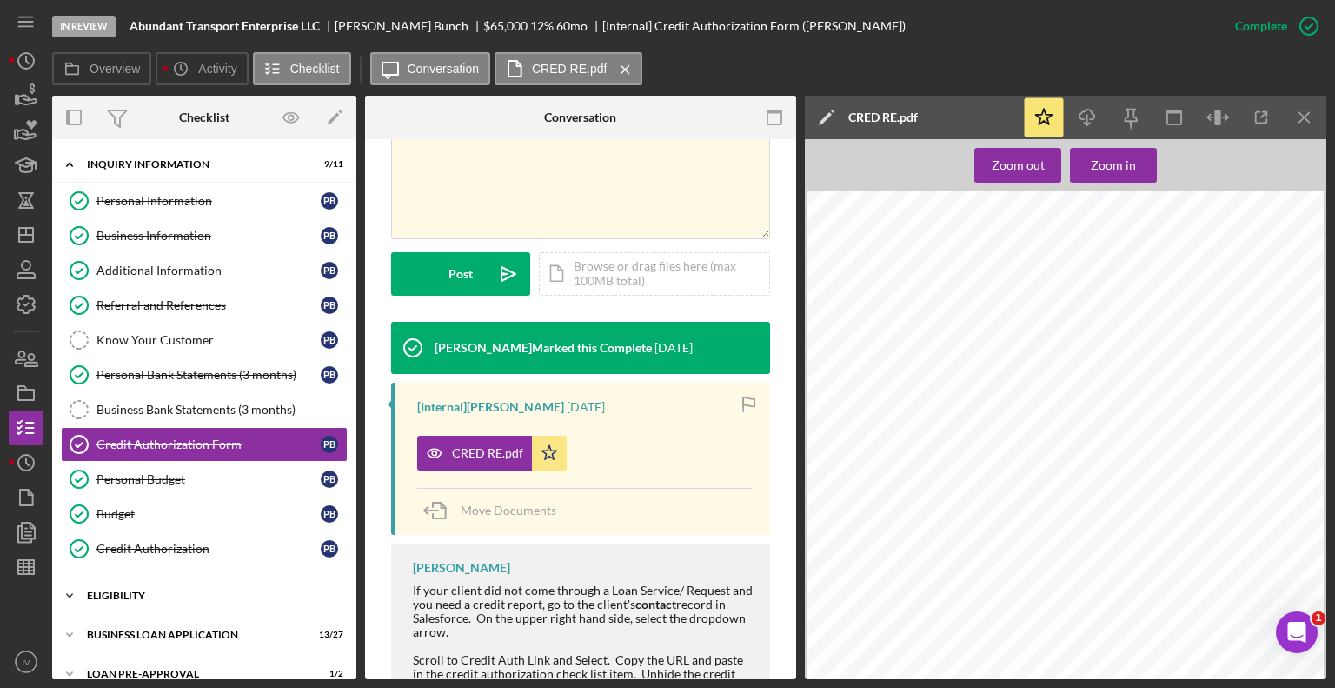
click at [153, 585] on div "Icon/Expander ELIGIBILITY 1 / 4" at bounding box center [204, 595] width 304 height 35
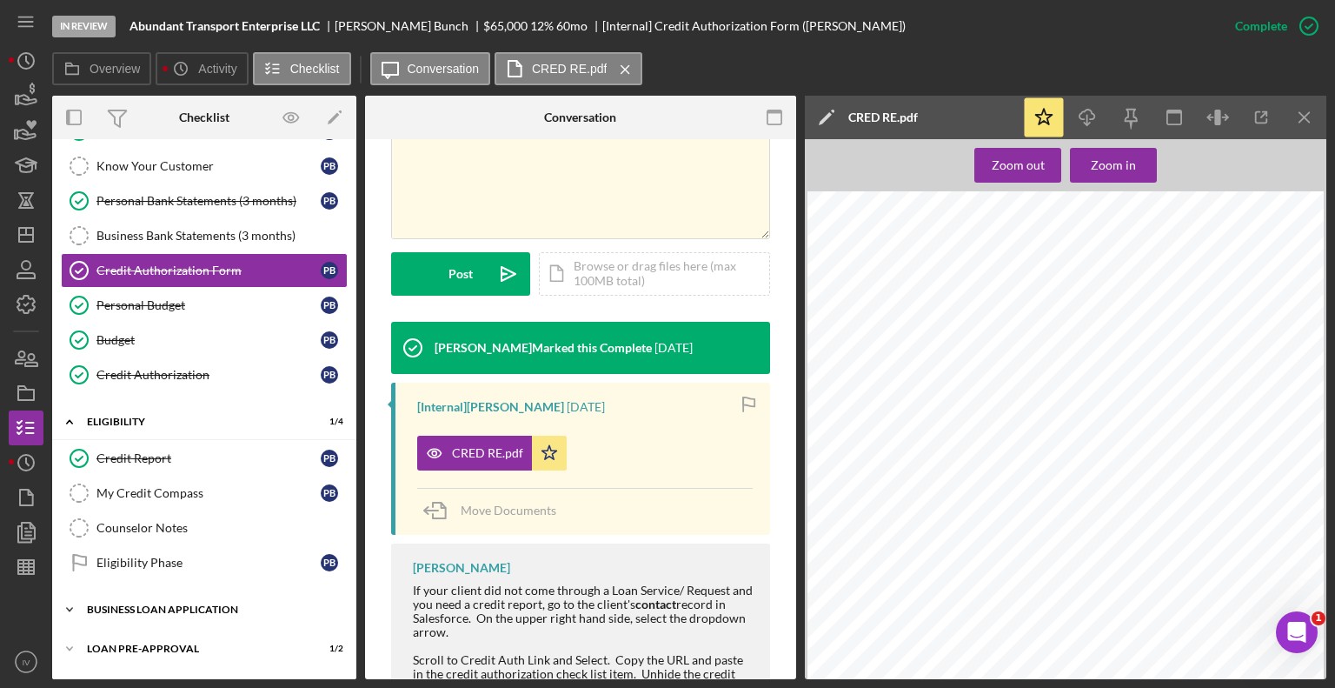
click at [167, 604] on div "BUSINESS LOAN APPLICATION" at bounding box center [211, 609] width 248 height 10
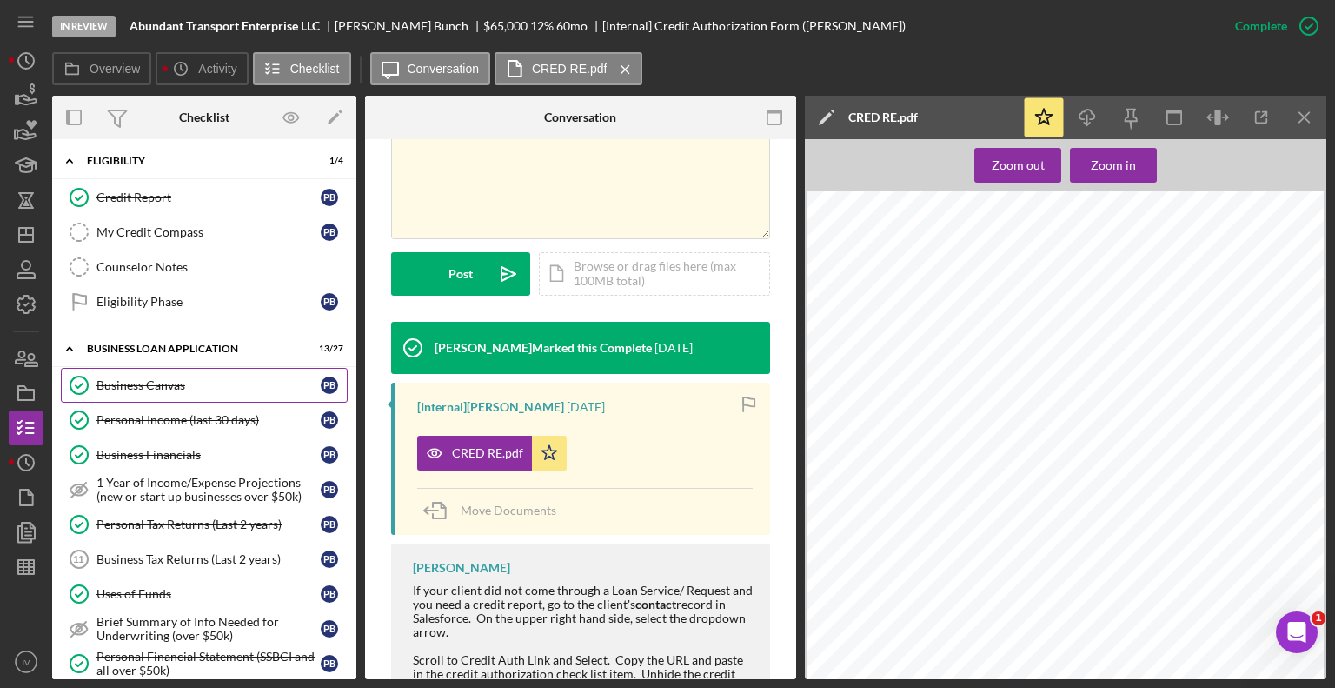
click at [128, 382] on div "Business Canvas" at bounding box center [208, 385] width 224 height 14
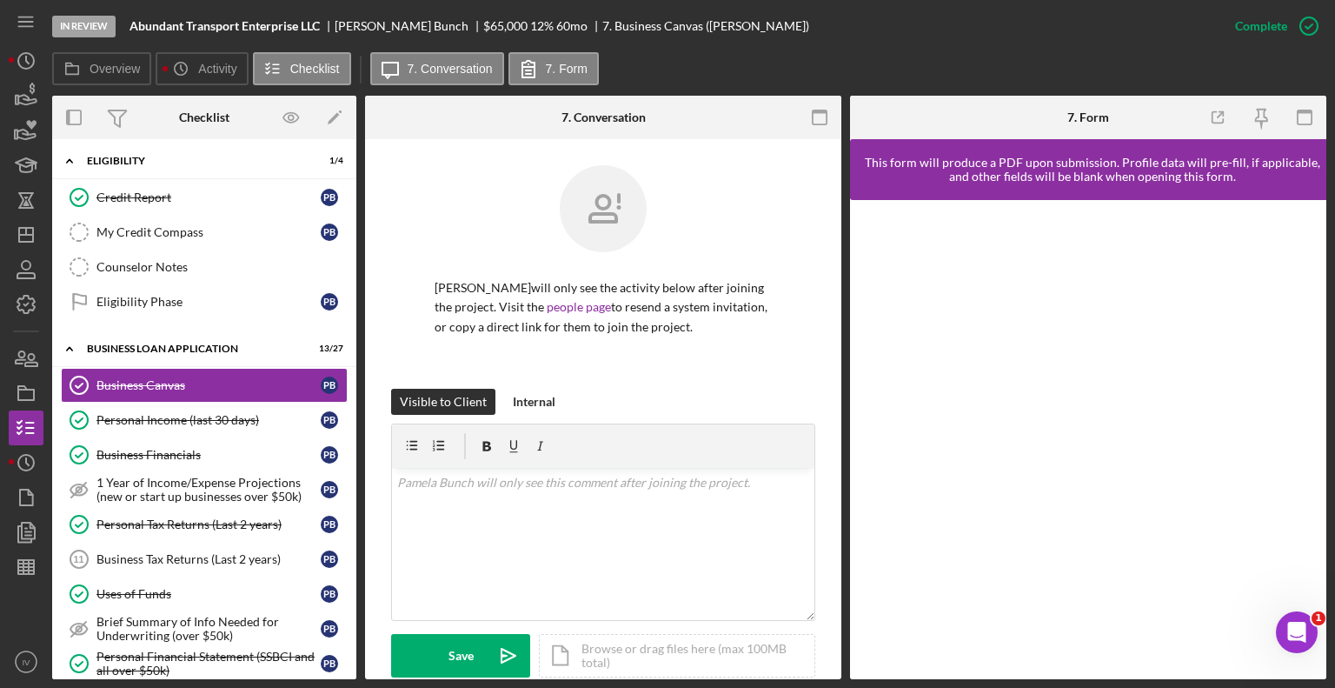
scroll to position [435, 0]
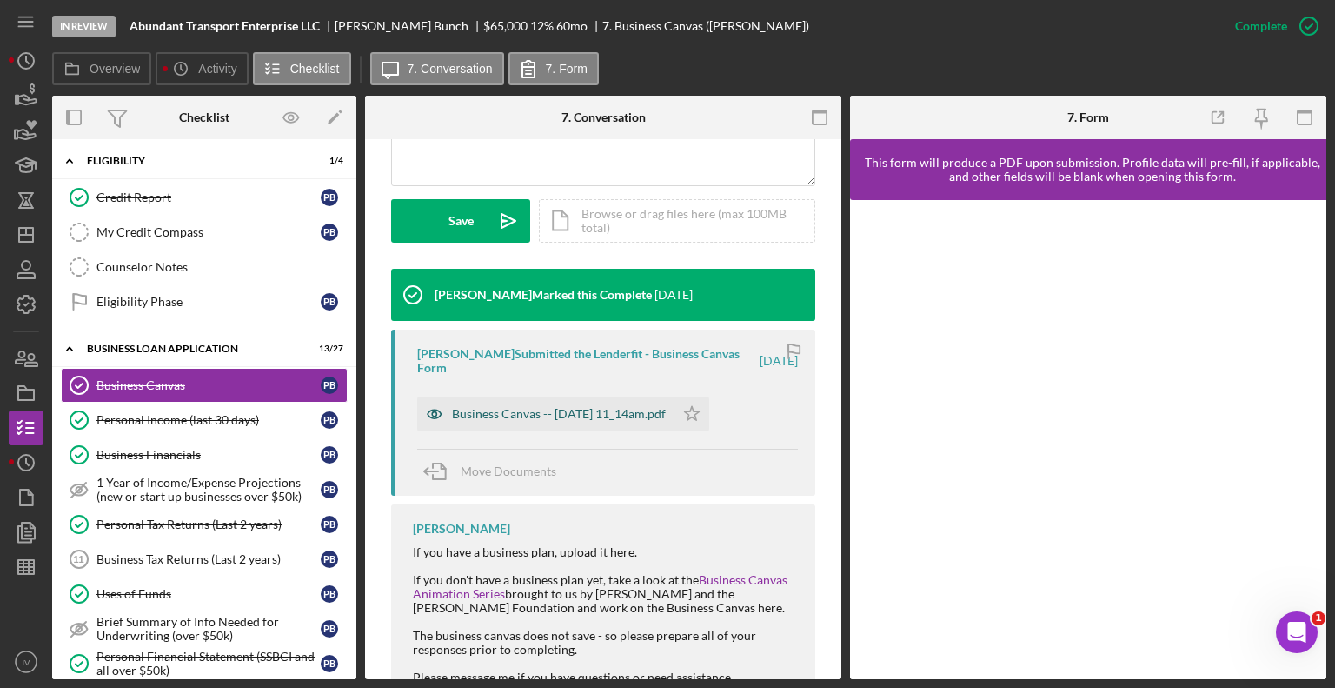
click at [595, 410] on div "Business Canvas -- [DATE] 11_14am.pdf" at bounding box center [559, 414] width 214 height 14
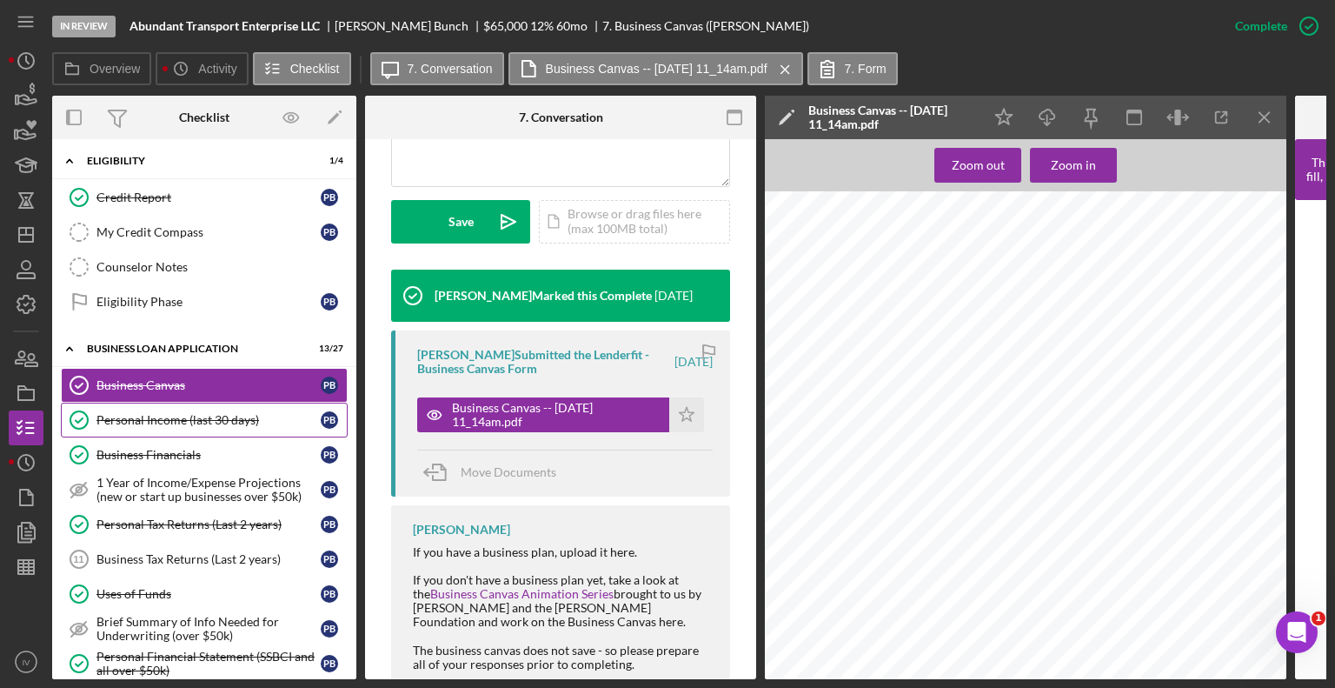
click at [182, 413] on div "Personal Income (last 30 days)" at bounding box center [208, 420] width 224 height 14
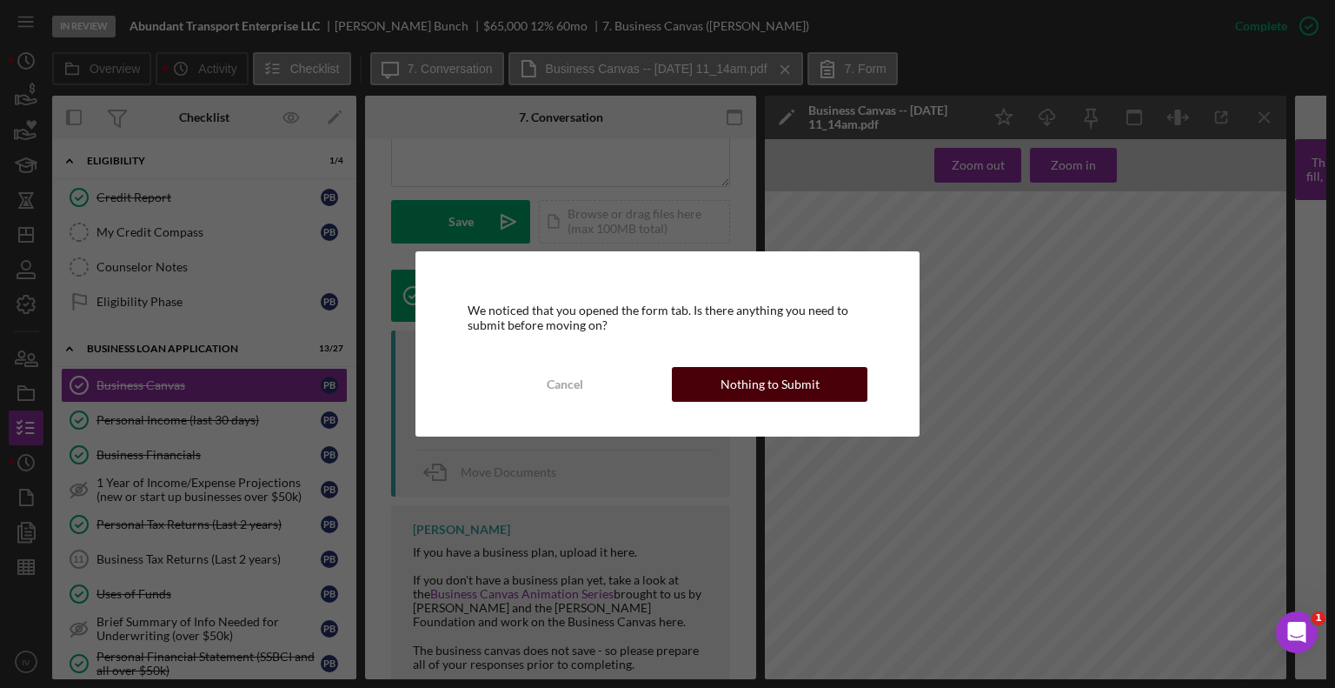
click at [707, 383] on button "Nothing to Submit" at bounding box center [770, 384] width 196 height 35
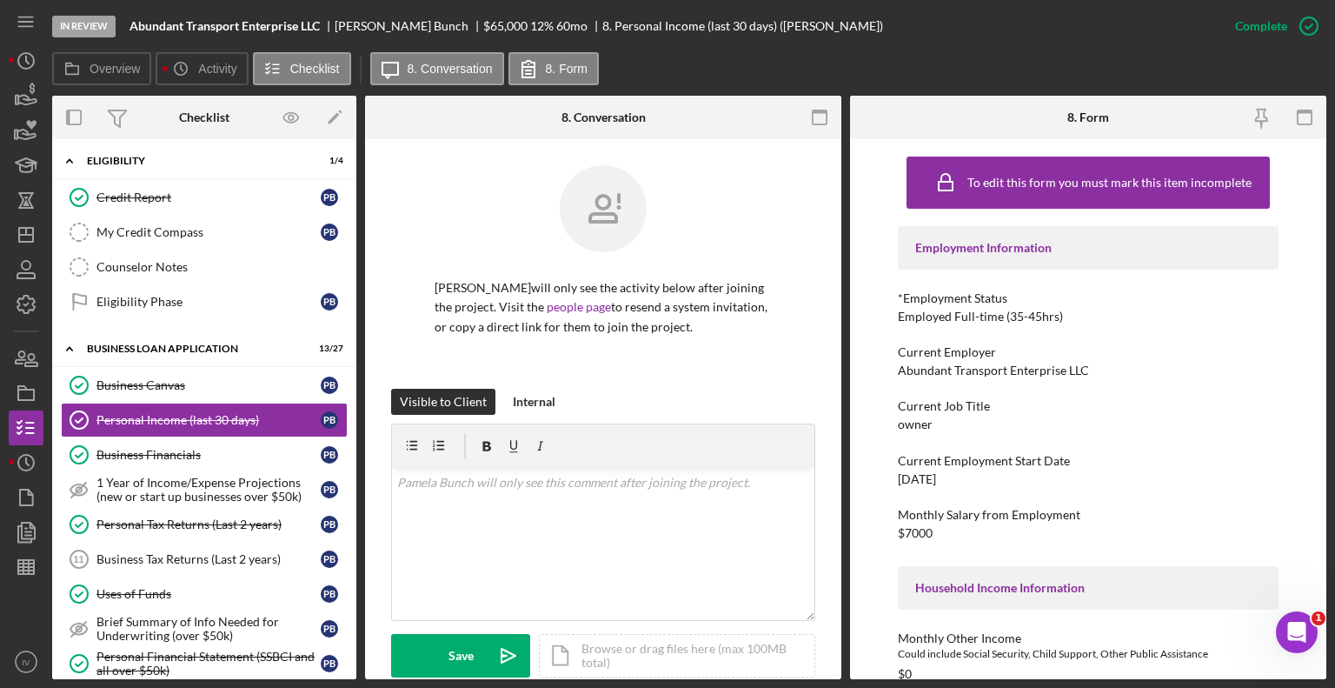
scroll to position [348, 0]
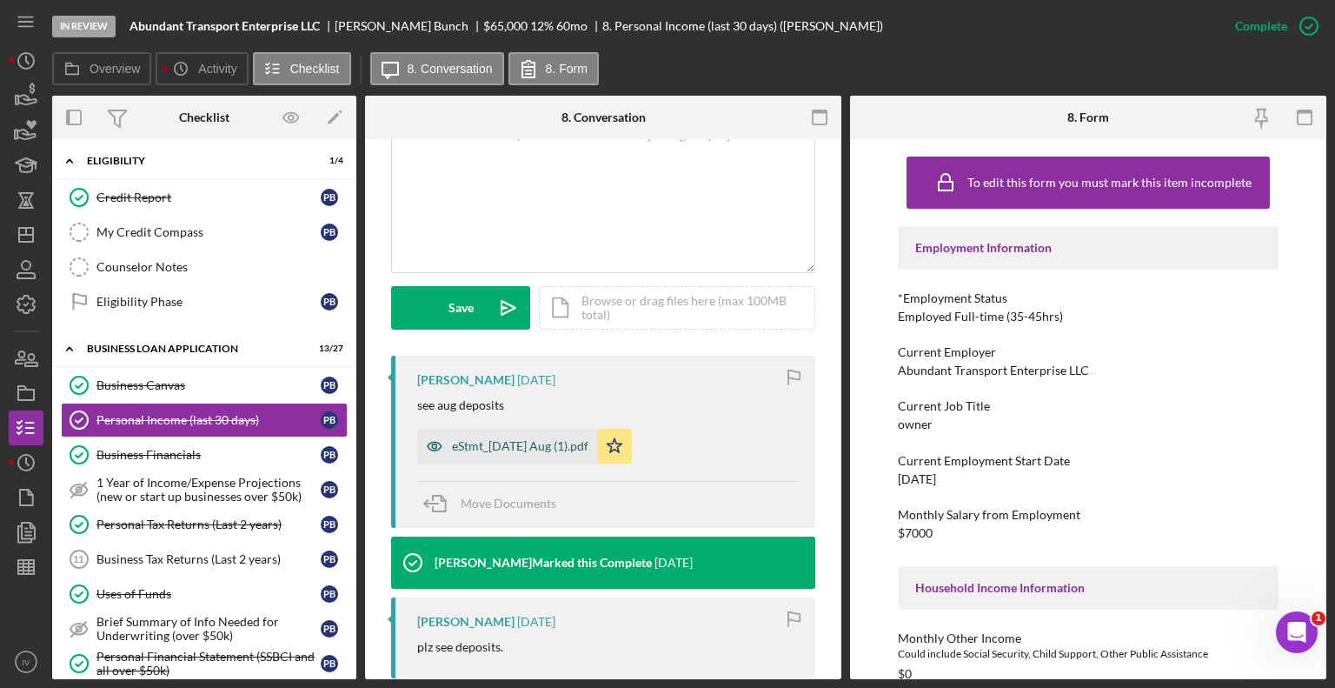
click at [582, 440] on div "eStmt_[DATE] Aug (1).pdf" at bounding box center [520, 446] width 136 height 14
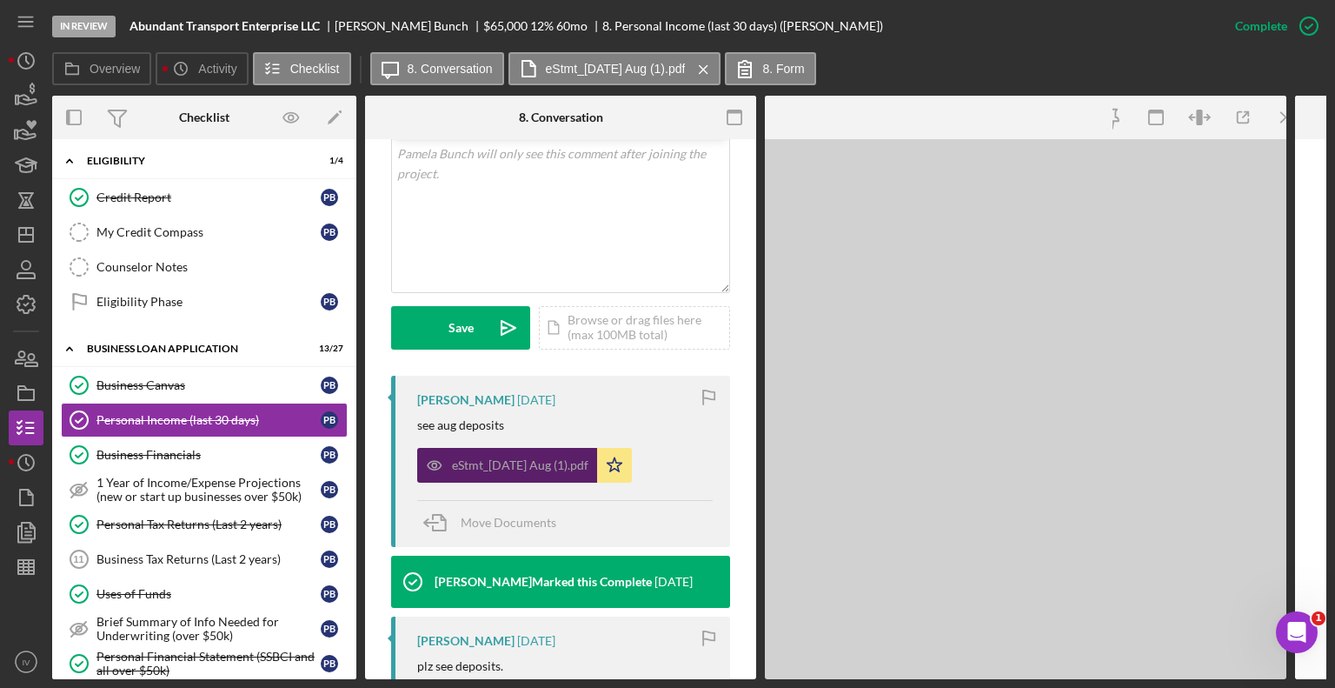
scroll to position [367, 0]
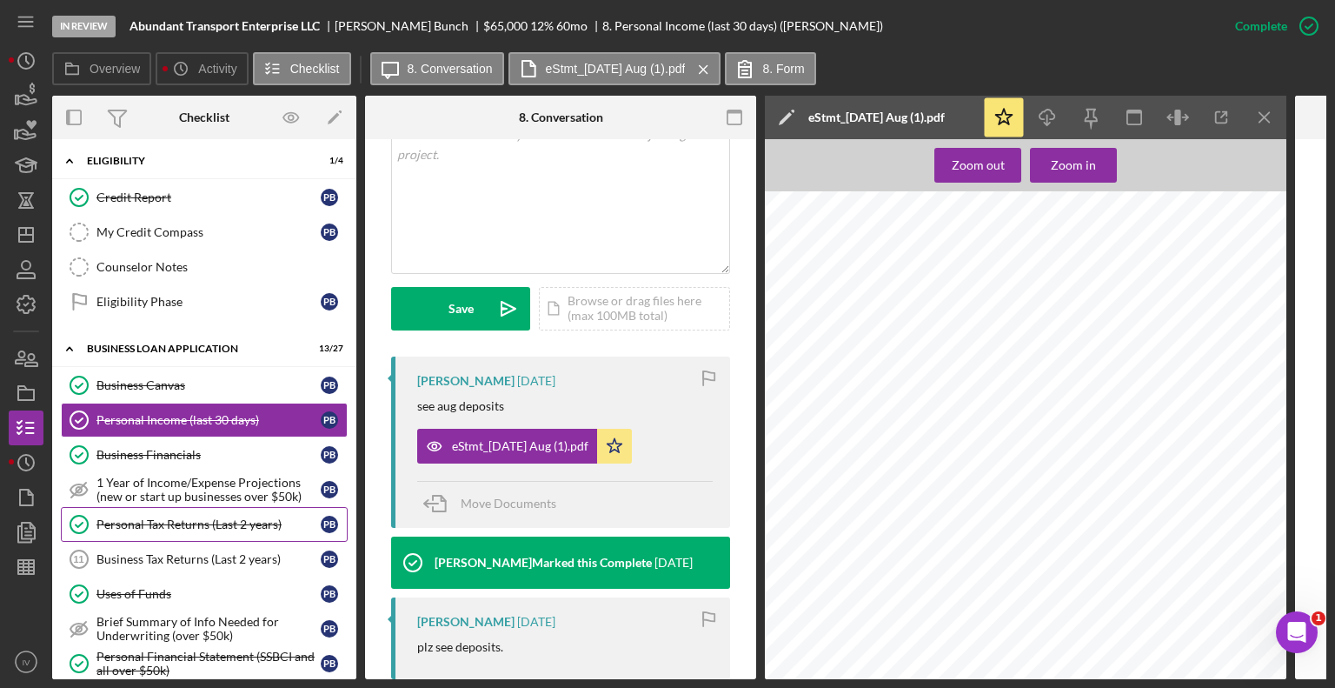
click at [196, 517] on div "Personal Tax Returns (Last 2 years)" at bounding box center [208, 524] width 224 height 14
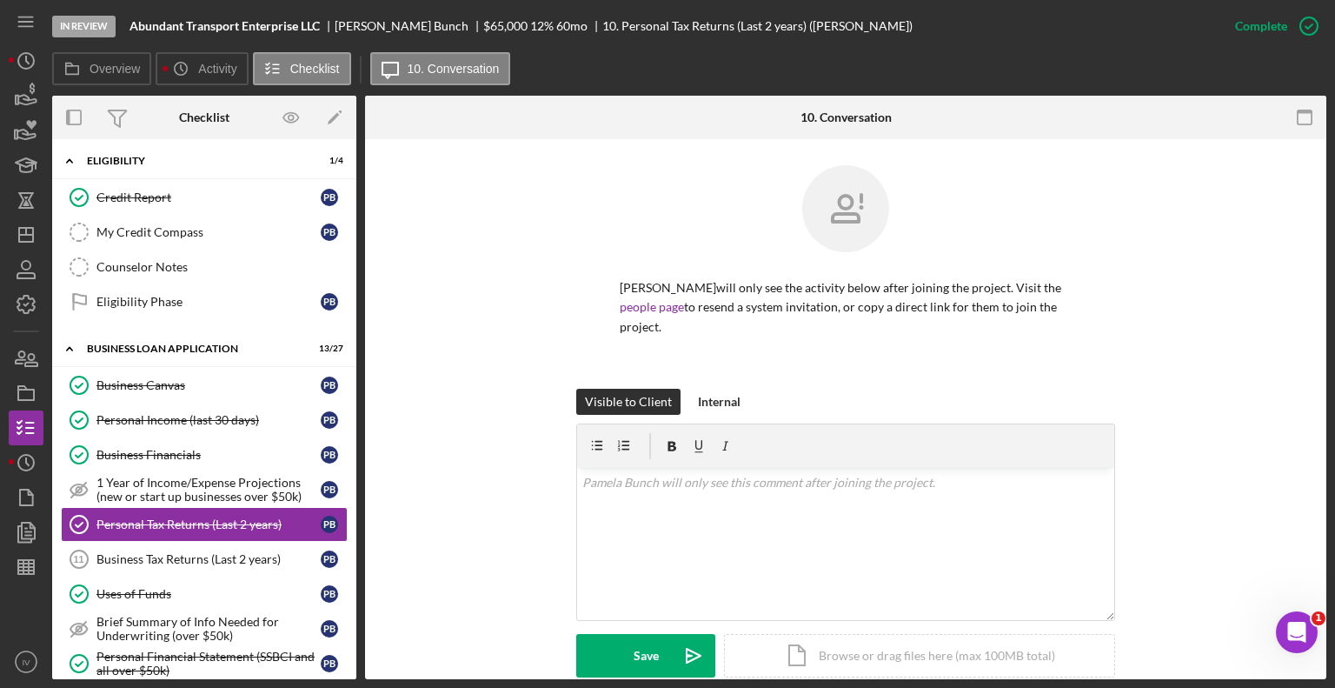
scroll to position [348, 0]
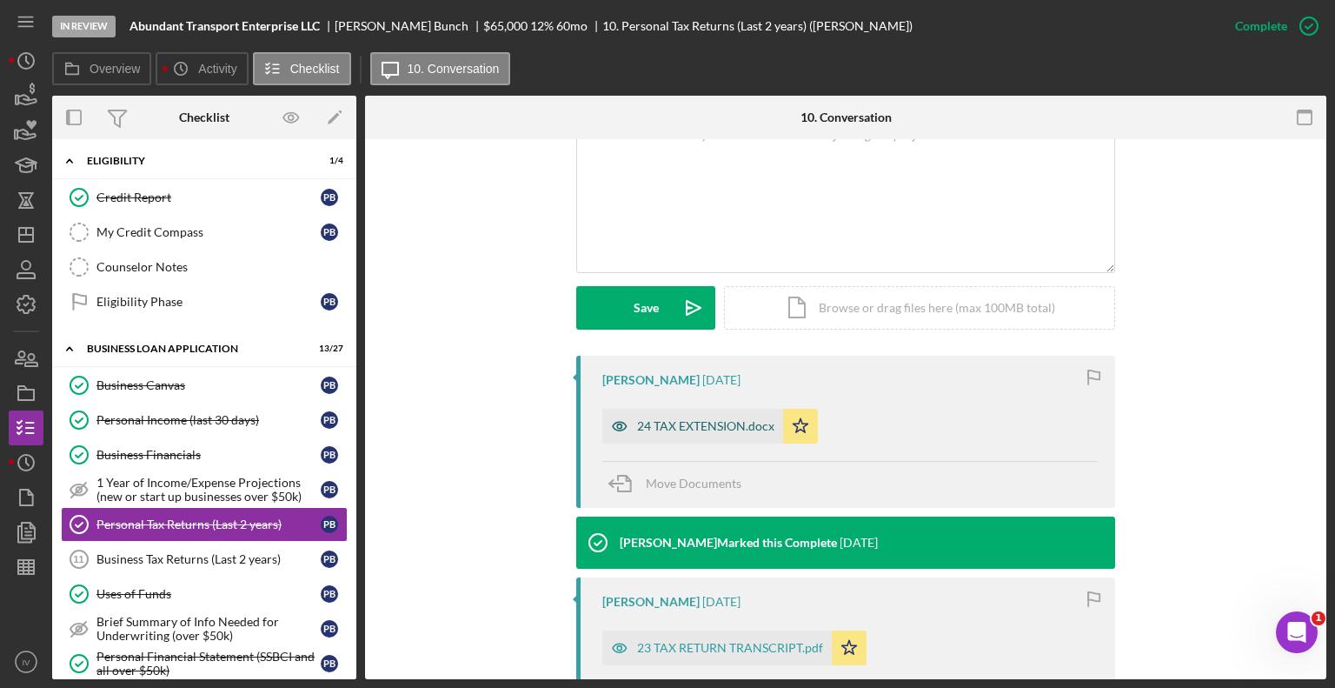
click at [695, 424] on div "24 TAX EXTENSION.docx" at bounding box center [705, 426] width 137 height 14
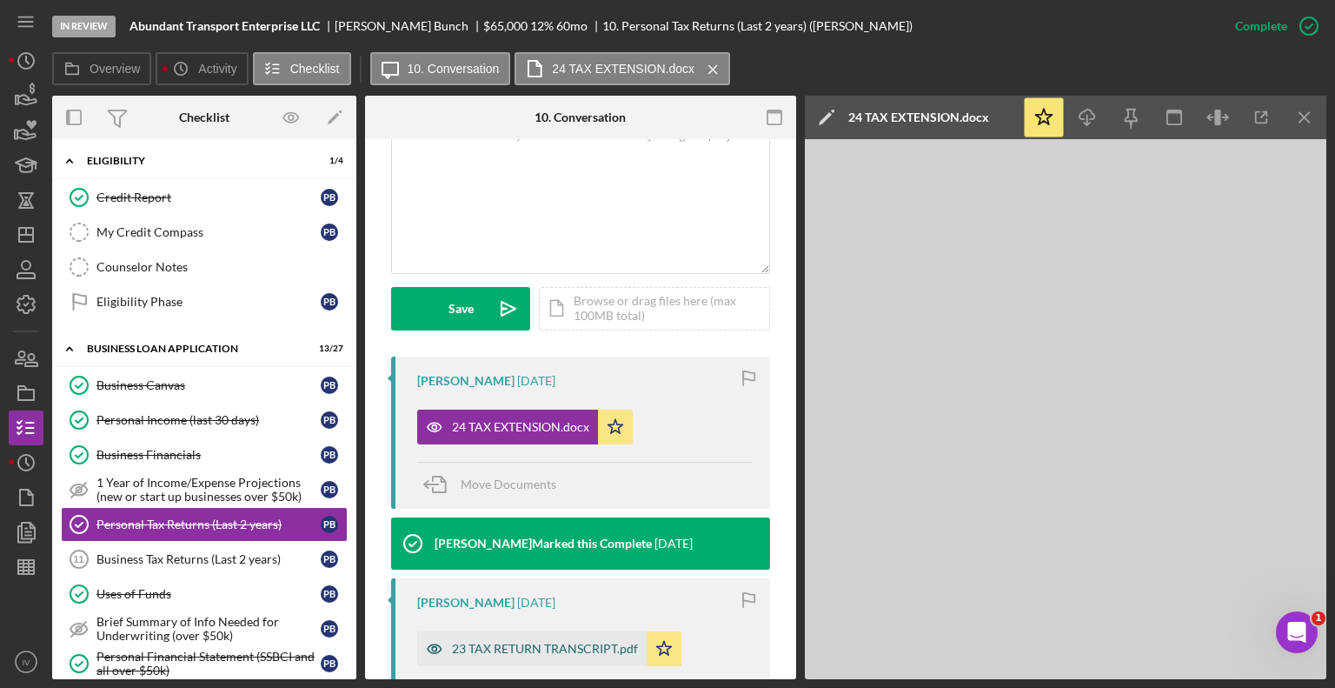
click at [496, 608] on div "23 TAX RETURN TRANSCRIPT.pdf" at bounding box center [545, 648] width 186 height 14
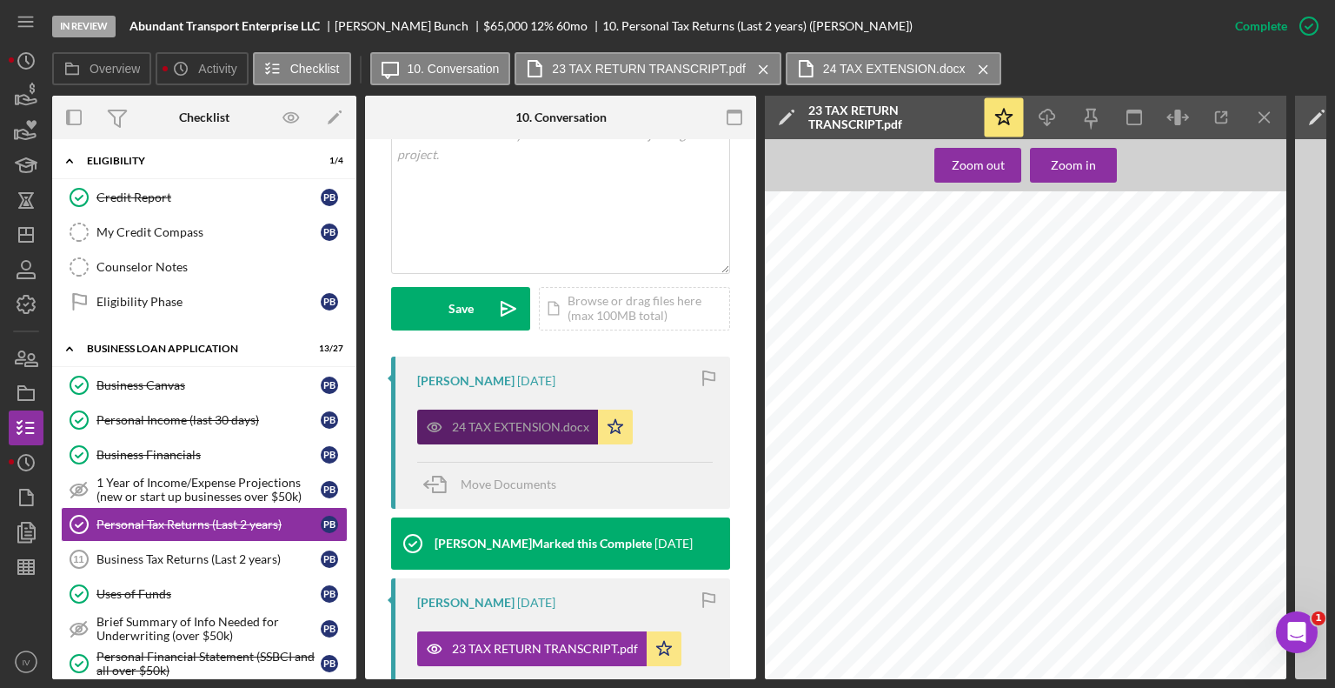
click at [555, 431] on div "24 TAX EXTENSION.docx" at bounding box center [520, 427] width 137 height 14
click at [1267, 117] on icon "Icon/Menu Close" at bounding box center [1265, 117] width 39 height 39
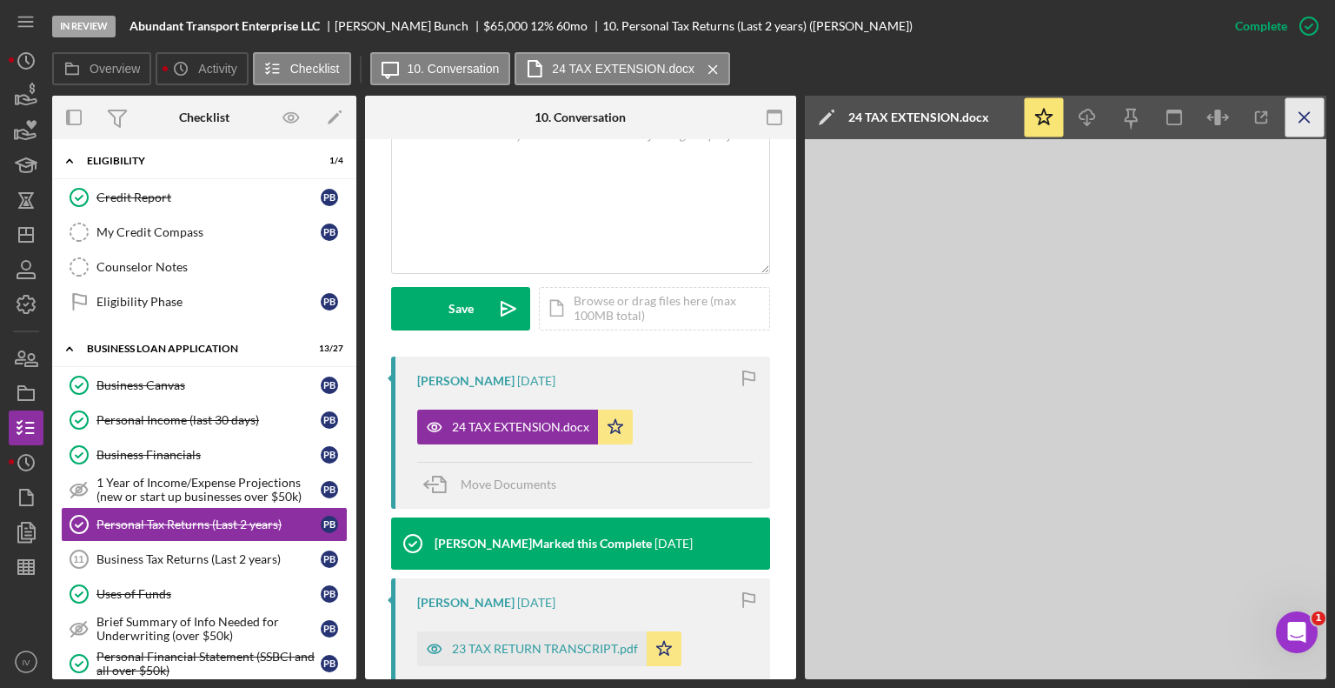
click at [1299, 118] on icon "Icon/Menu Close" at bounding box center [1305, 117] width 39 height 39
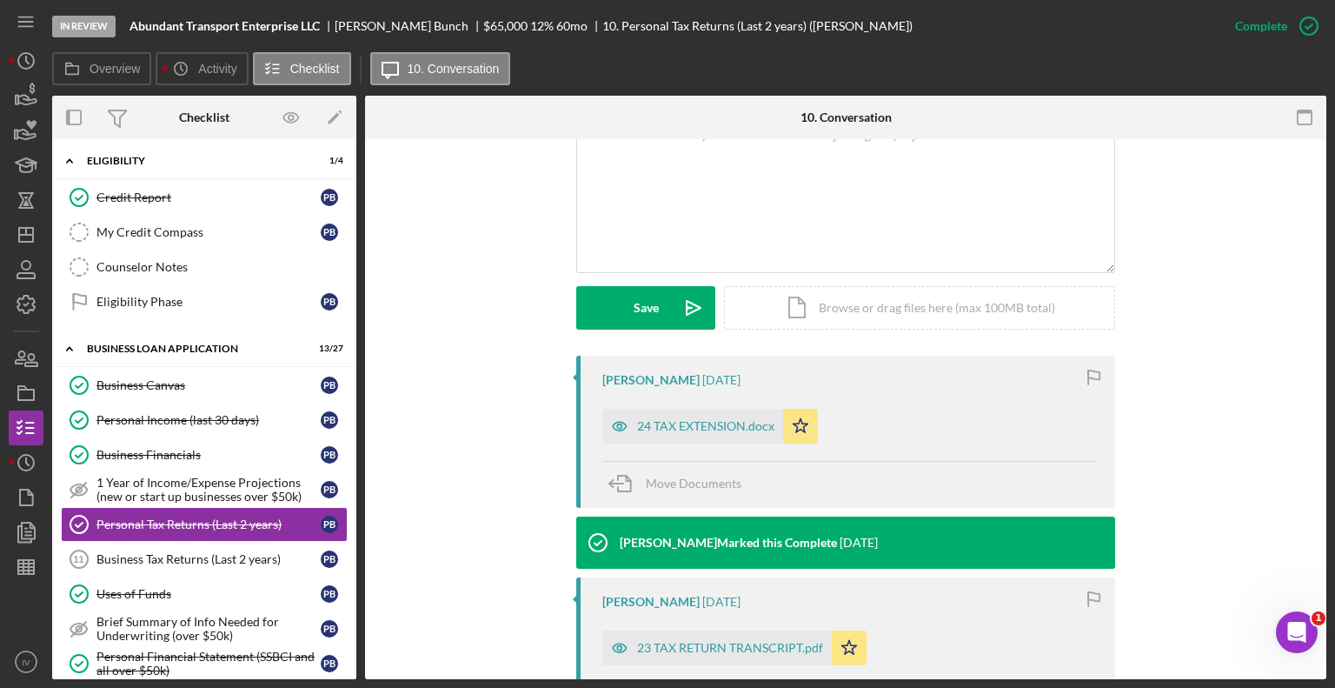
scroll to position [528, 0]
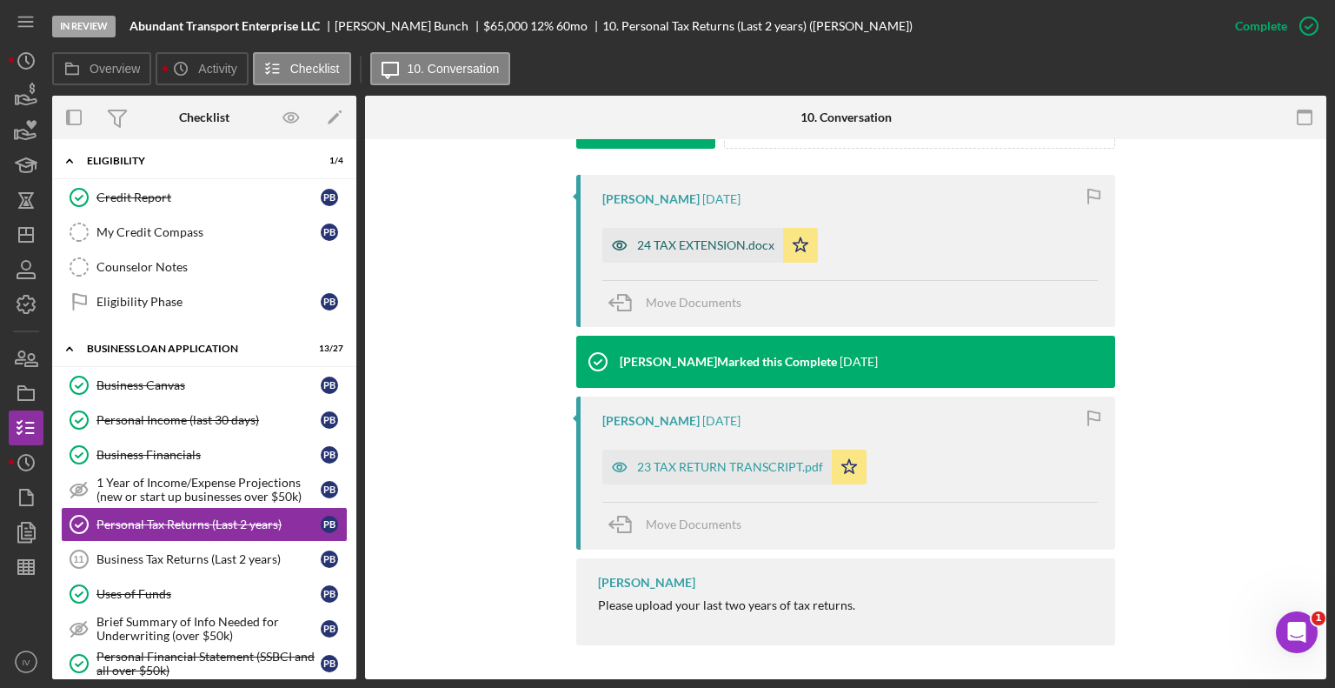
click at [665, 249] on div "24 TAX EXTENSION.docx" at bounding box center [705, 245] width 137 height 14
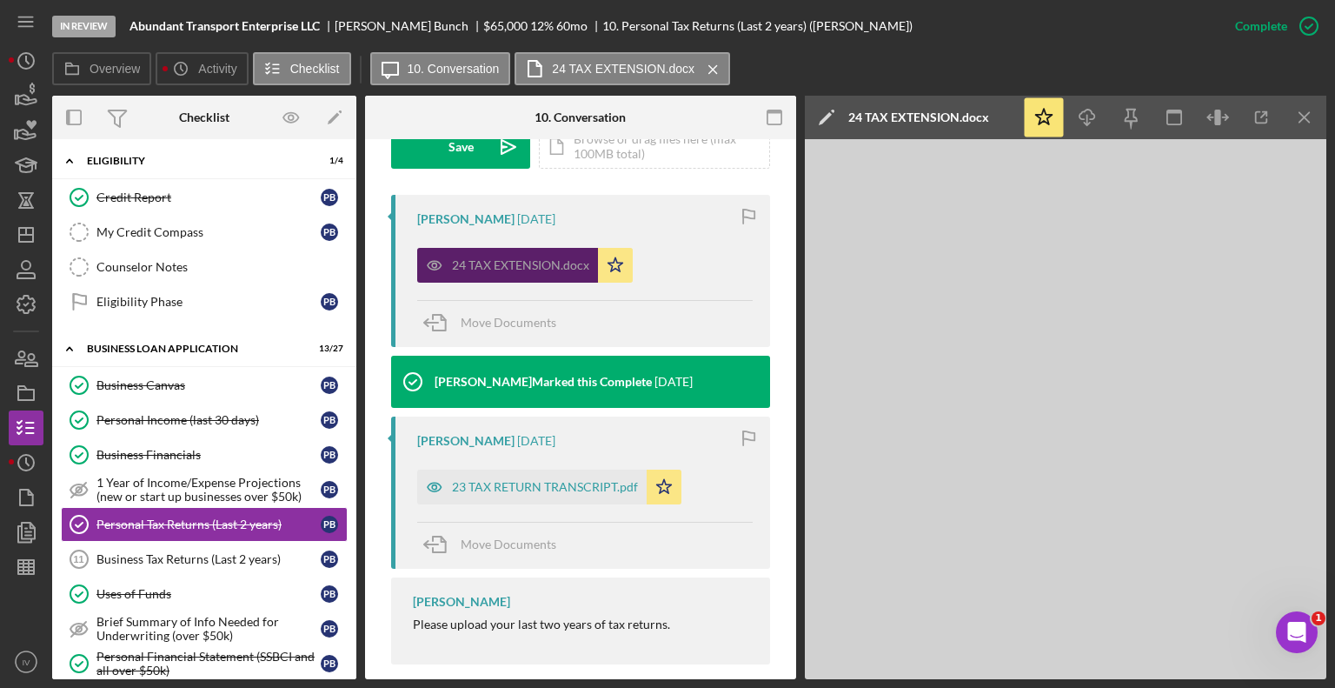
scroll to position [548, 0]
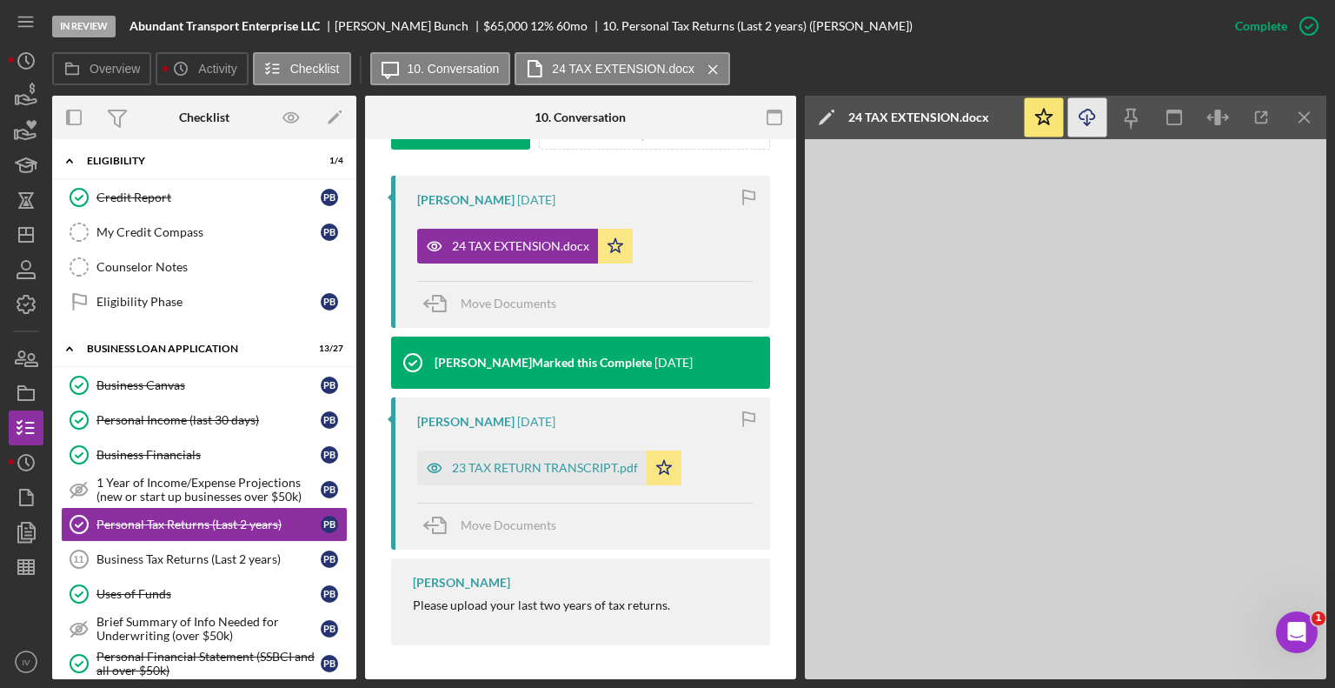
click at [1091, 113] on icon "Icon/Download" at bounding box center [1087, 117] width 39 height 39
click at [127, 587] on div "Uses of Funds" at bounding box center [208, 594] width 224 height 14
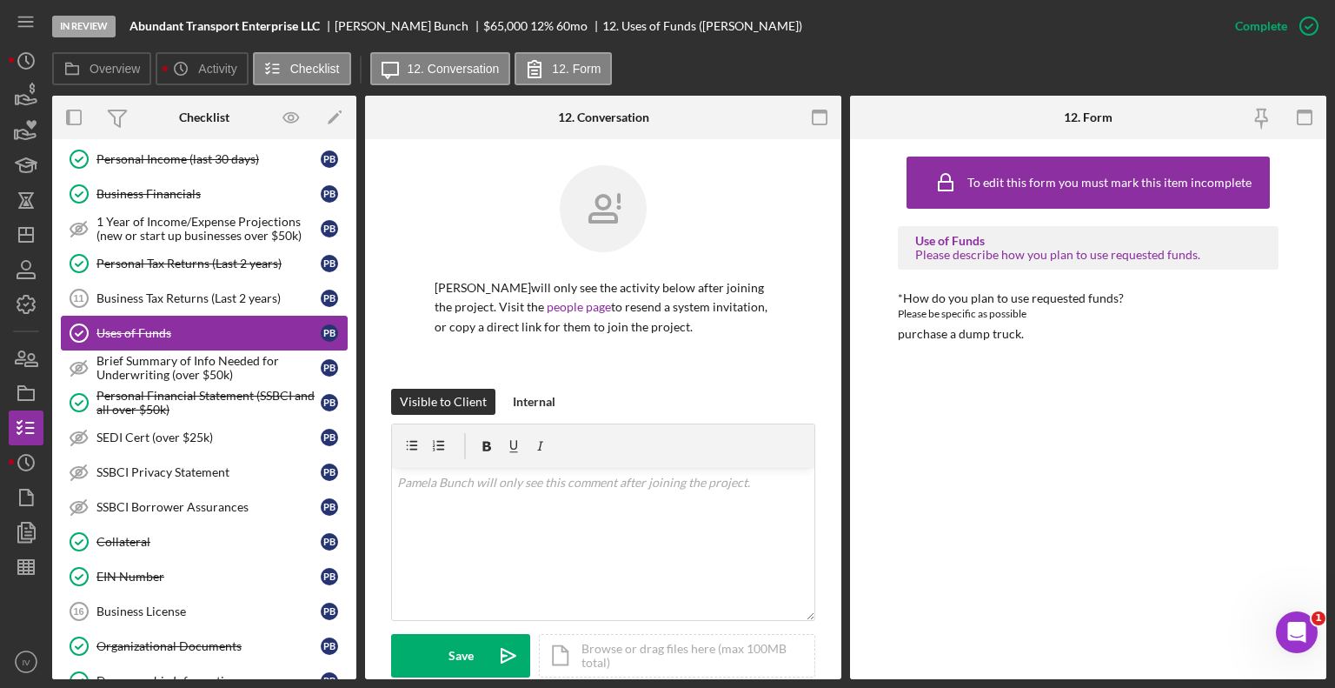
scroll to position [782, 0]
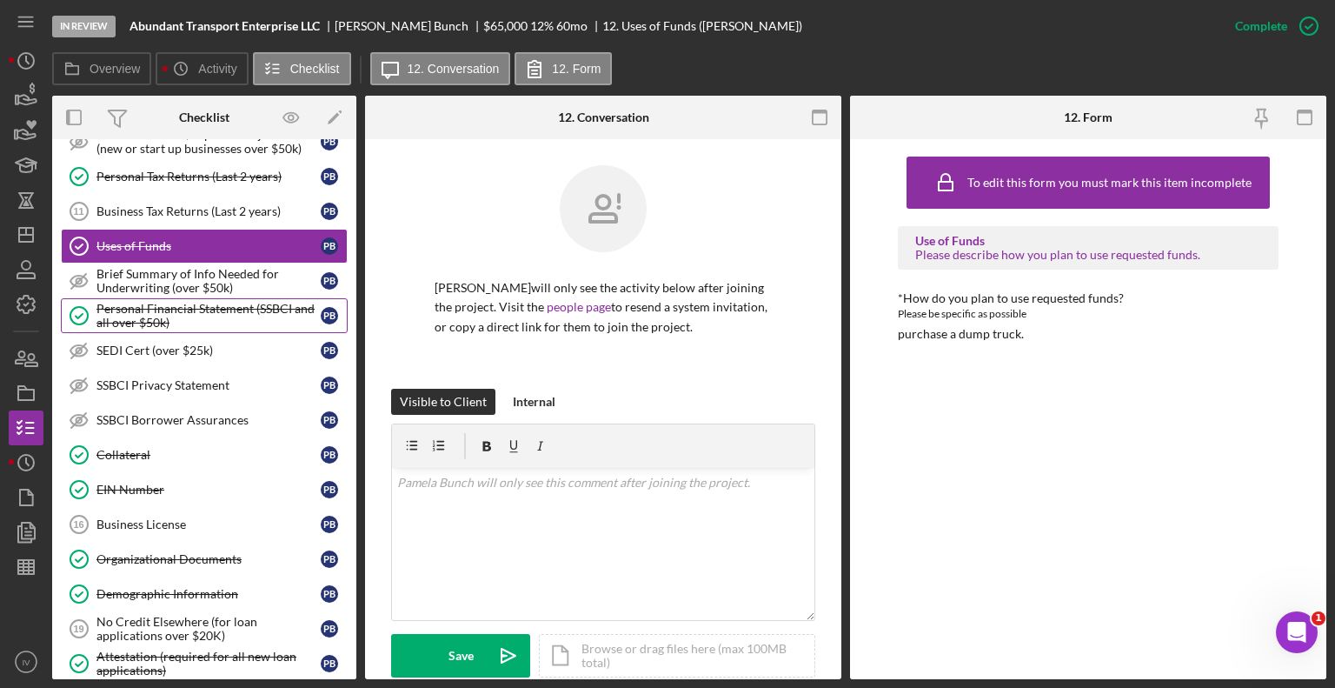
click at [156, 304] on div "Personal Financial Statement (SSBCI and all over $50k)" at bounding box center [208, 316] width 224 height 28
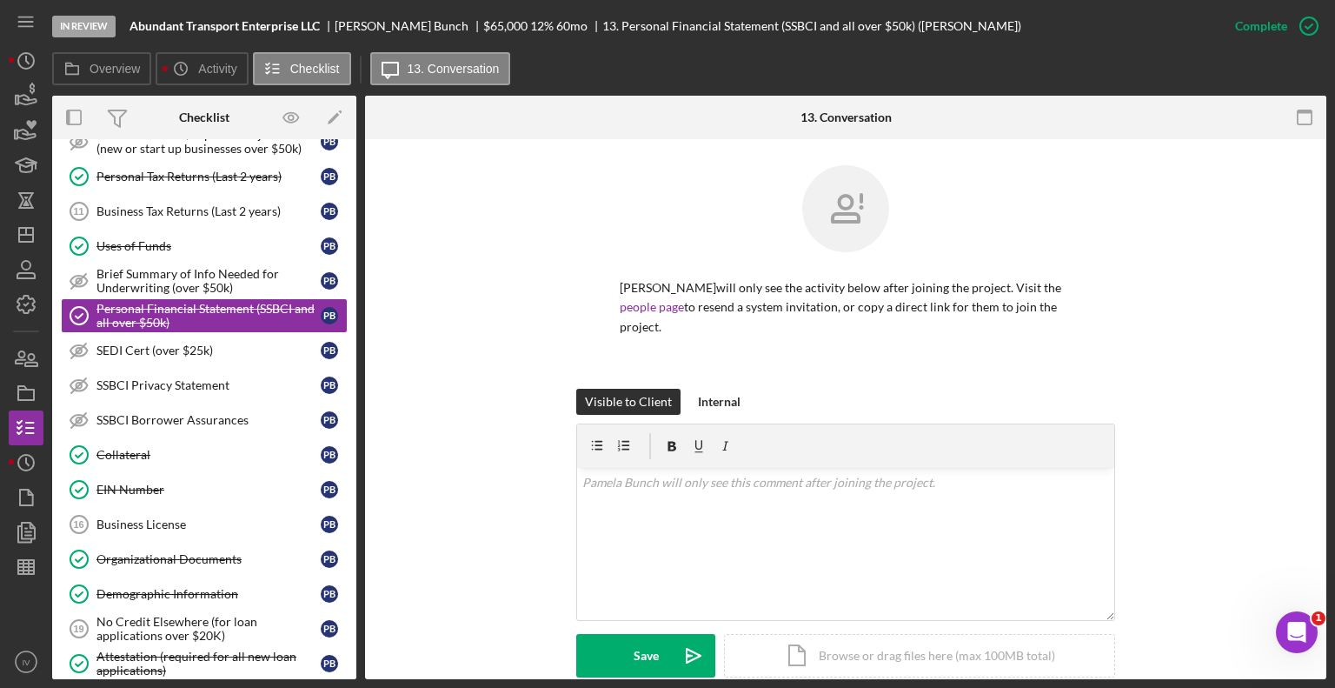
scroll to position [261, 0]
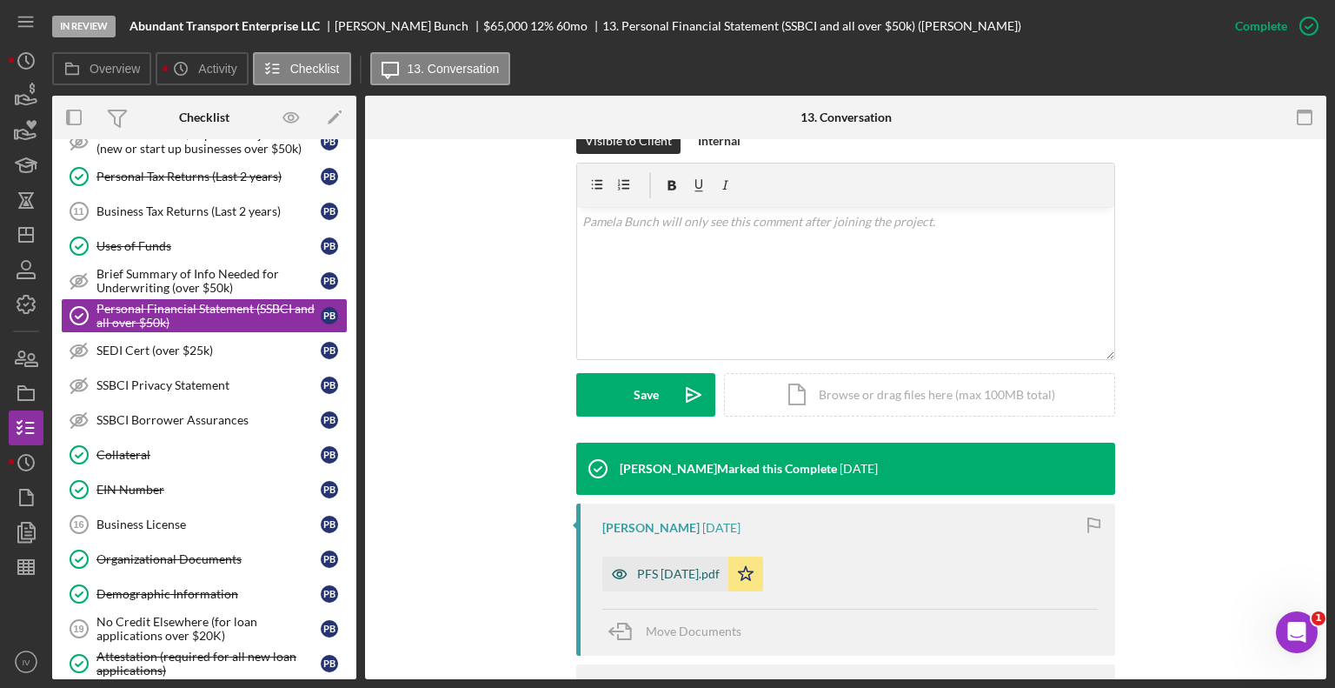
click at [669, 565] on div "PFS [DATE].pdf" at bounding box center [665, 573] width 126 height 35
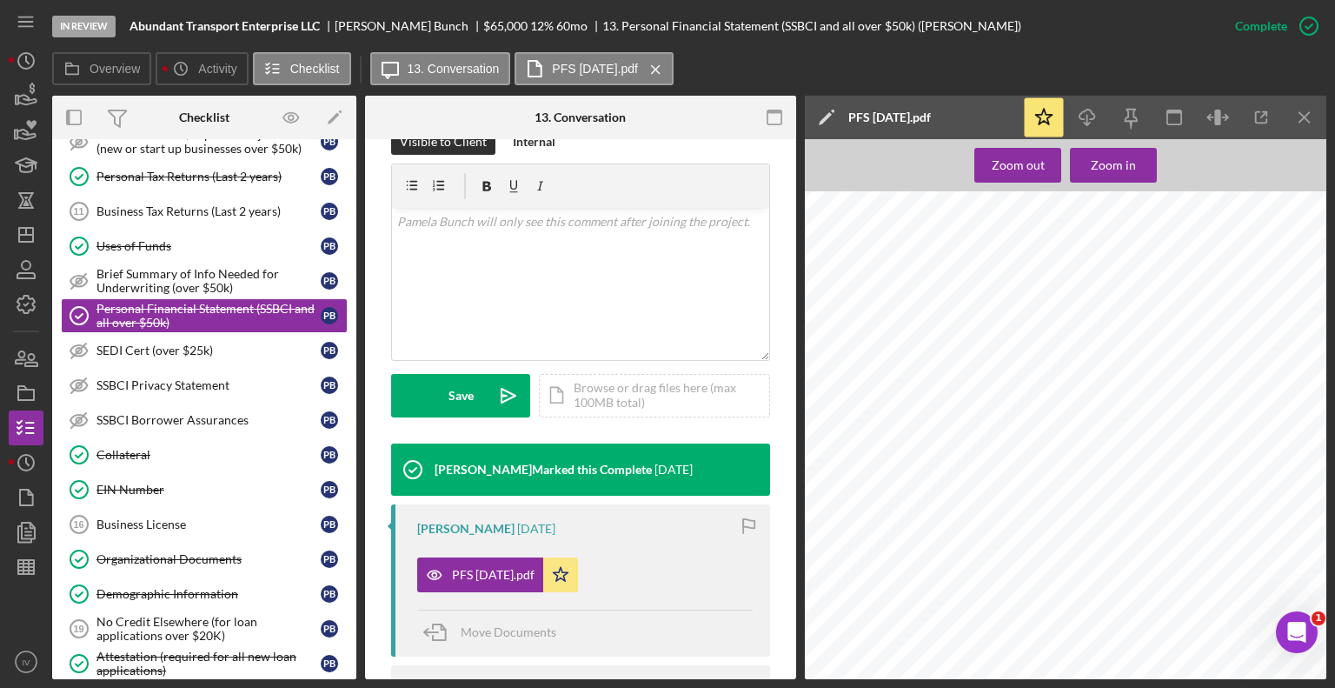
scroll to position [901, 0]
click at [136, 448] on div "Collateral" at bounding box center [208, 455] width 224 height 14
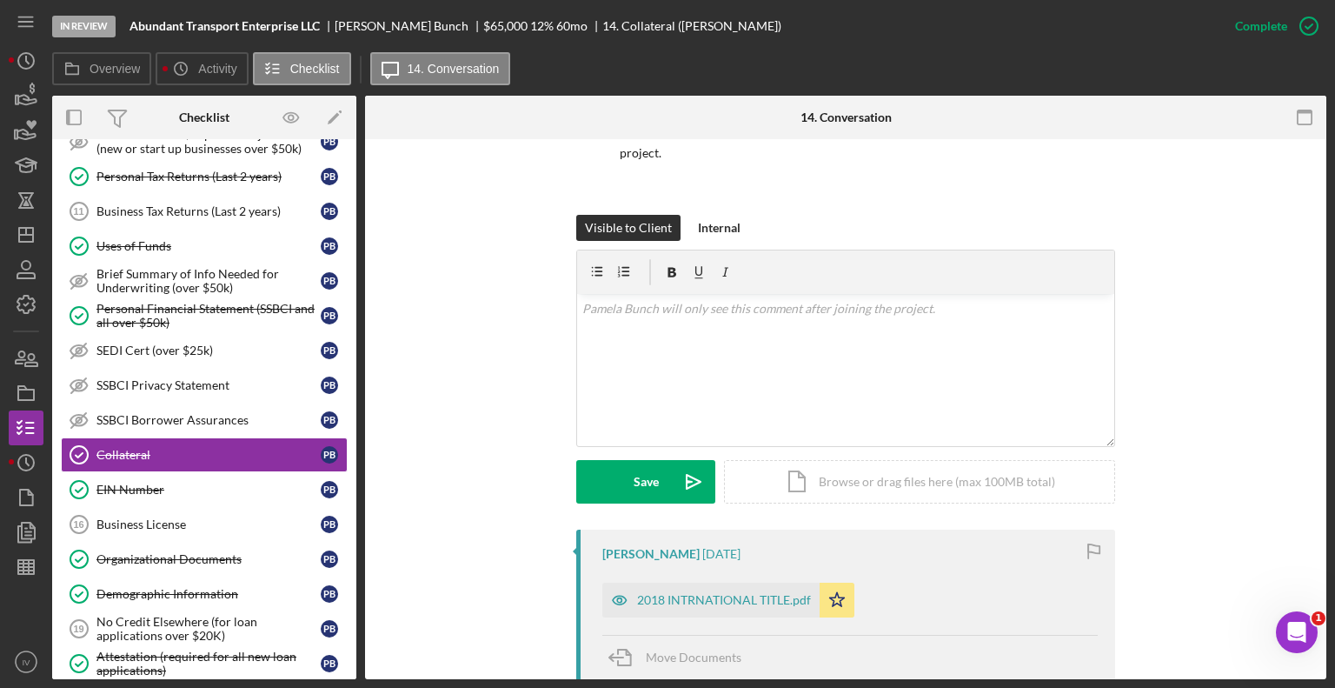
scroll to position [522, 0]
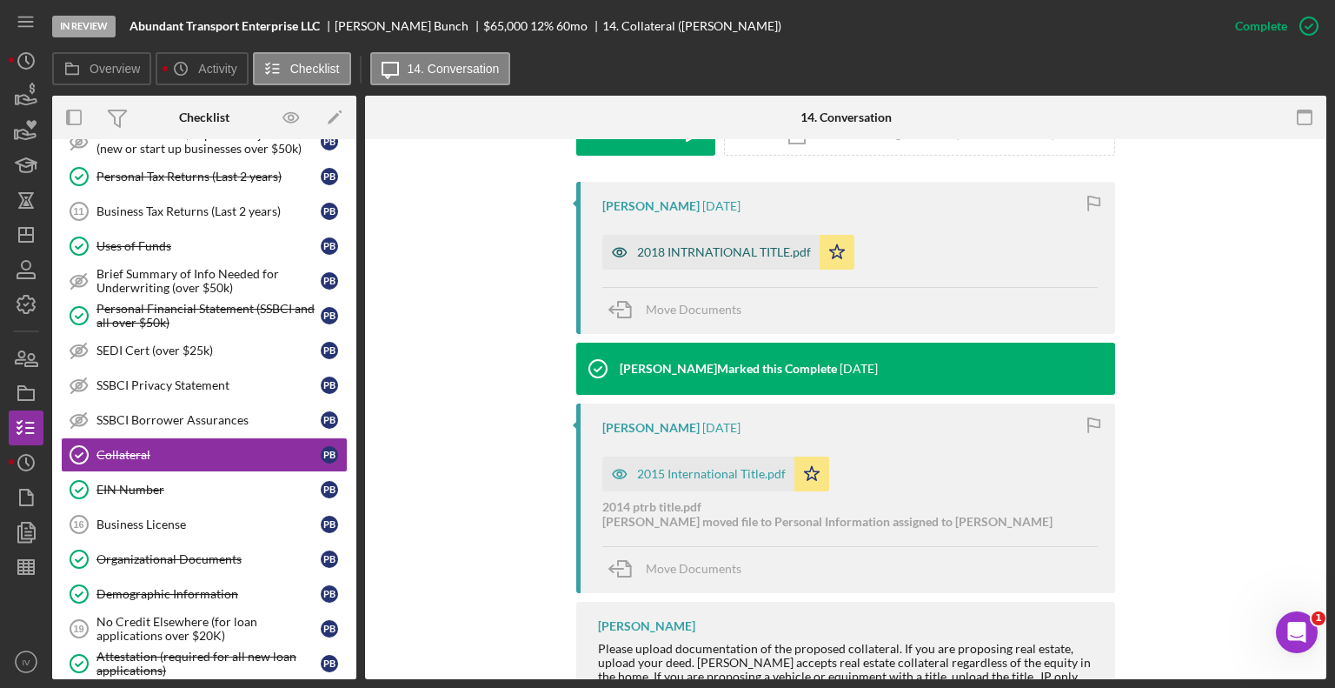
click at [683, 249] on div "2018 INTRNATIONAL TITLE.pdf" at bounding box center [724, 252] width 174 height 14
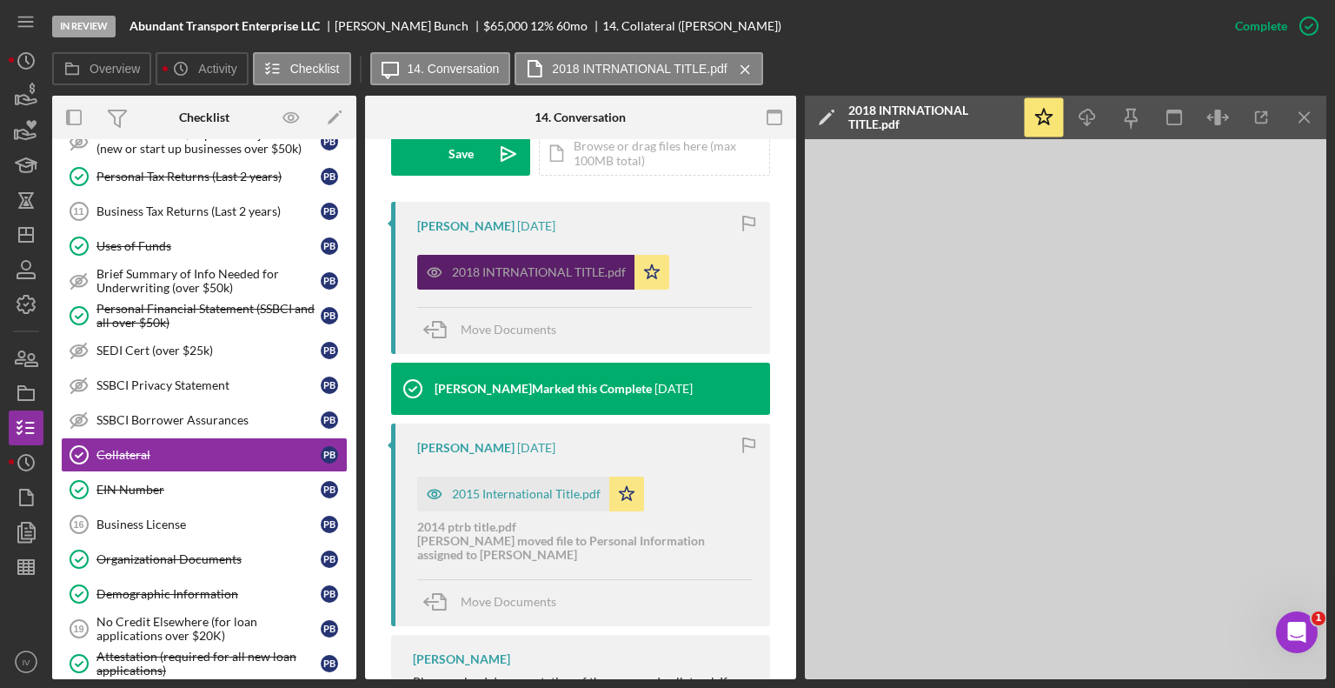
scroll to position [541, 0]
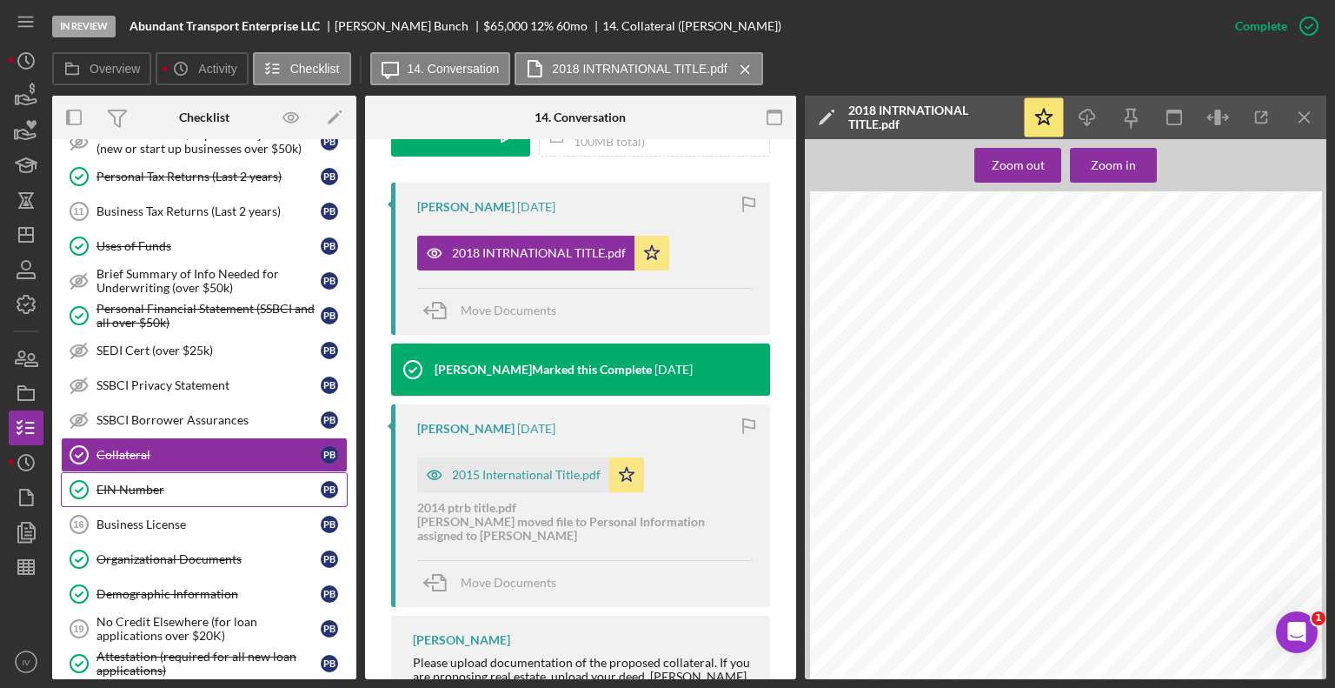
click at [121, 482] on div "EIN Number" at bounding box center [208, 489] width 224 height 14
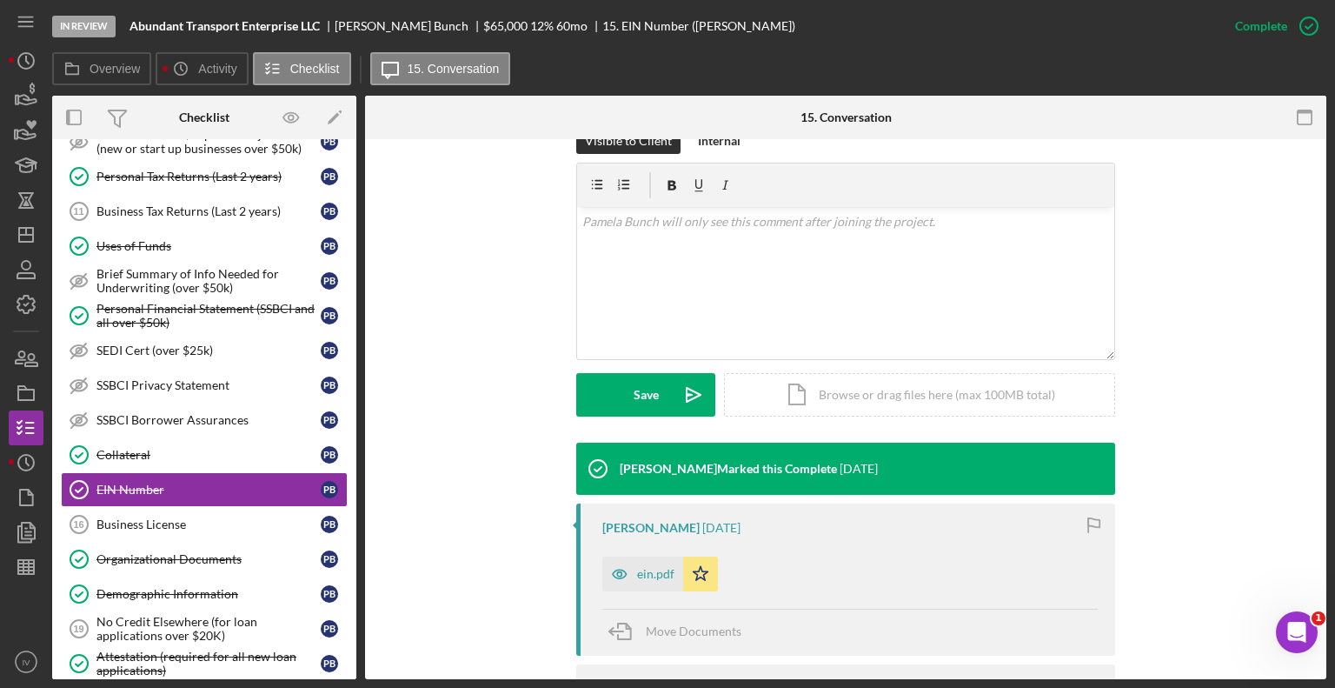
scroll to position [348, 0]
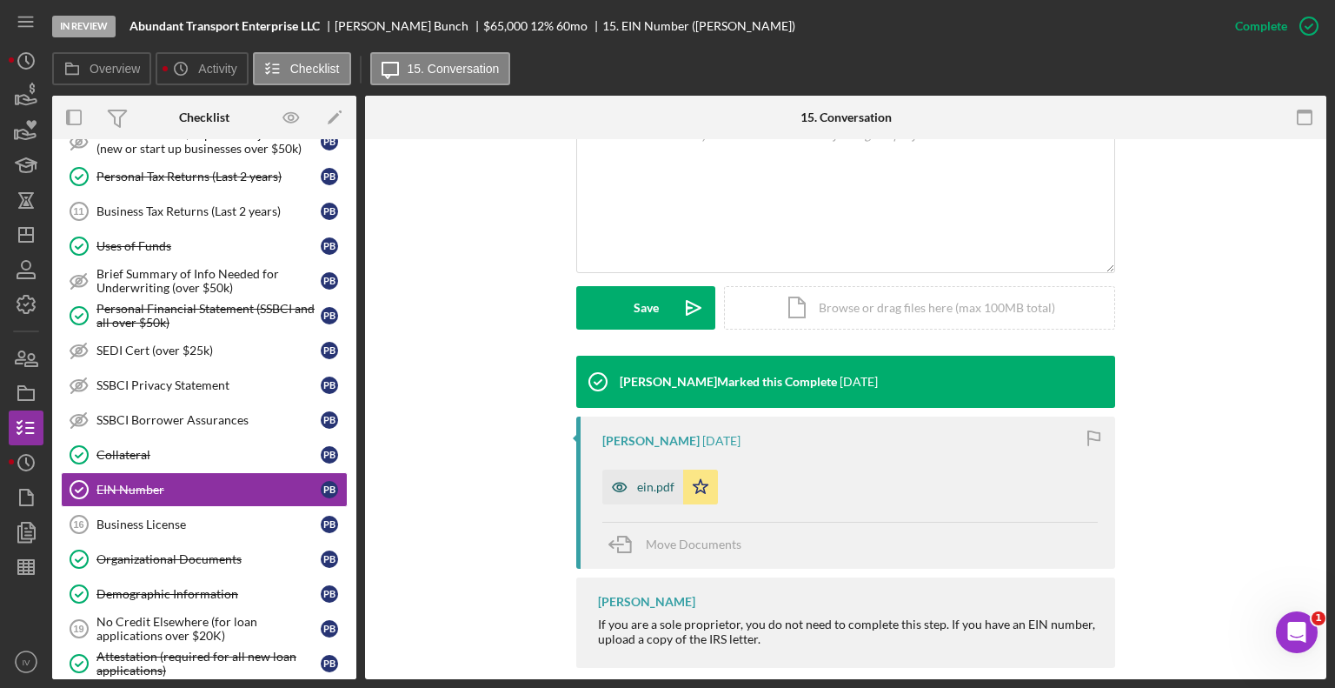
click at [645, 482] on div "ein.pdf" at bounding box center [655, 487] width 37 height 14
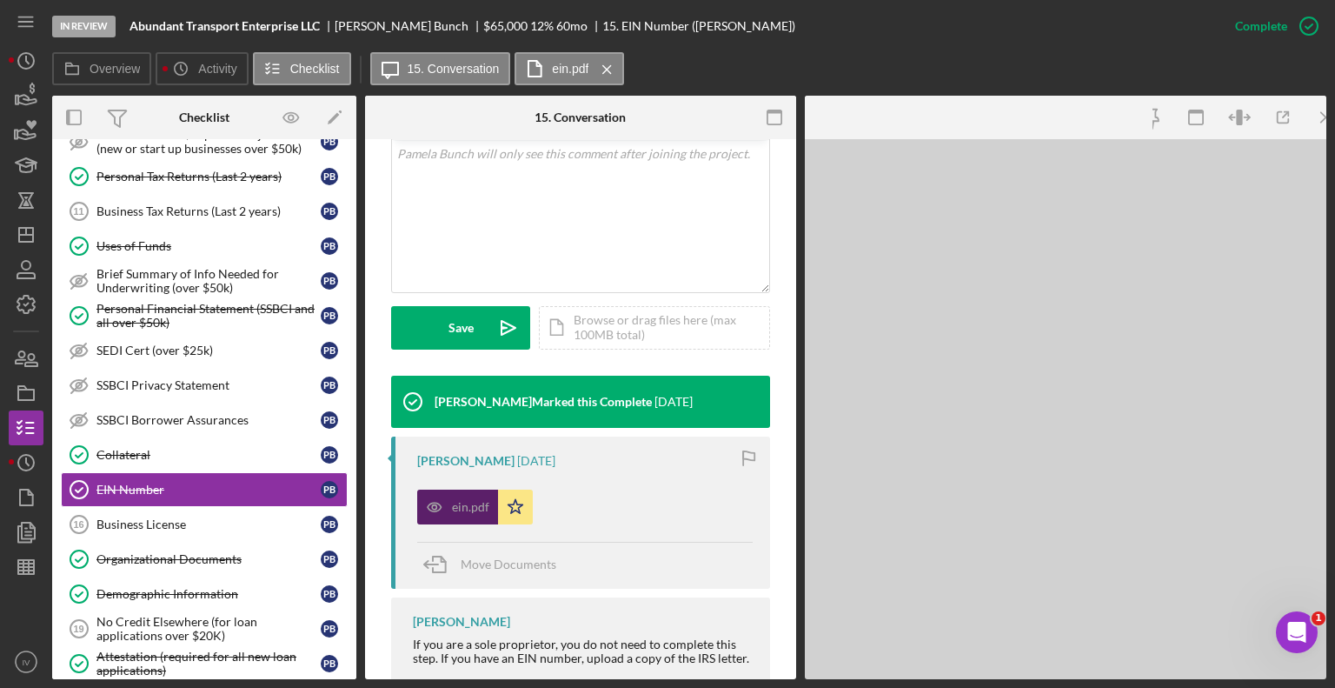
scroll to position [367, 0]
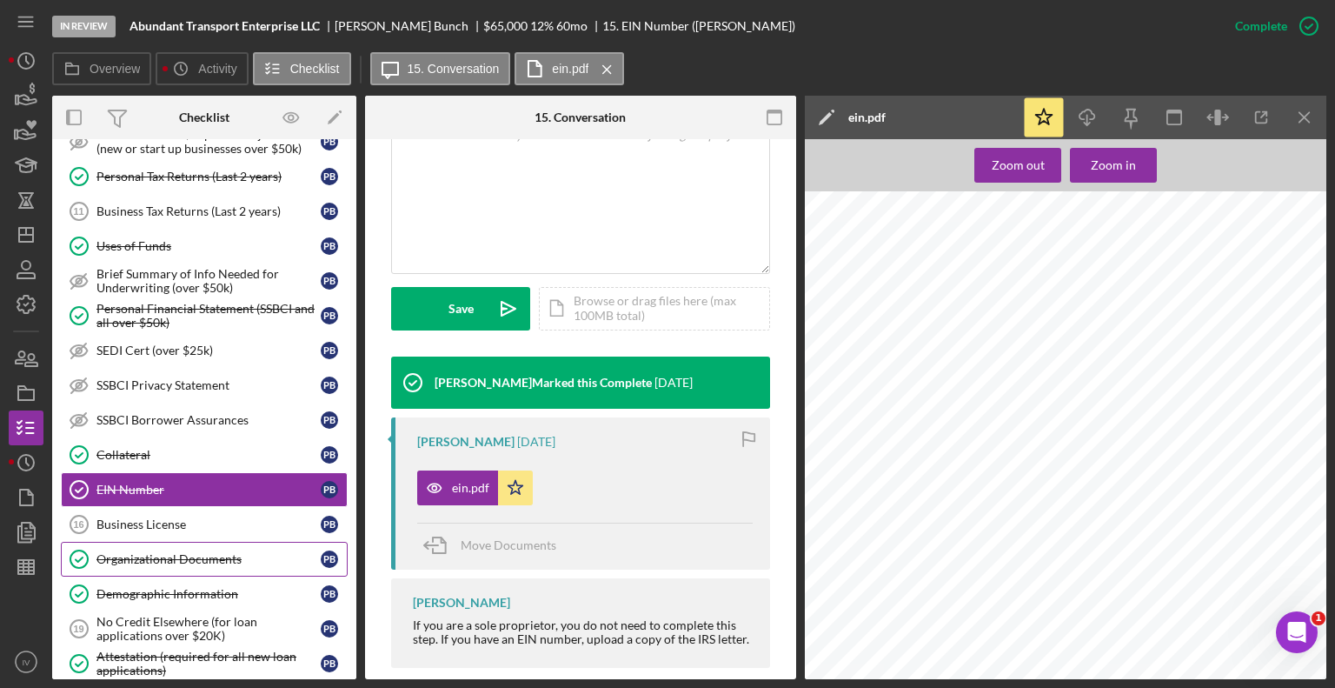
click at [117, 552] on div "Organizational Documents" at bounding box center [208, 559] width 224 height 14
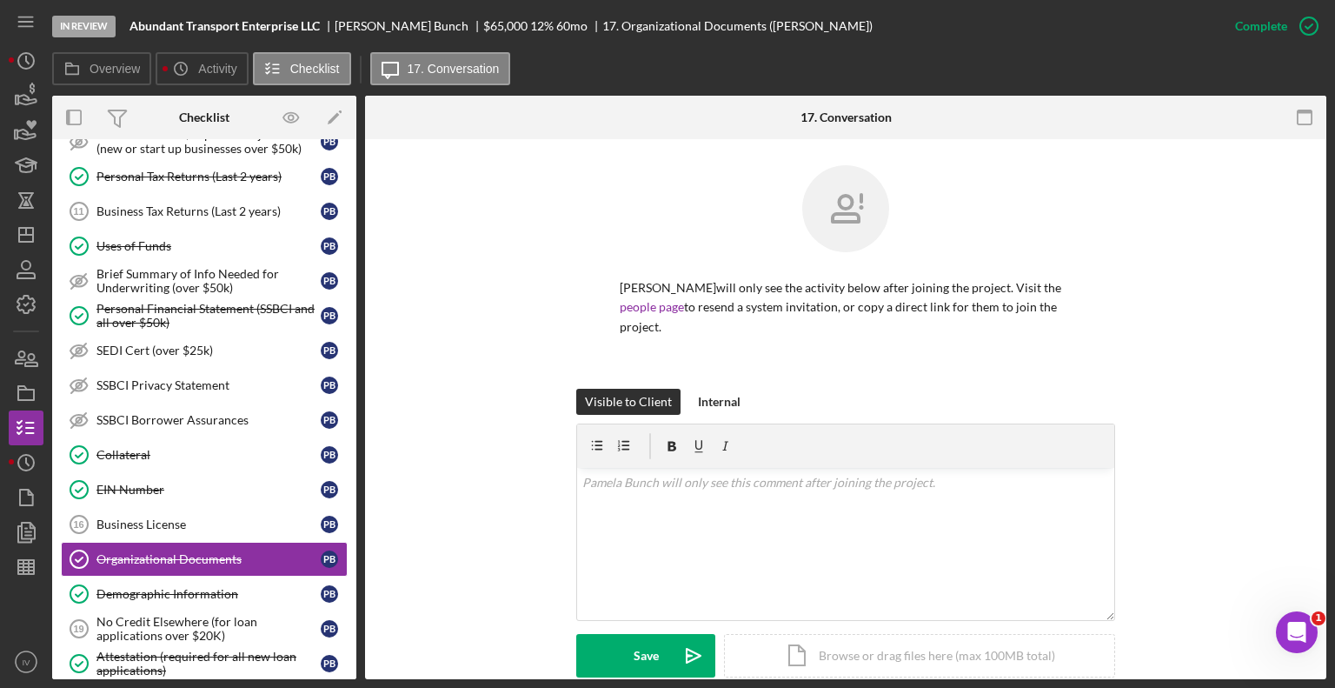
scroll to position [348, 0]
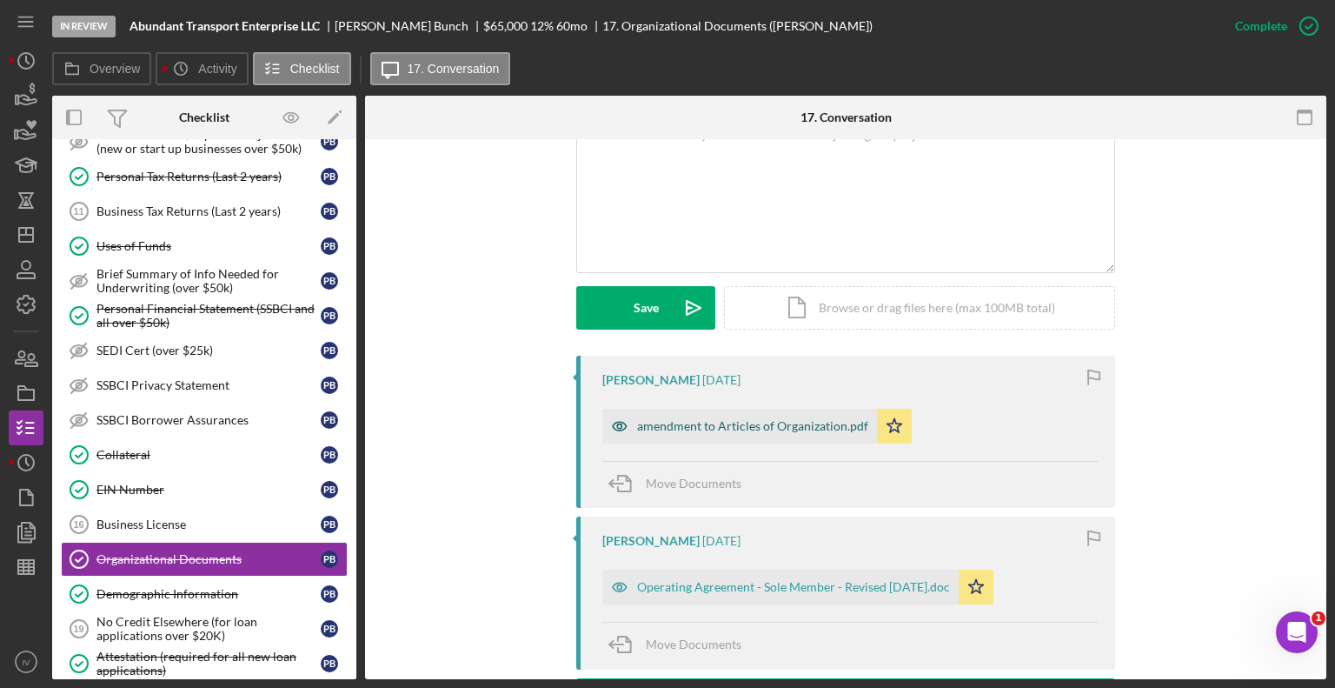
click at [681, 429] on div "amendment to Articles of Organization.pdf" at bounding box center [752, 426] width 231 height 14
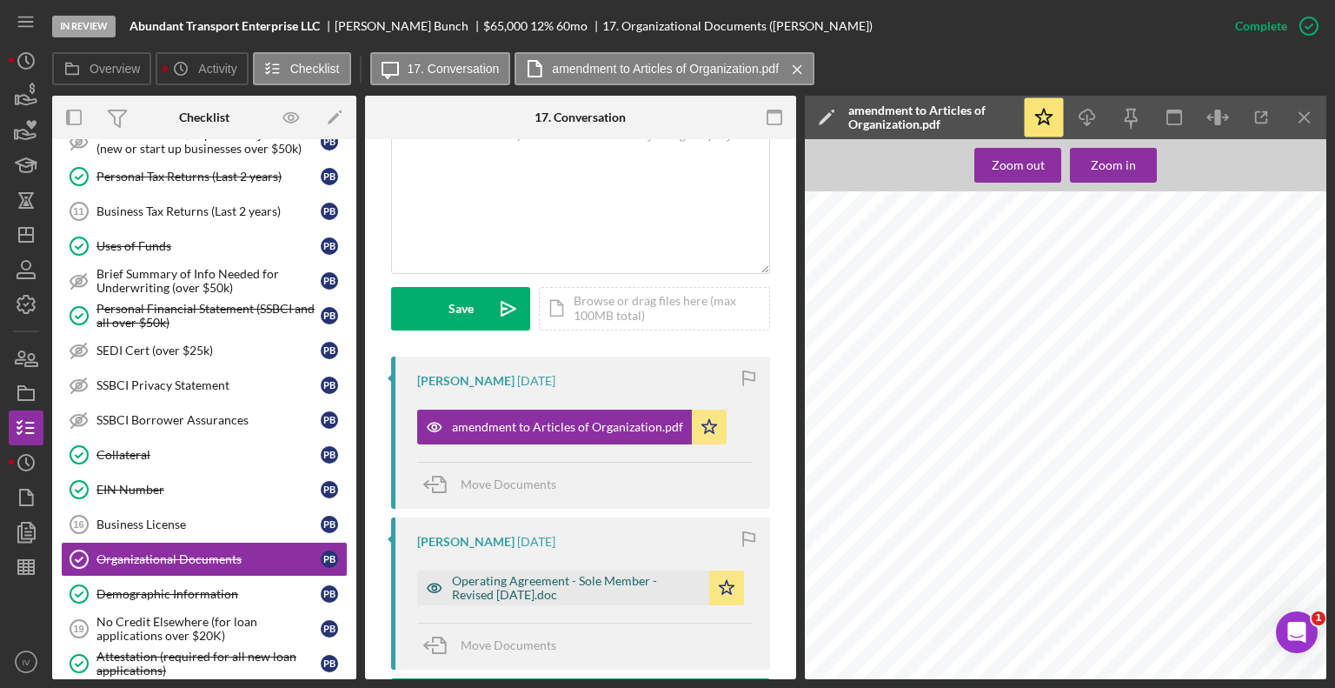
click at [522, 593] on div "Operating Agreement - Sole Member - Revised [DATE].doc" at bounding box center [576, 588] width 249 height 28
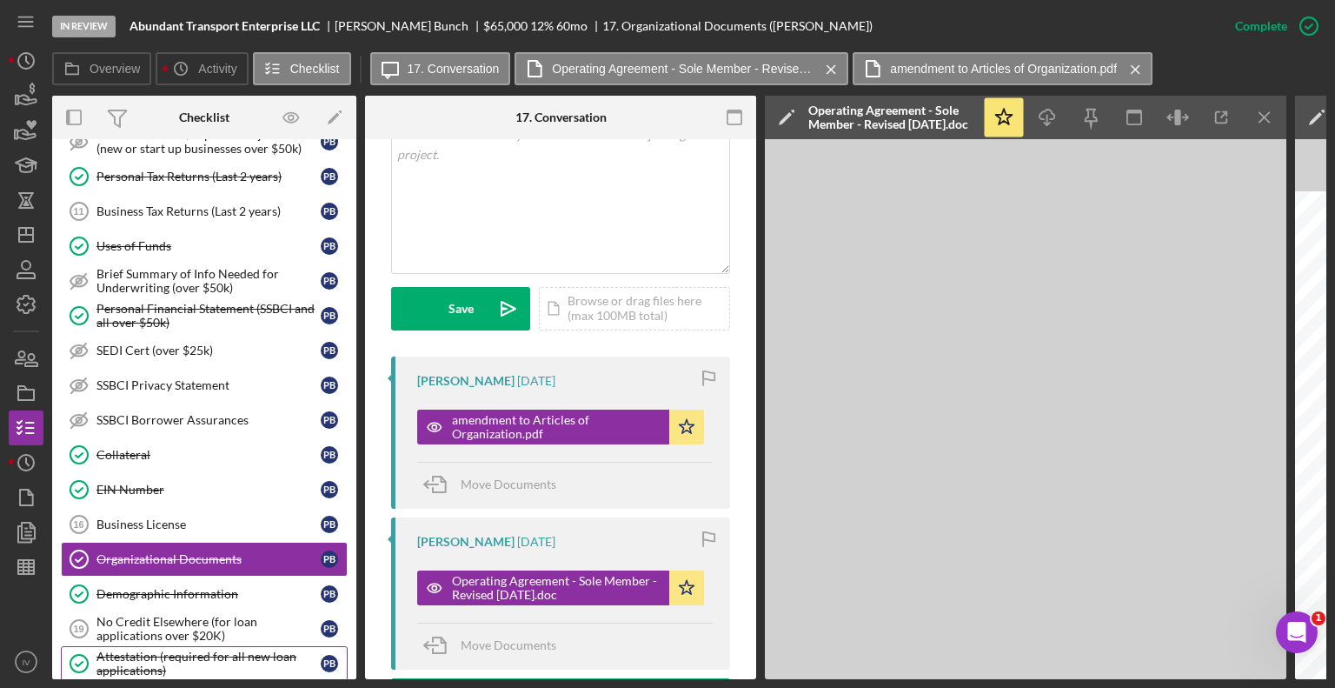
click at [175, 608] on div "Attestation (required for all new loan applications)" at bounding box center [208, 663] width 224 height 28
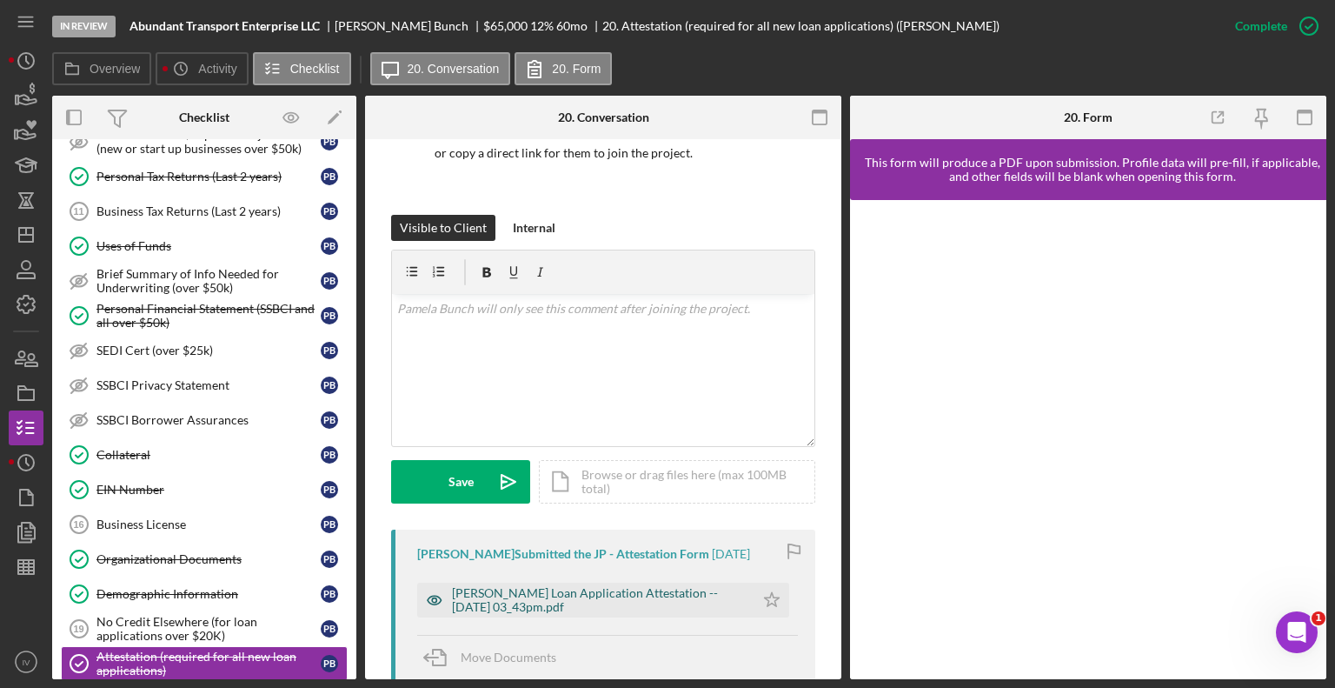
scroll to position [261, 0]
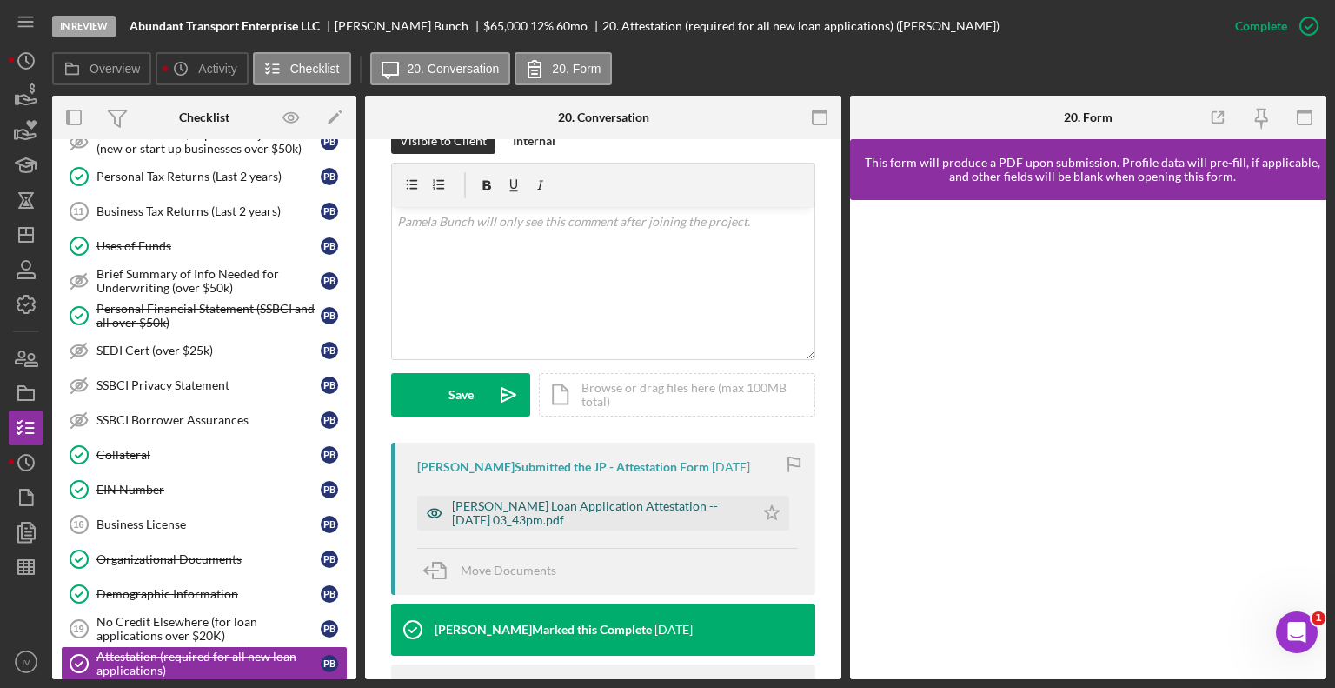
click at [554, 497] on div "[PERSON_NAME] Loan Application Attestation -- [DATE] 03_43pm.pdf" at bounding box center [585, 512] width 337 height 35
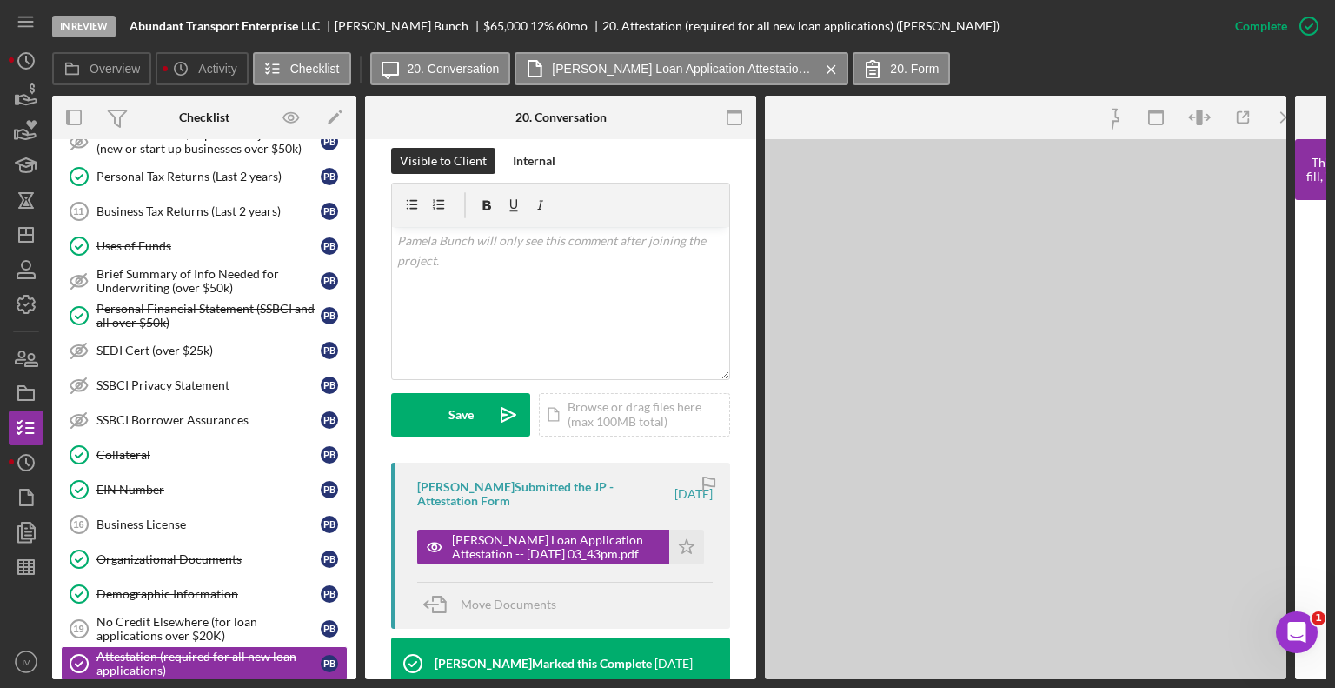
scroll to position [280, 0]
